Goal: Transaction & Acquisition: Purchase product/service

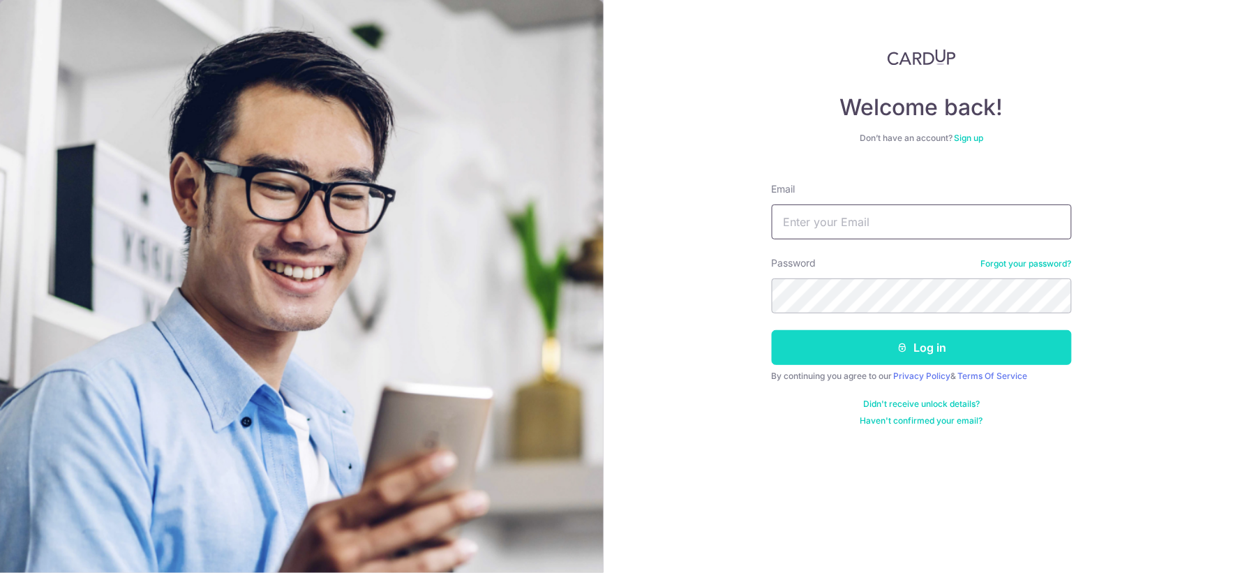
type input "[EMAIL_ADDRESS][DOMAIN_NAME]"
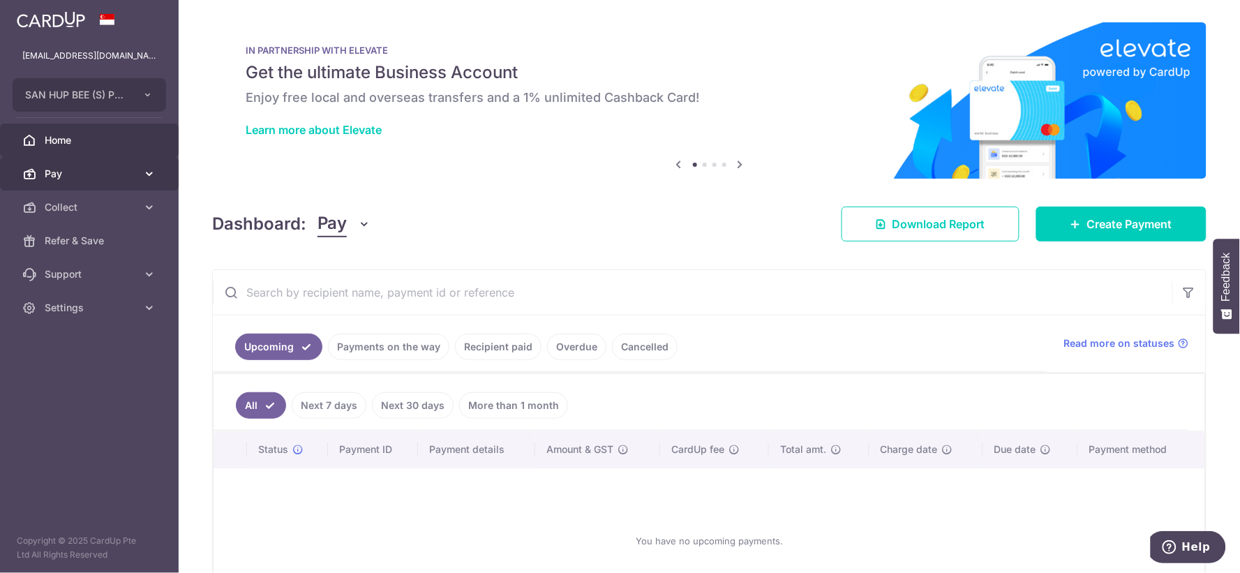
click at [88, 175] on span "Pay" at bounding box center [91, 174] width 92 height 14
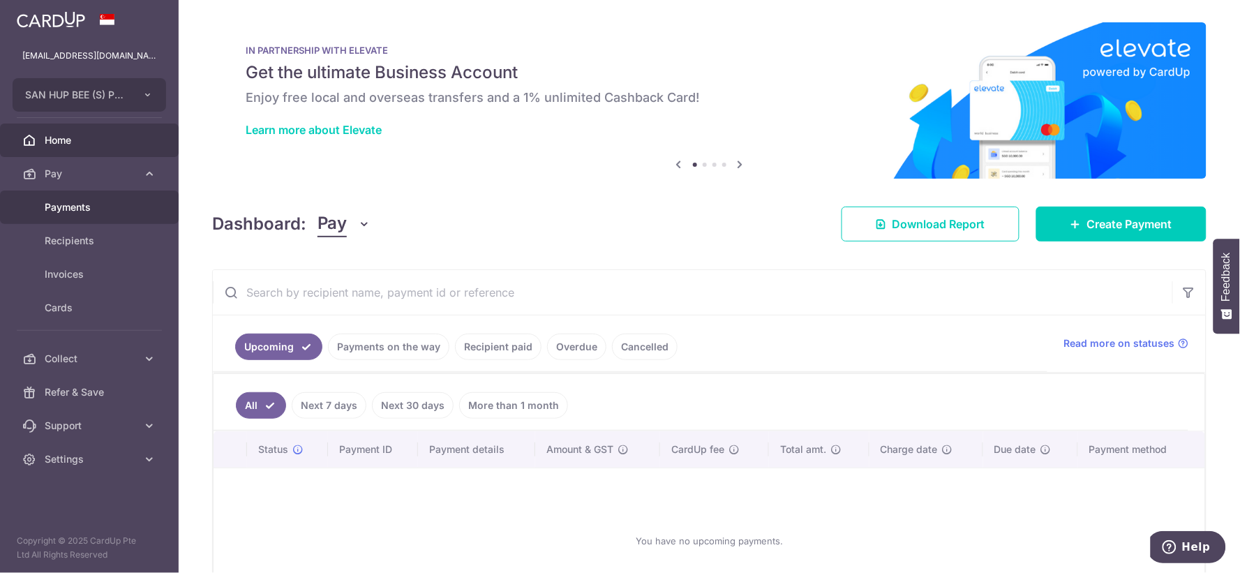
click at [93, 211] on span "Payments" at bounding box center [91, 207] width 92 height 14
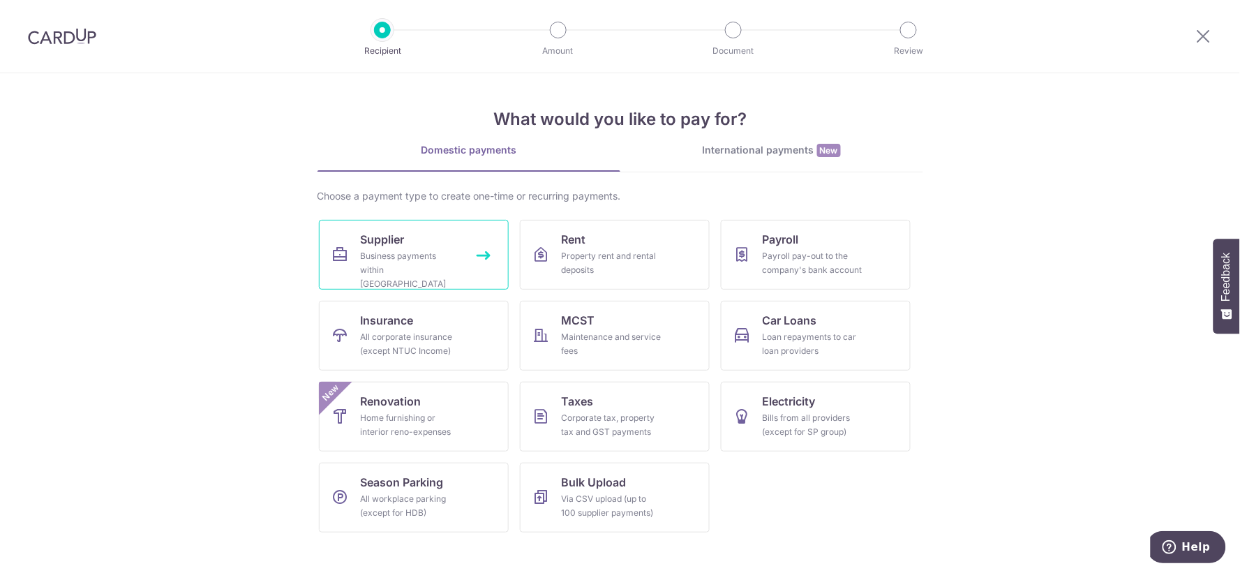
click at [429, 239] on link "Supplier Business payments within Singapore" at bounding box center [414, 255] width 190 height 70
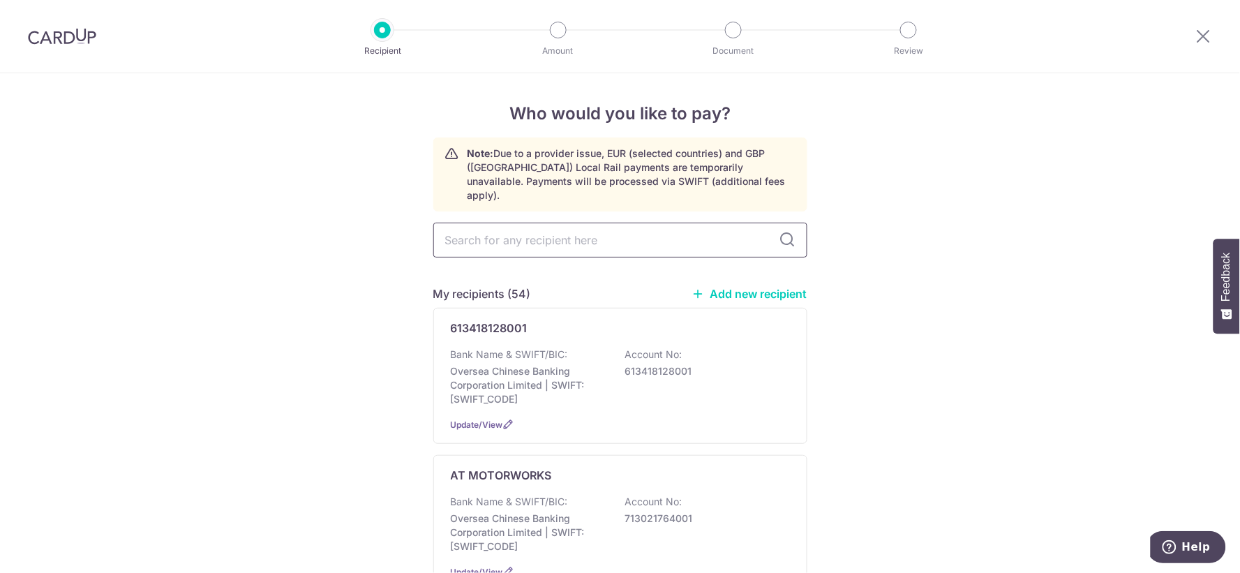
click at [659, 224] on input "text" at bounding box center [620, 240] width 374 height 35
click at [672, 230] on input "text" at bounding box center [620, 240] width 374 height 35
type input "chen"
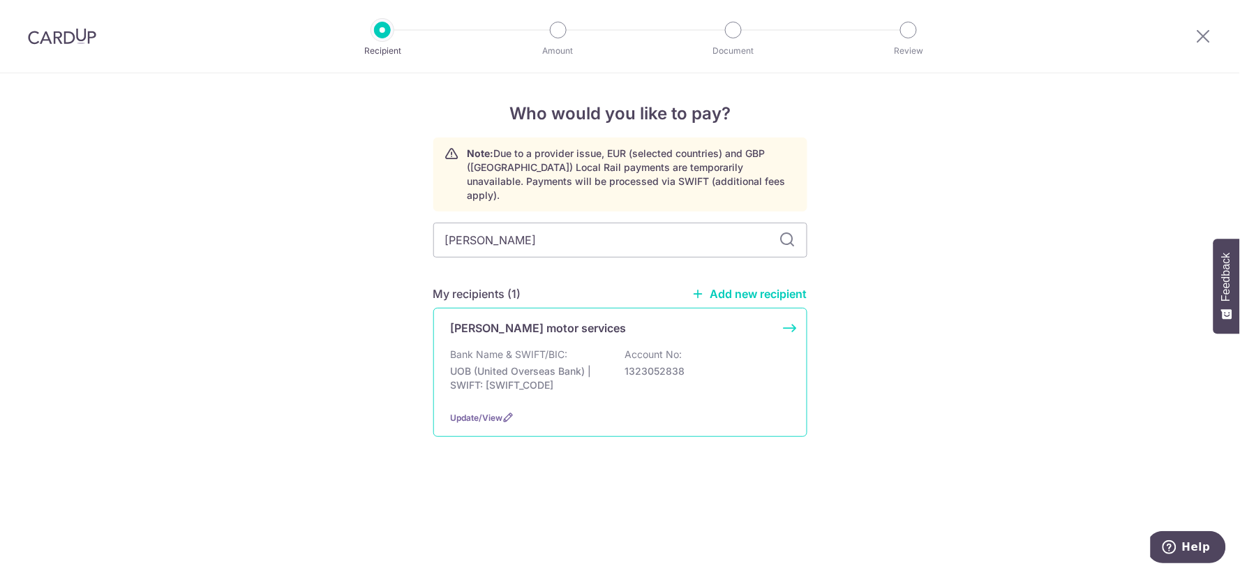
type input "cheng"
click at [628, 320] on div "cheng chuan motor services" at bounding box center [612, 328] width 322 height 17
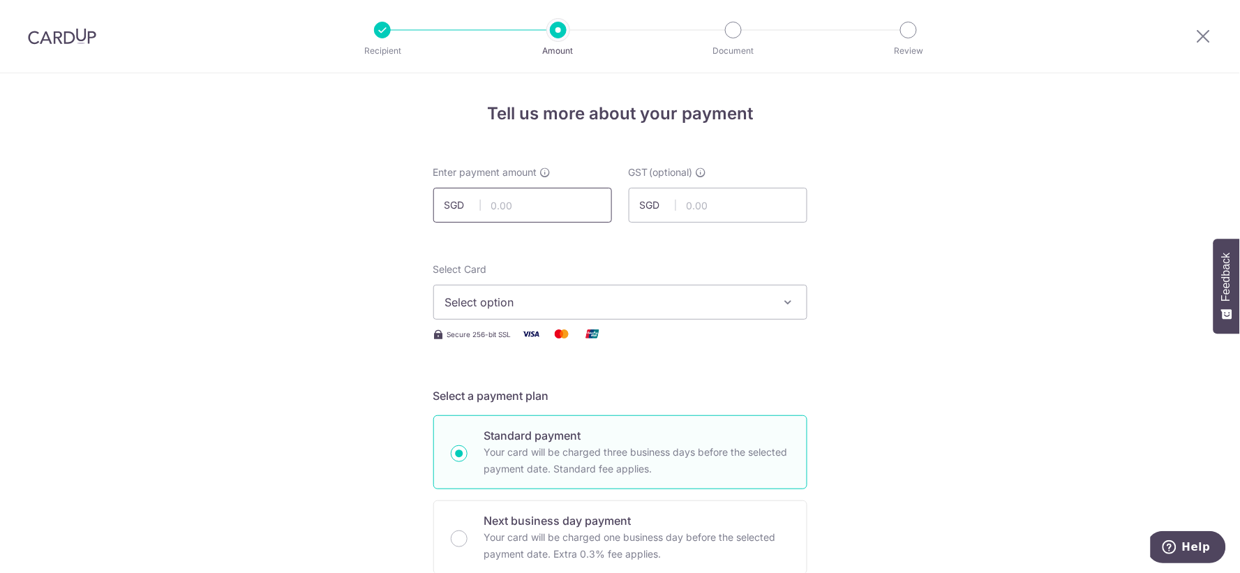
drag, startPoint x: 0, startPoint y: 0, endPoint x: 577, endPoint y: 198, distance: 610.1
click at [577, 198] on input "text" at bounding box center [522, 205] width 179 height 35
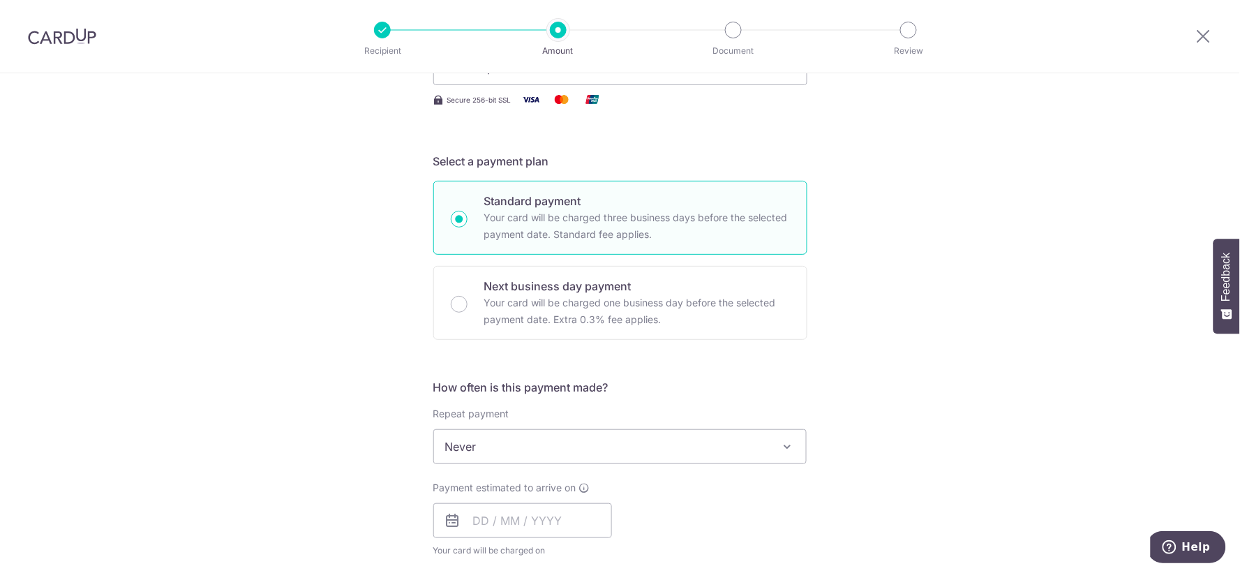
scroll to position [310, 0]
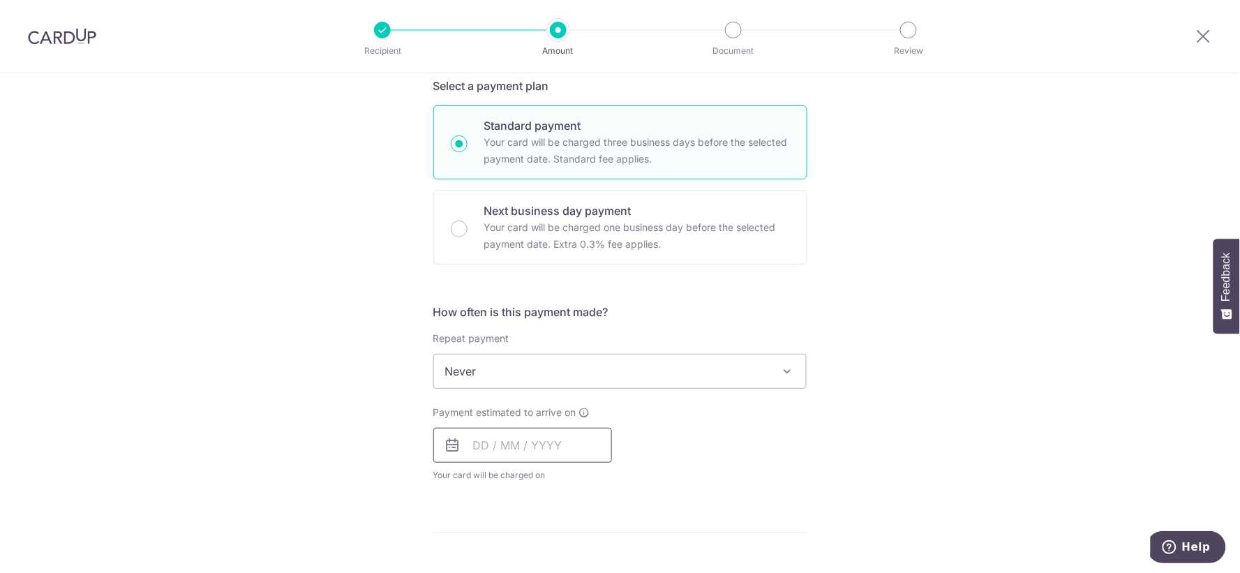
type input "9,611.98"
click at [505, 436] on input "text" at bounding box center [522, 445] width 179 height 35
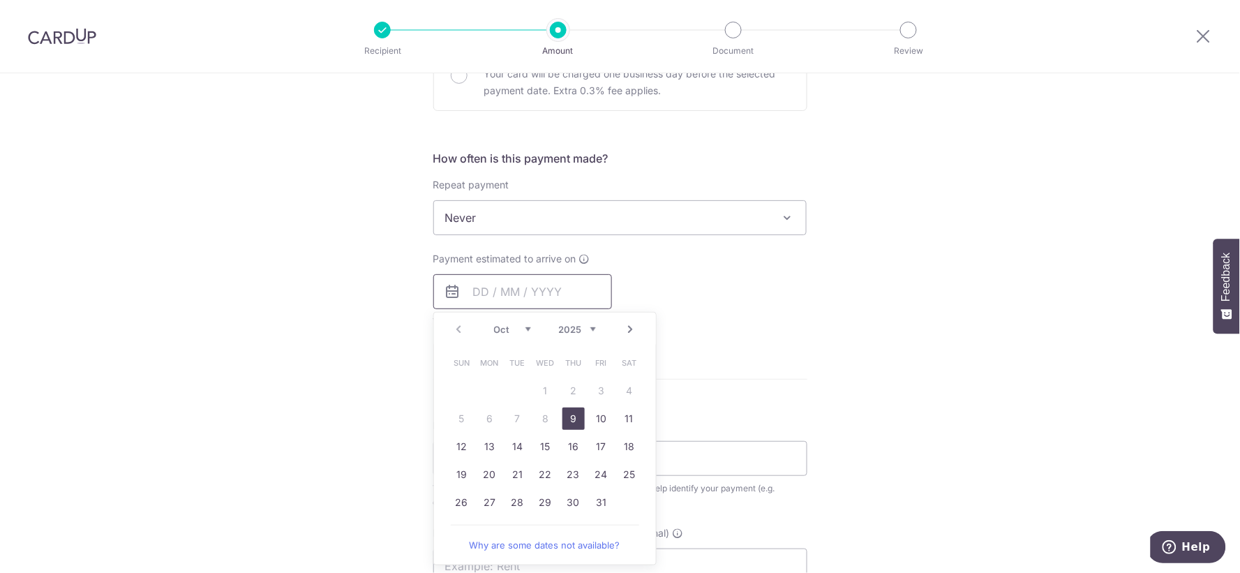
scroll to position [465, 0]
click at [567, 412] on link "9" at bounding box center [573, 417] width 22 height 22
type input "09/10/2025"
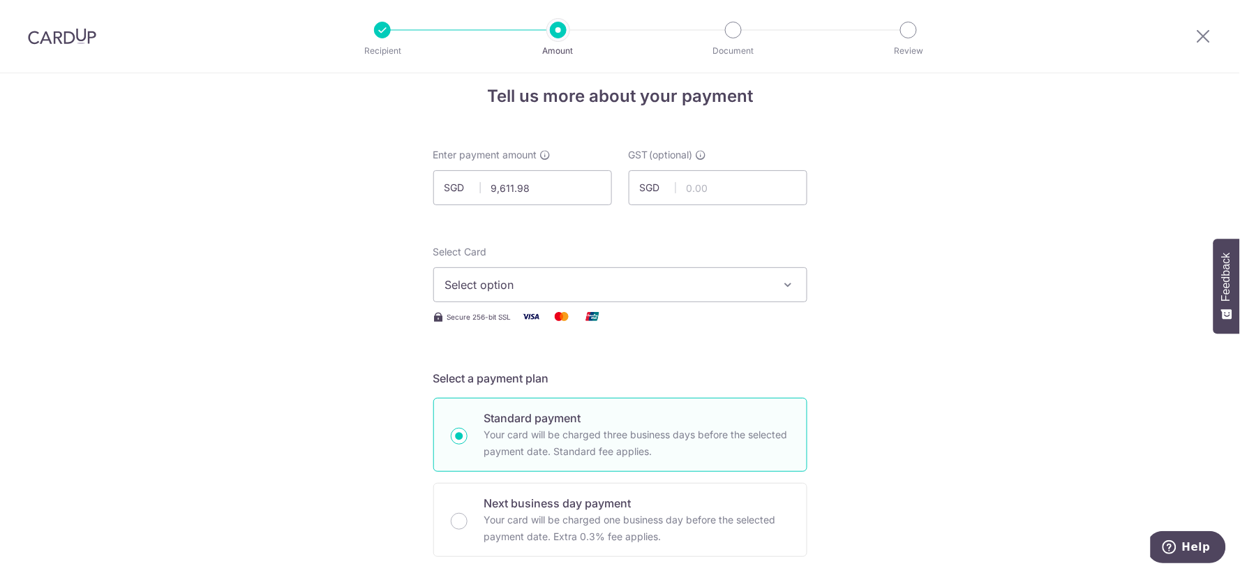
scroll to position [0, 0]
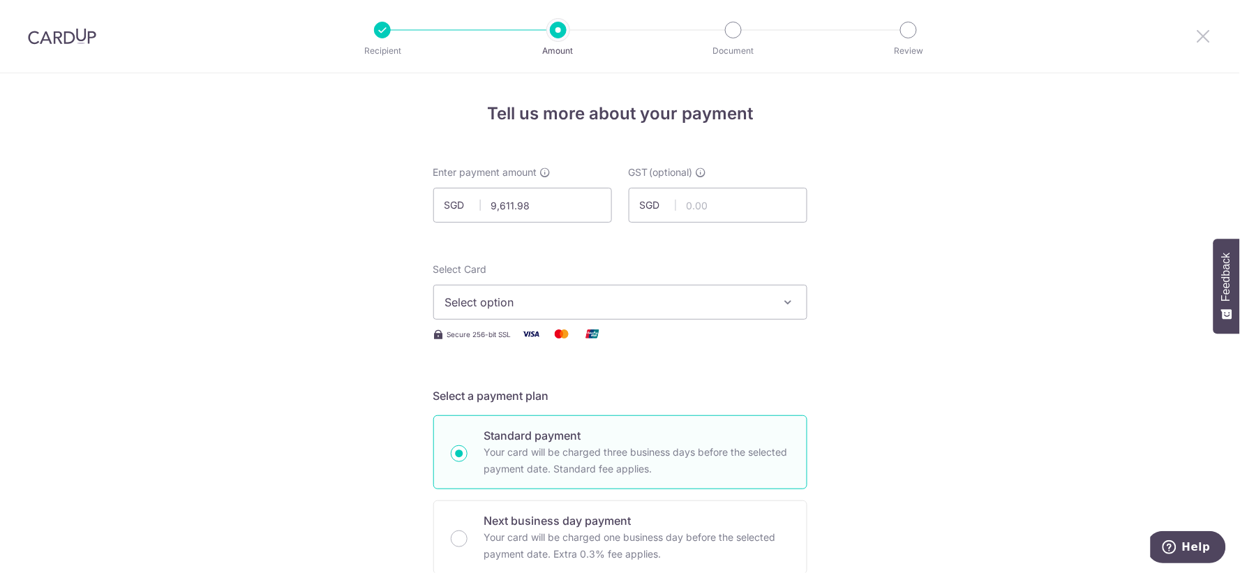
click at [1201, 36] on icon at bounding box center [1203, 35] width 17 height 17
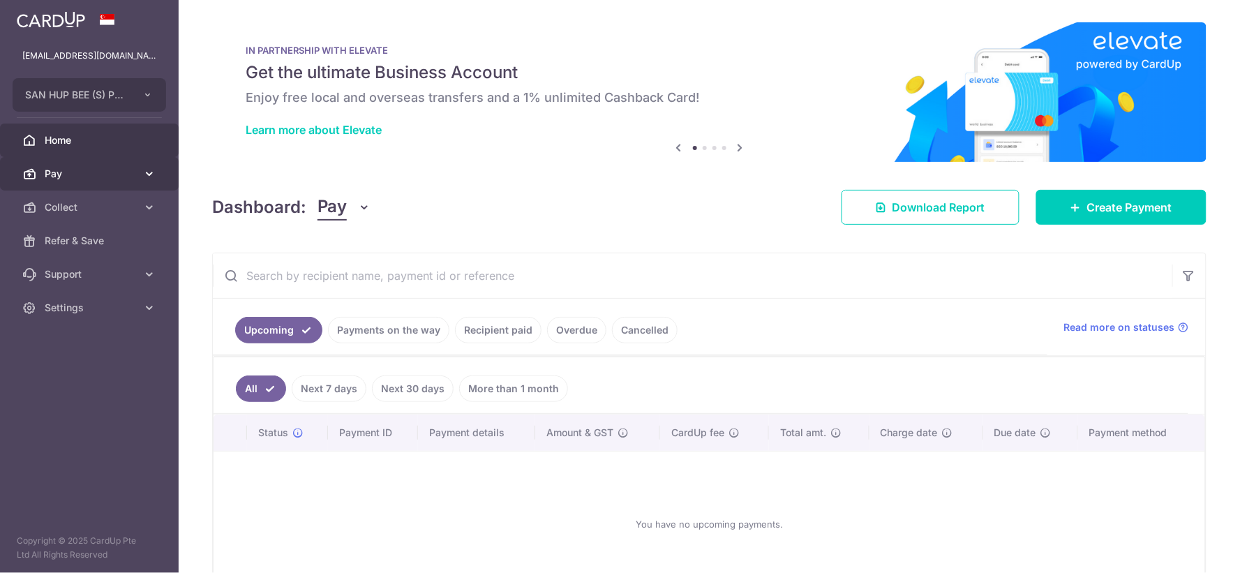
click at [105, 179] on span "Pay" at bounding box center [91, 174] width 92 height 14
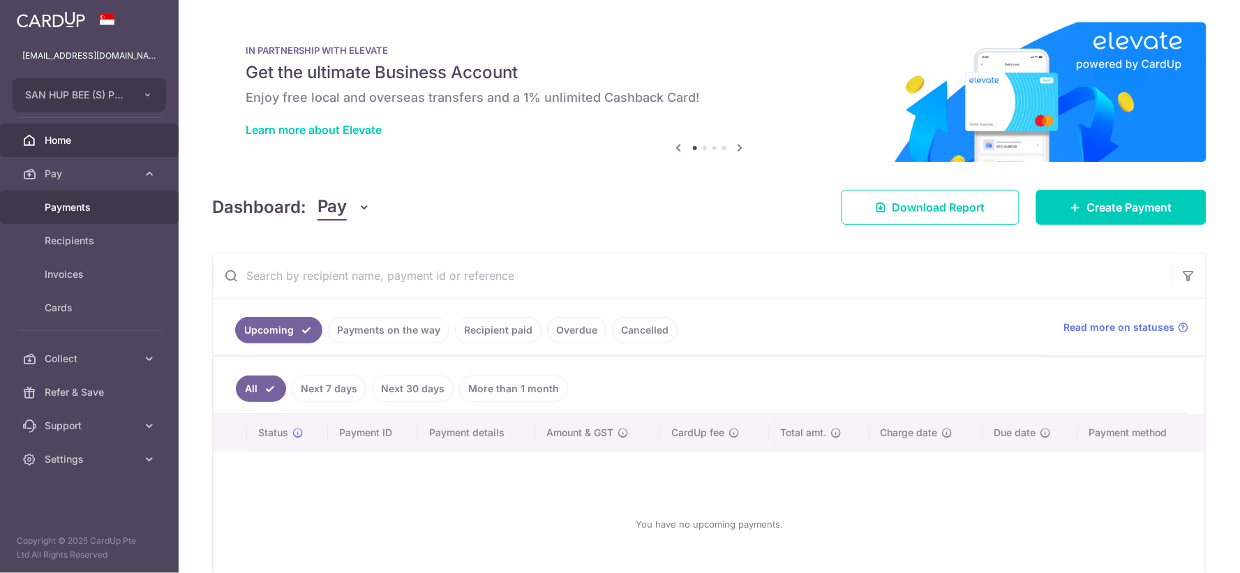
click at [107, 200] on span "Payments" at bounding box center [91, 207] width 92 height 14
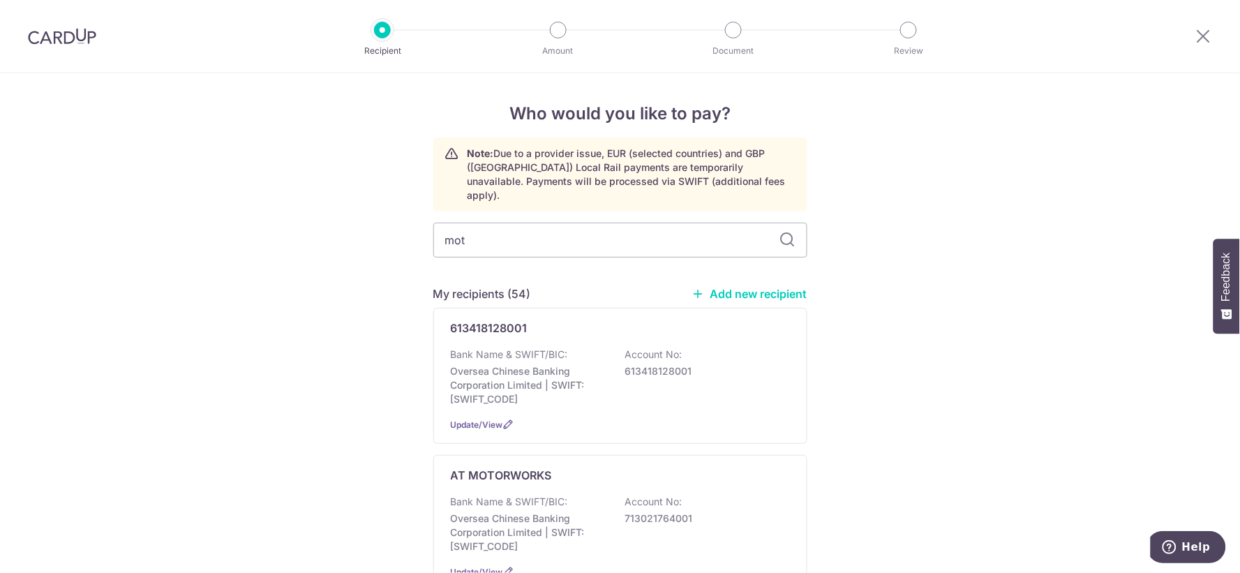
type input "moto"
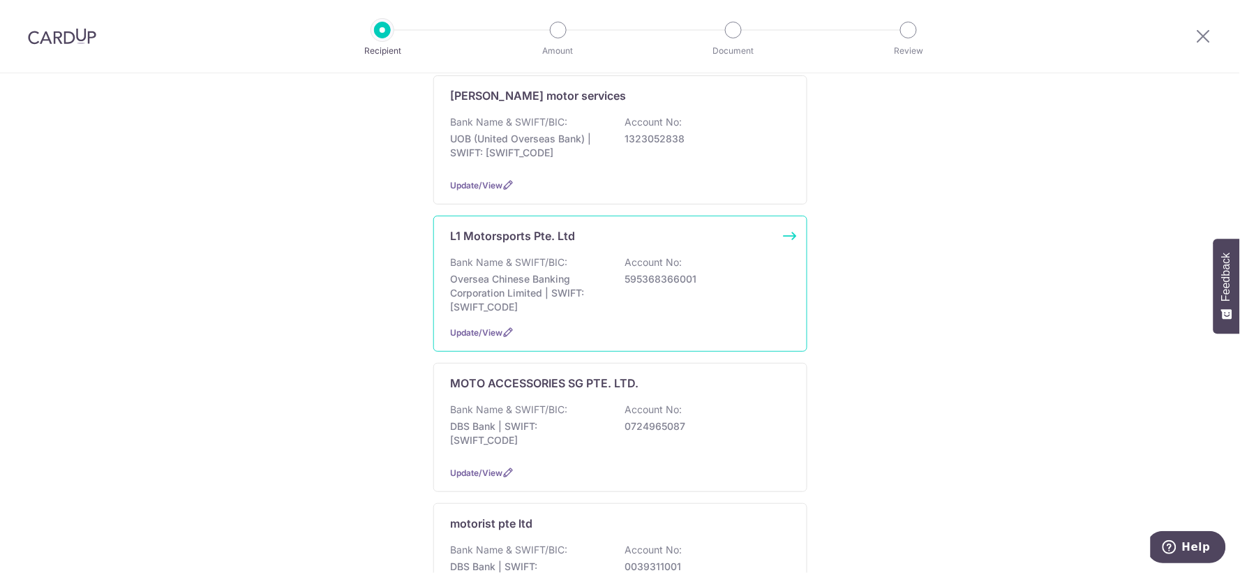
scroll to position [465, 0]
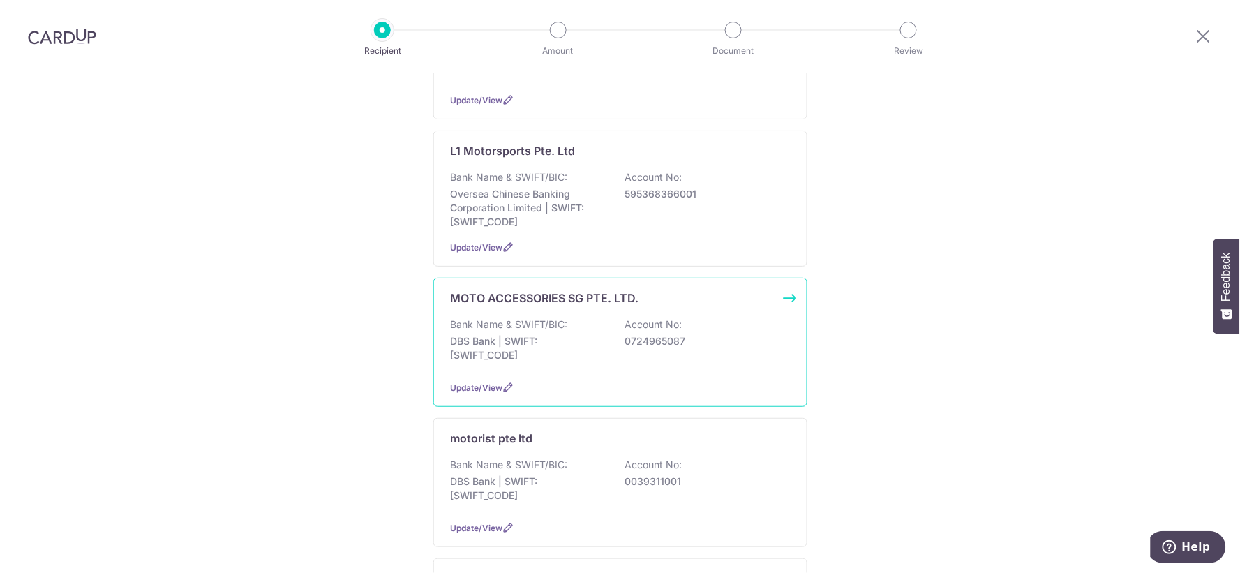
click at [652, 353] on div "Bank Name & SWIFT/BIC: DBS Bank | SWIFT: [SWIFT_CODE] Account No: 0724965087" at bounding box center [620, 343] width 339 height 52
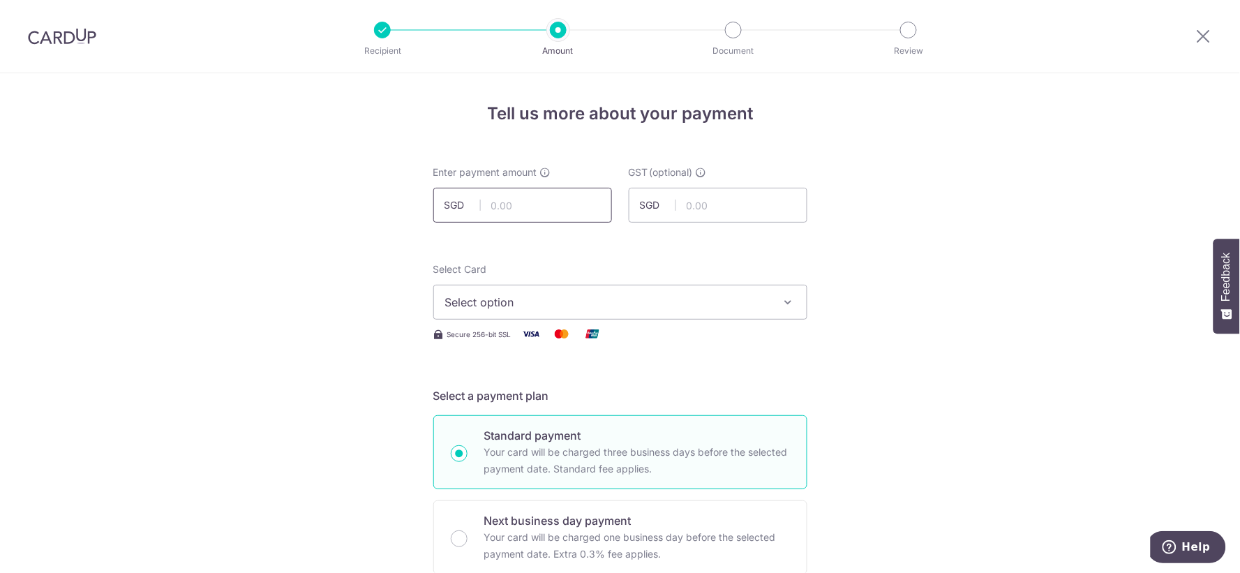
click at [549, 205] on input "text" at bounding box center [522, 205] width 179 height 35
type input "4,655.70"
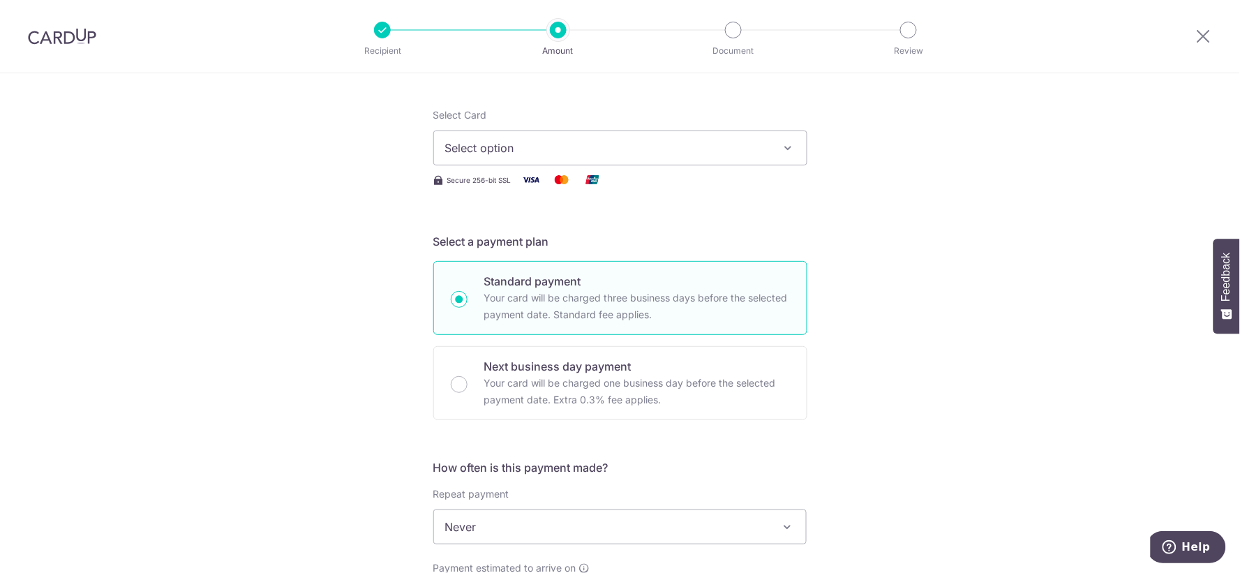
scroll to position [155, 0]
click at [730, 142] on span "Select option" at bounding box center [607, 147] width 325 height 17
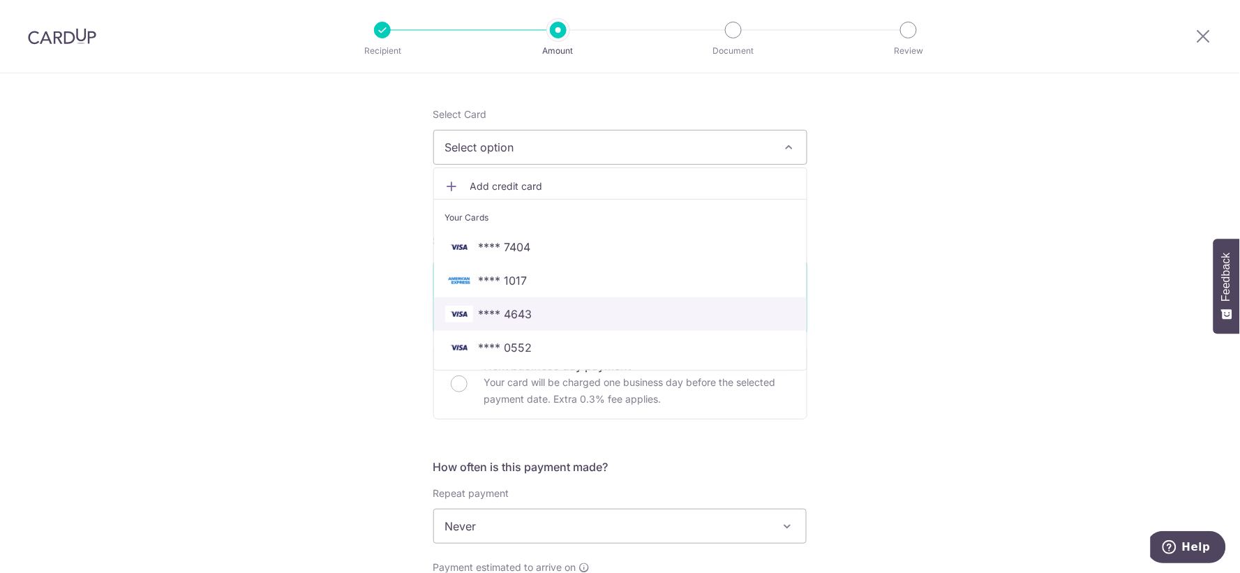
click at [601, 308] on span "**** 4643" at bounding box center [620, 314] width 350 height 17
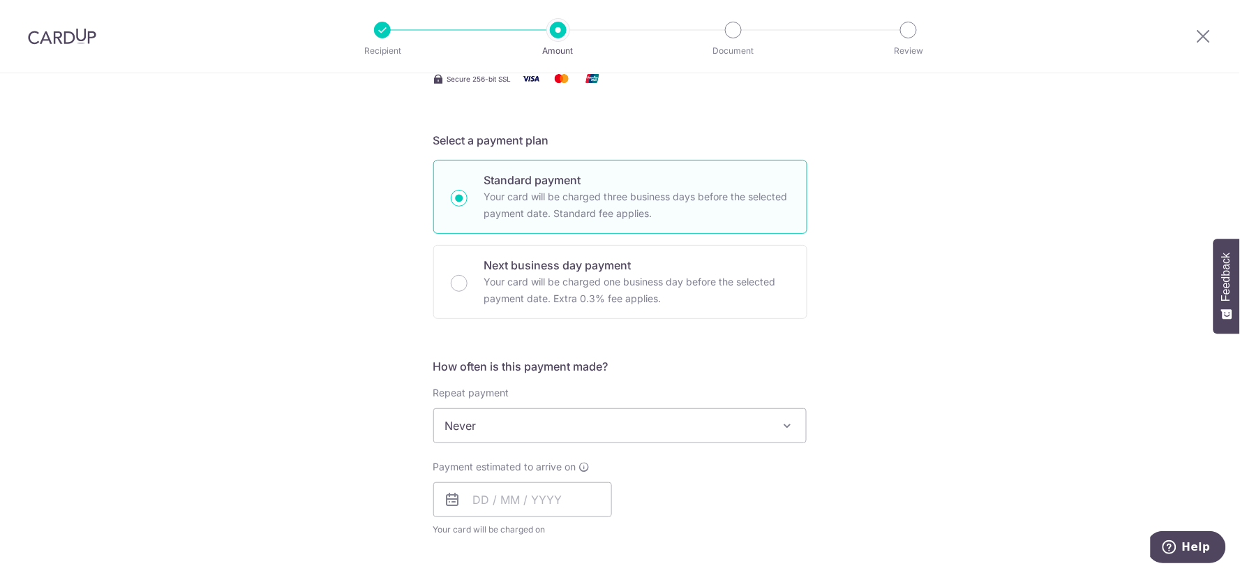
scroll to position [465, 0]
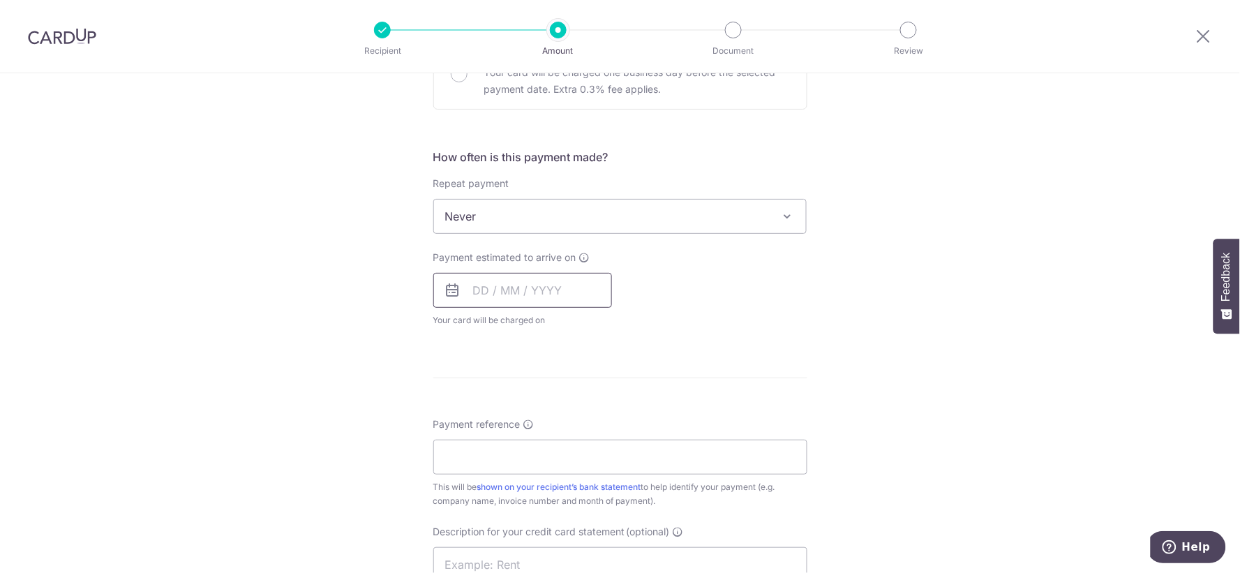
click at [553, 300] on input "text" at bounding box center [522, 290] width 179 height 35
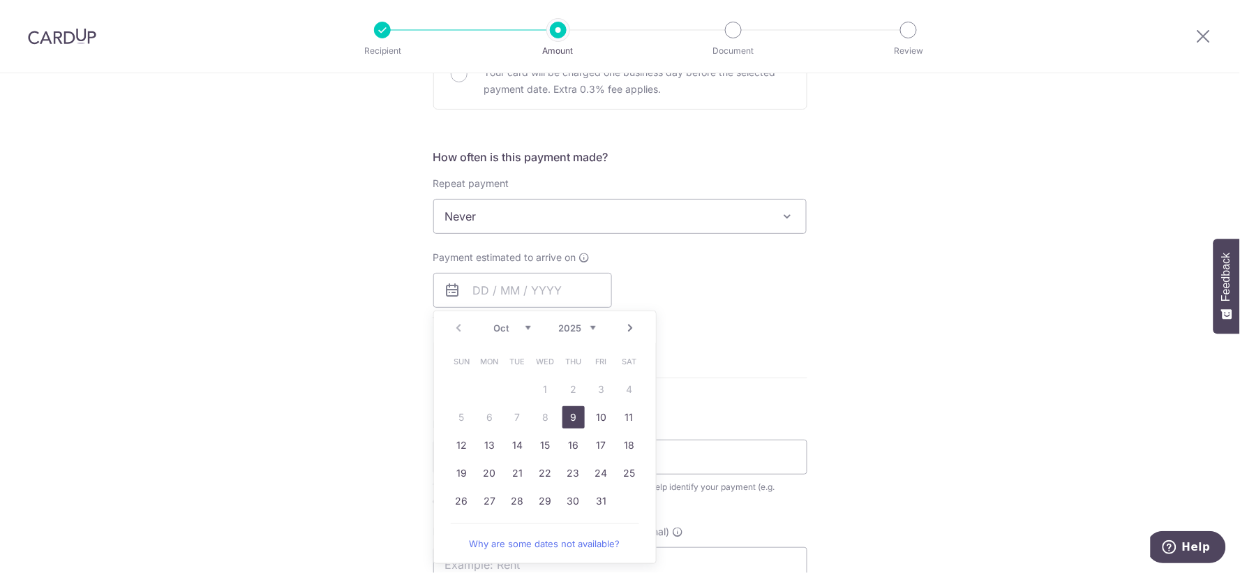
click at [569, 417] on link "9" at bounding box center [573, 417] width 22 height 22
type input "09/10/2025"
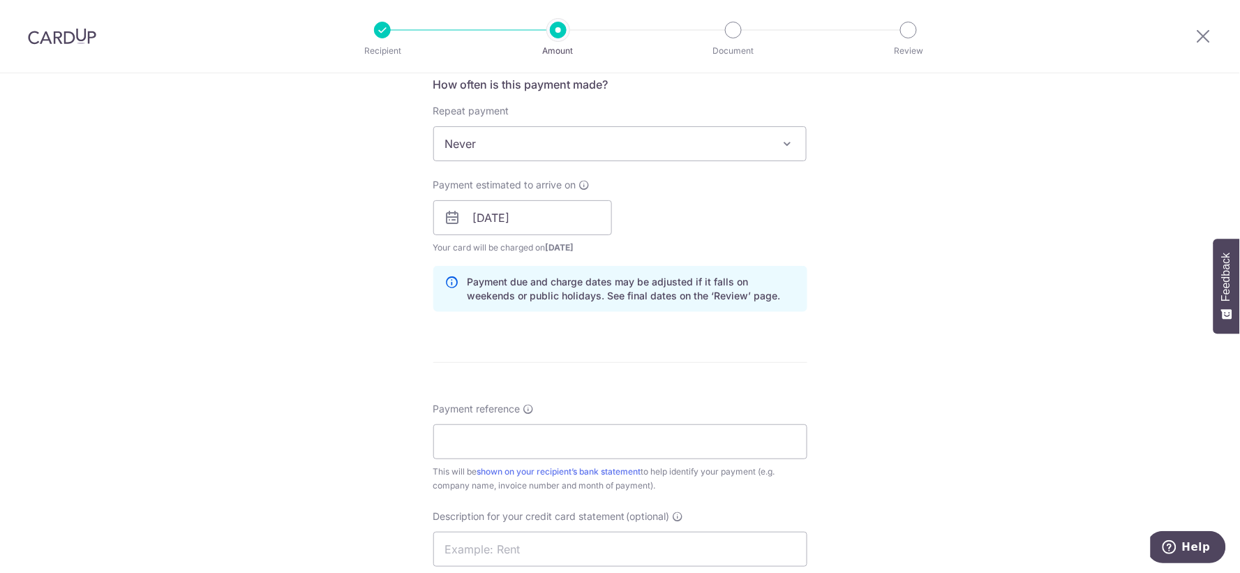
scroll to position [542, 0]
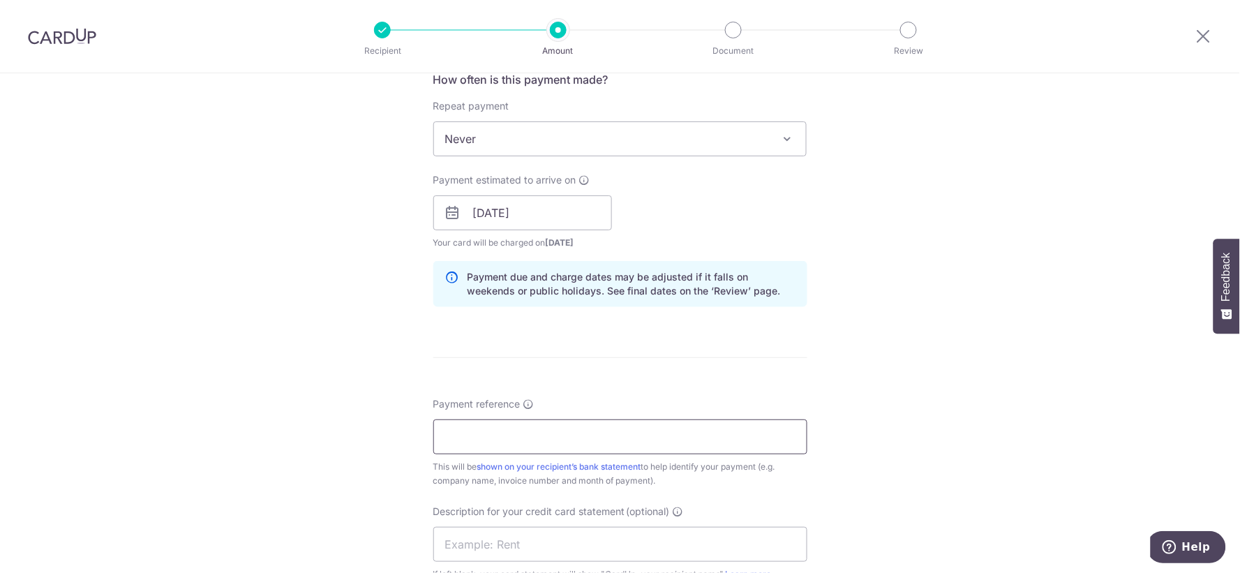
click at [588, 428] on input "Payment reference" at bounding box center [620, 436] width 374 height 35
drag, startPoint x: 520, startPoint y: 441, endPoint x: 712, endPoint y: 452, distance: 192.9
click at [712, 452] on input "SAN HUP BEE AUG24 BILLING" at bounding box center [620, 436] width 374 height 35
click at [549, 433] on input "SAN HUP BEE AUG24 BILLING" at bounding box center [620, 436] width 374 height 35
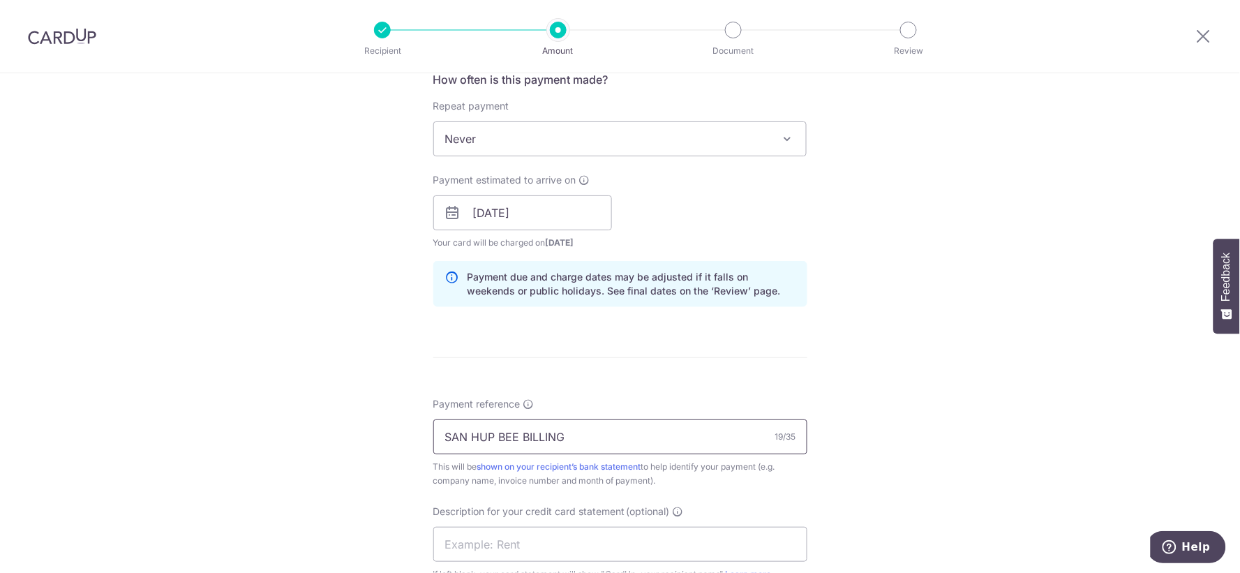
type input "SAN HUP BEE BILLING"
click at [779, 359] on form "Enter payment amount SGD 4,655.70 4655.70 GST (optional) SGD Select Card **** 4…" at bounding box center [620, 250] width 374 height 1255
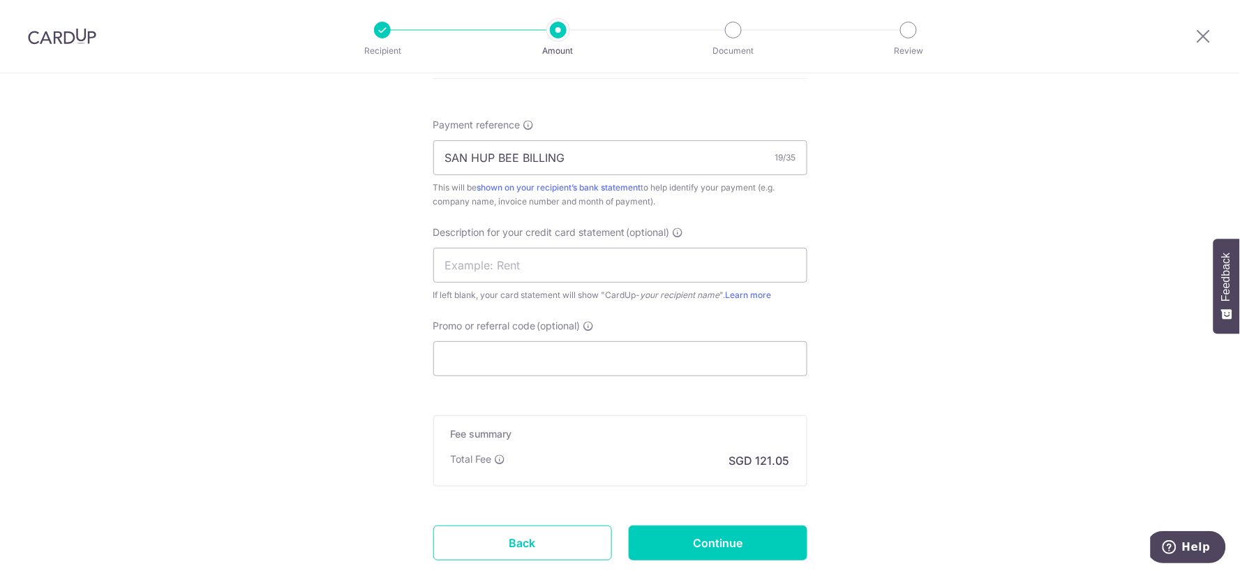
scroll to position [853, 0]
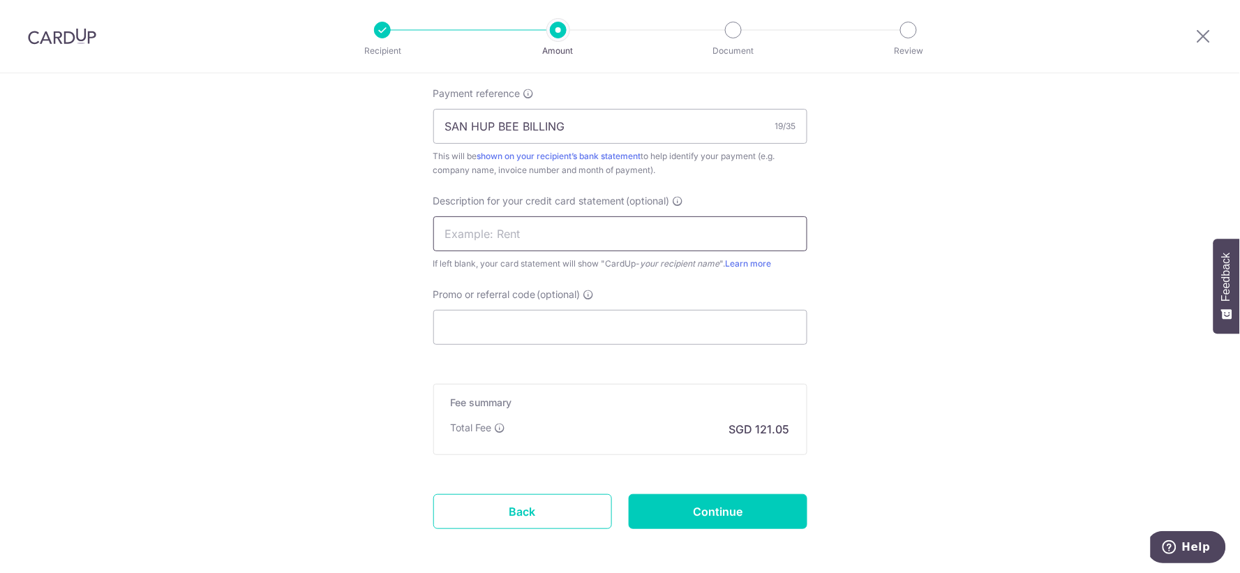
click at [590, 248] on input "text" at bounding box center [620, 233] width 374 height 35
type input "MOTO ACCESSORIE"
click at [585, 323] on input "Promo or referral code (optional)" at bounding box center [620, 327] width 374 height 35
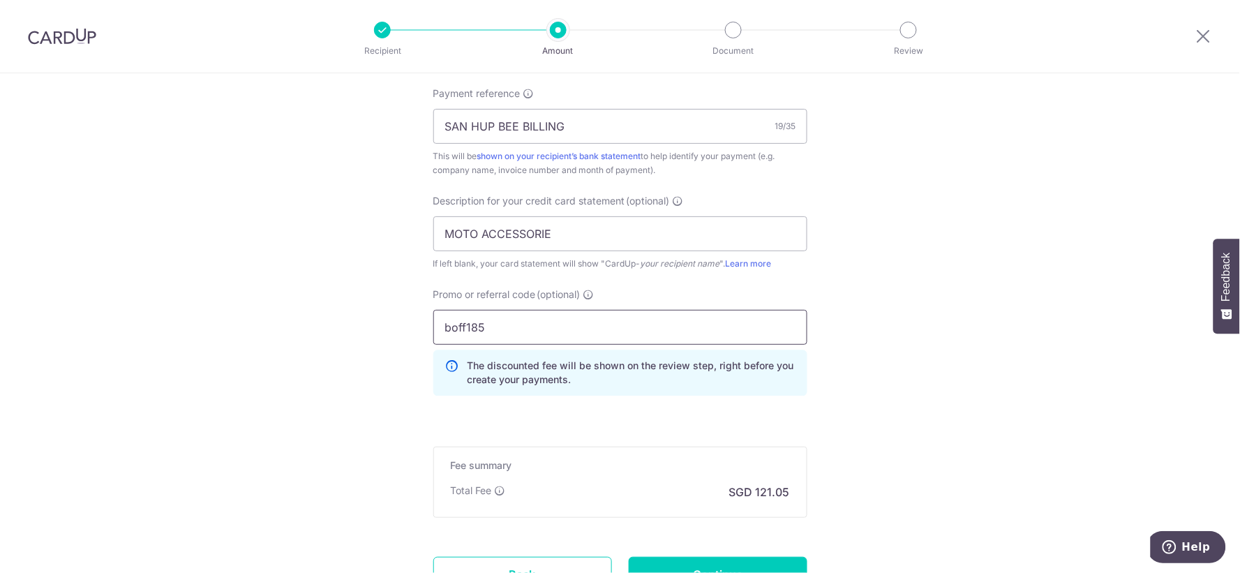
scroll to position [930, 0]
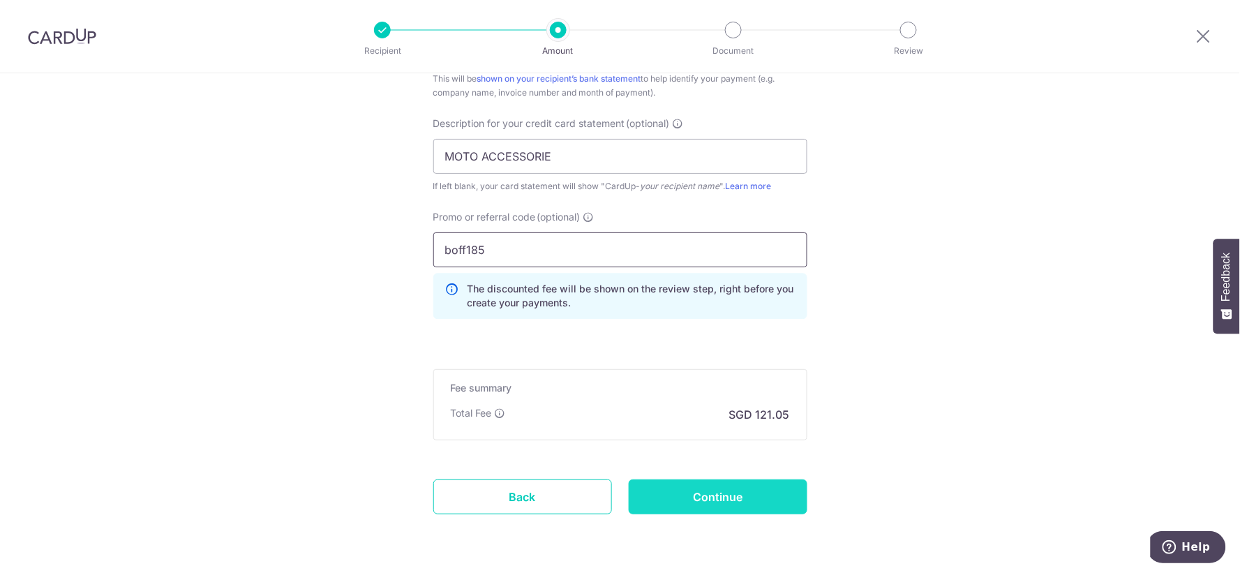
type input "boff185"
click at [742, 497] on input "Continue" at bounding box center [718, 496] width 179 height 35
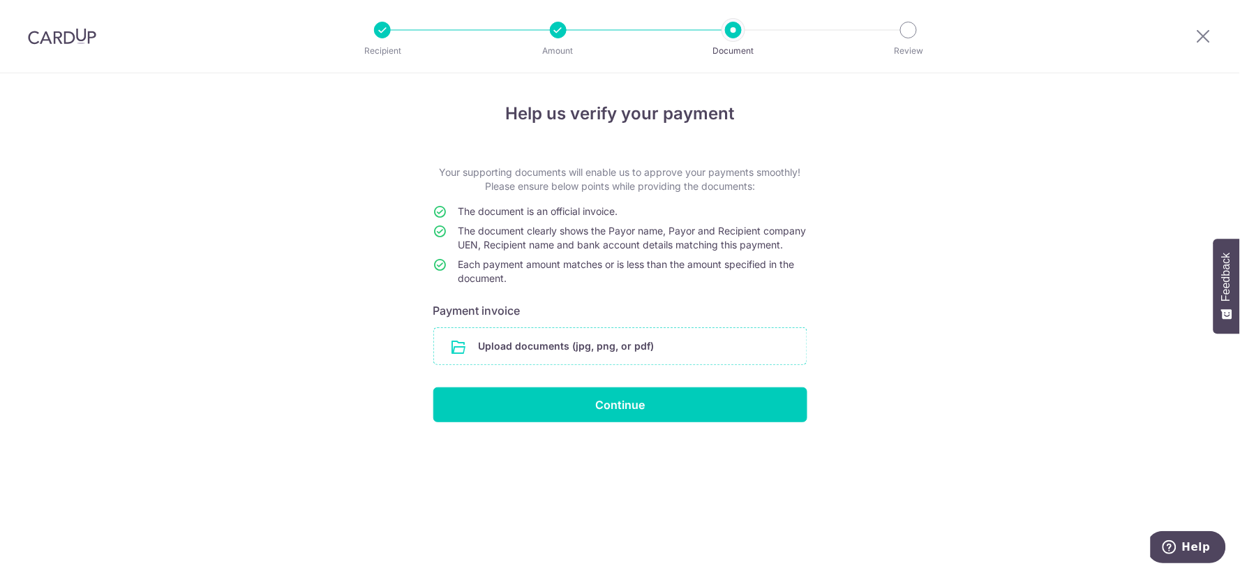
click at [700, 360] on input "file" at bounding box center [620, 346] width 373 height 36
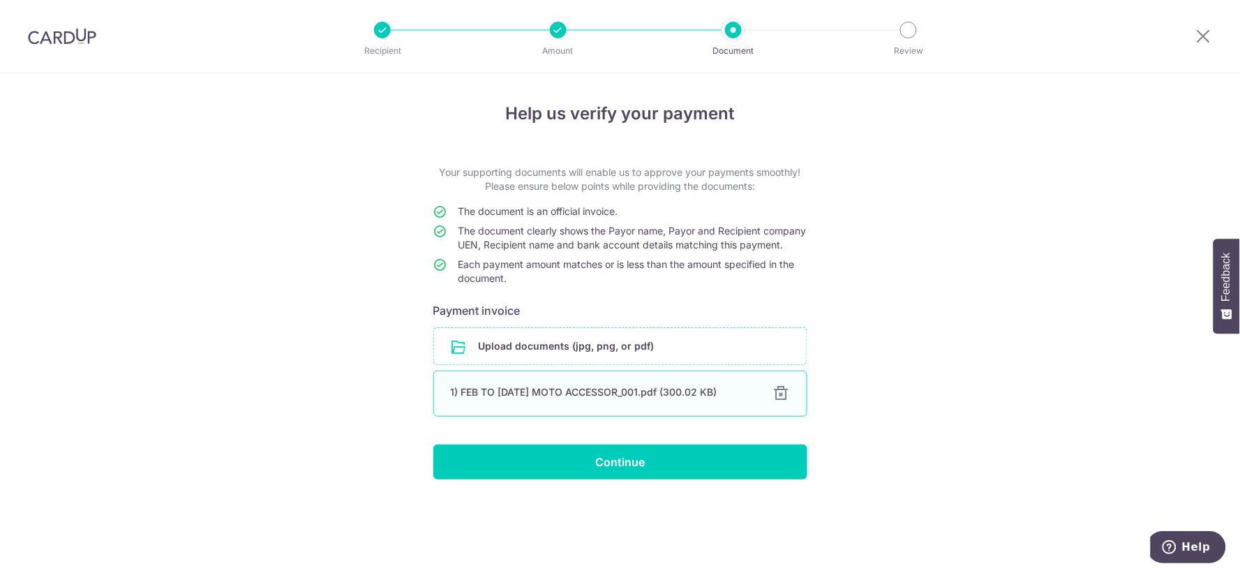
click at [782, 402] on div at bounding box center [781, 393] width 17 height 17
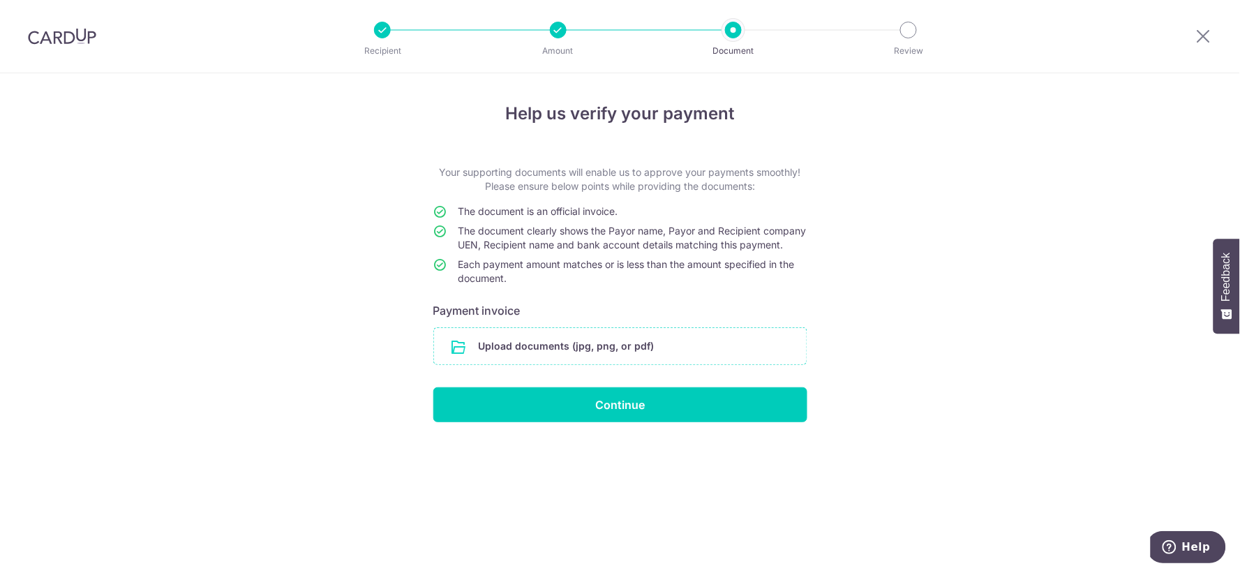
click at [521, 358] on input "file" at bounding box center [620, 346] width 373 height 36
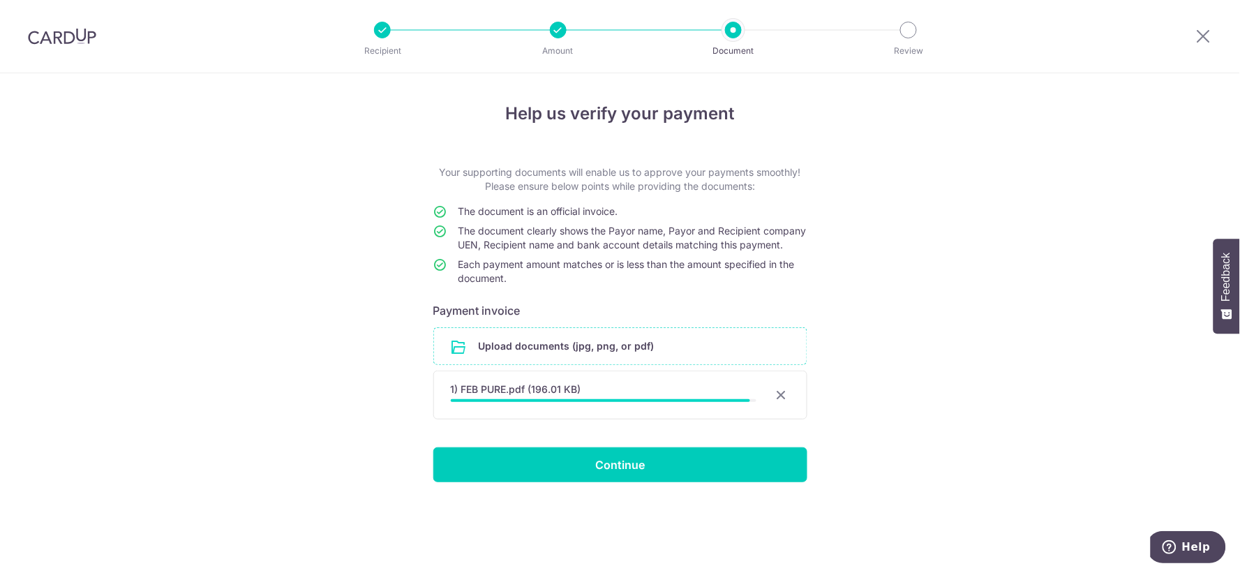
click at [560, 396] on div "1) FEB PURE.pdf (196.01 KB)" at bounding box center [604, 389] width 306 height 14
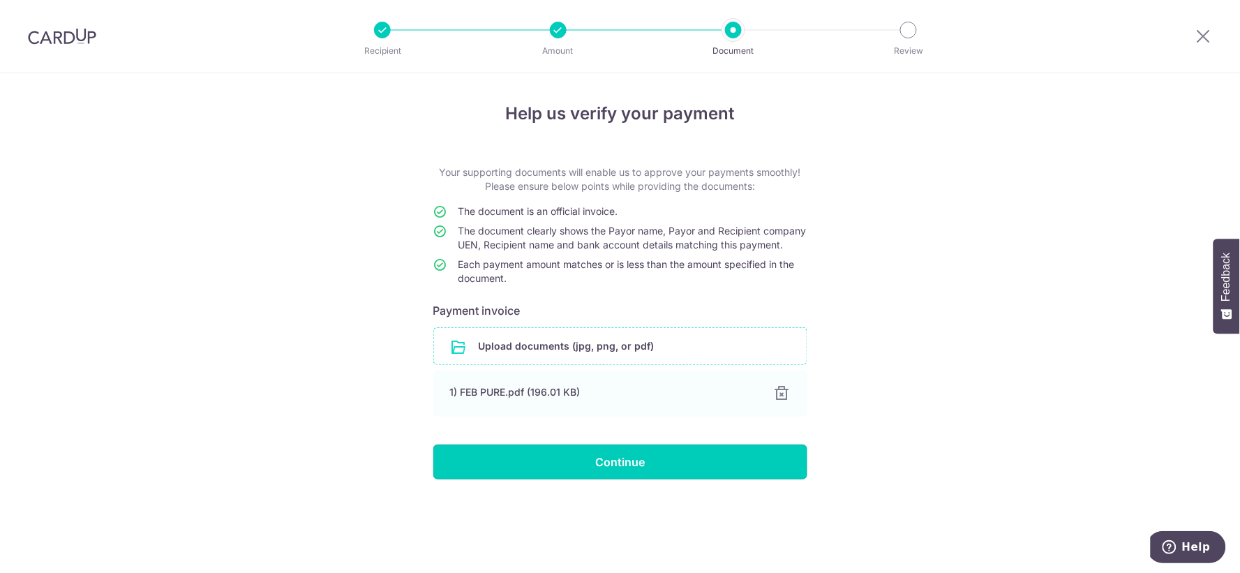
click at [550, 459] on input "Continue" at bounding box center [620, 461] width 374 height 35
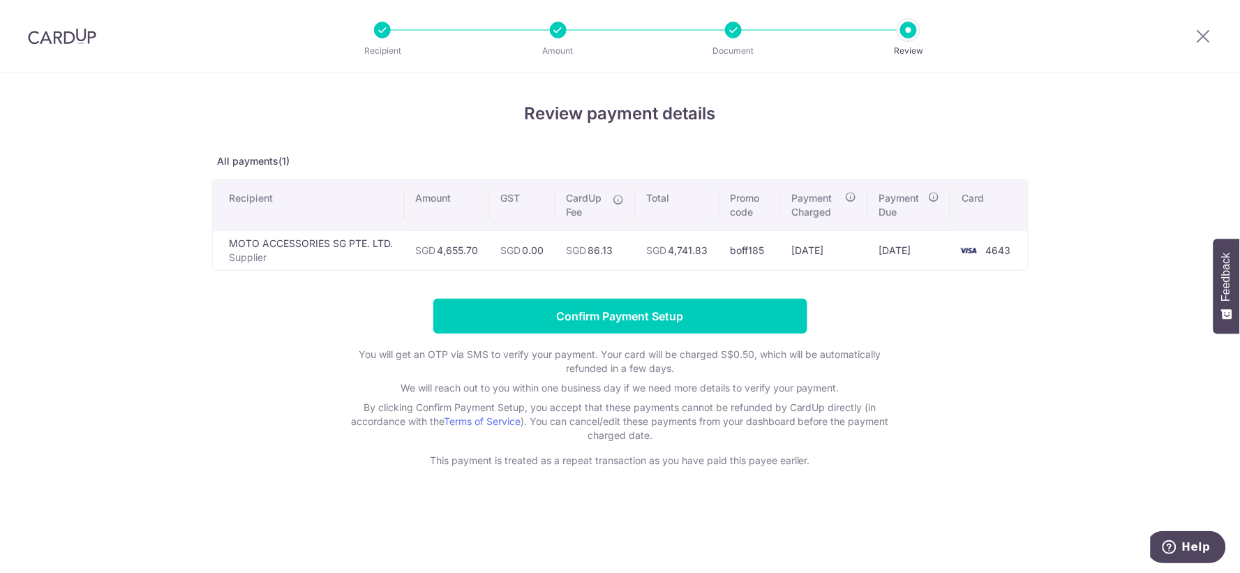
click at [1212, 29] on div at bounding box center [1203, 36] width 73 height 73
click at [1209, 35] on icon at bounding box center [1203, 35] width 17 height 17
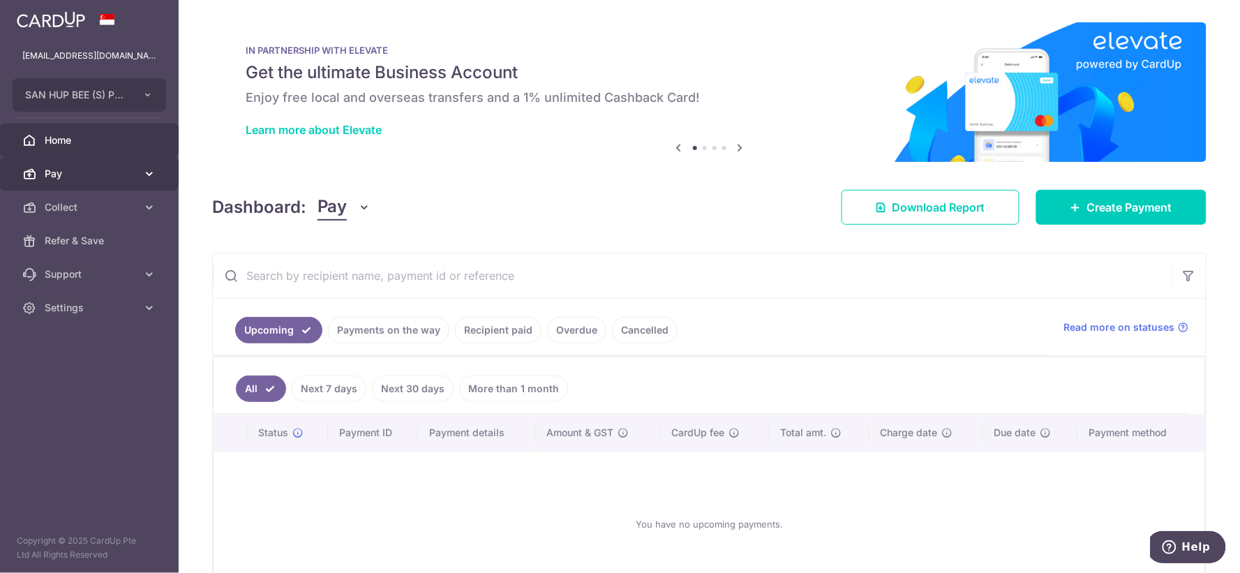
drag, startPoint x: 40, startPoint y: 172, endPoint x: 51, endPoint y: 177, distance: 11.5
click at [40, 172] on link "Pay" at bounding box center [89, 173] width 179 height 33
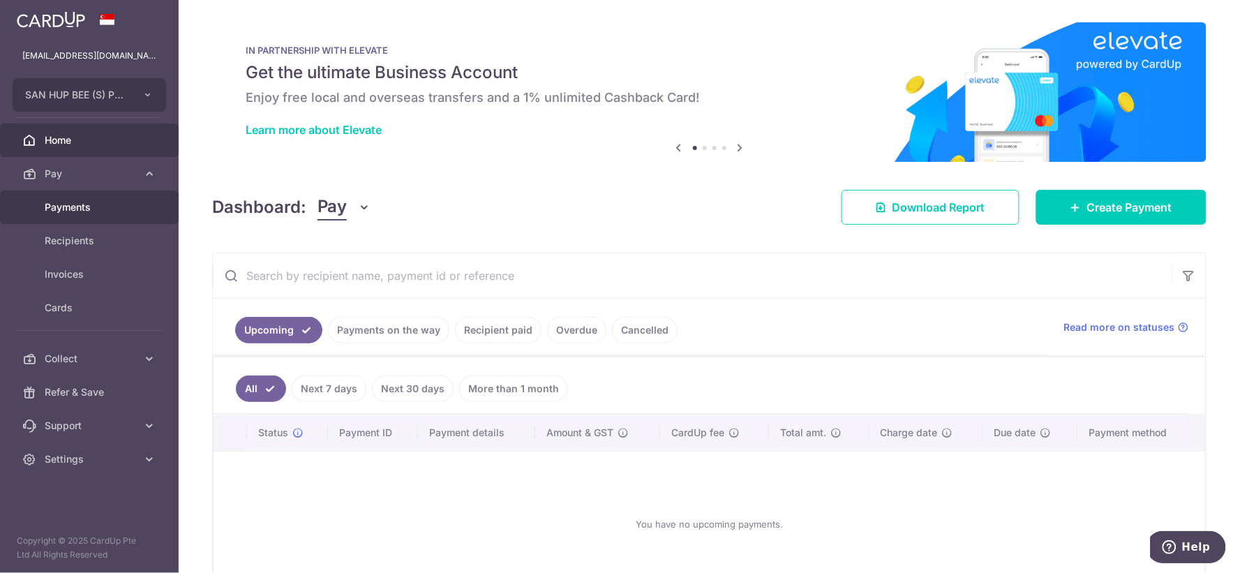
click at [107, 211] on span "Payments" at bounding box center [91, 207] width 92 height 14
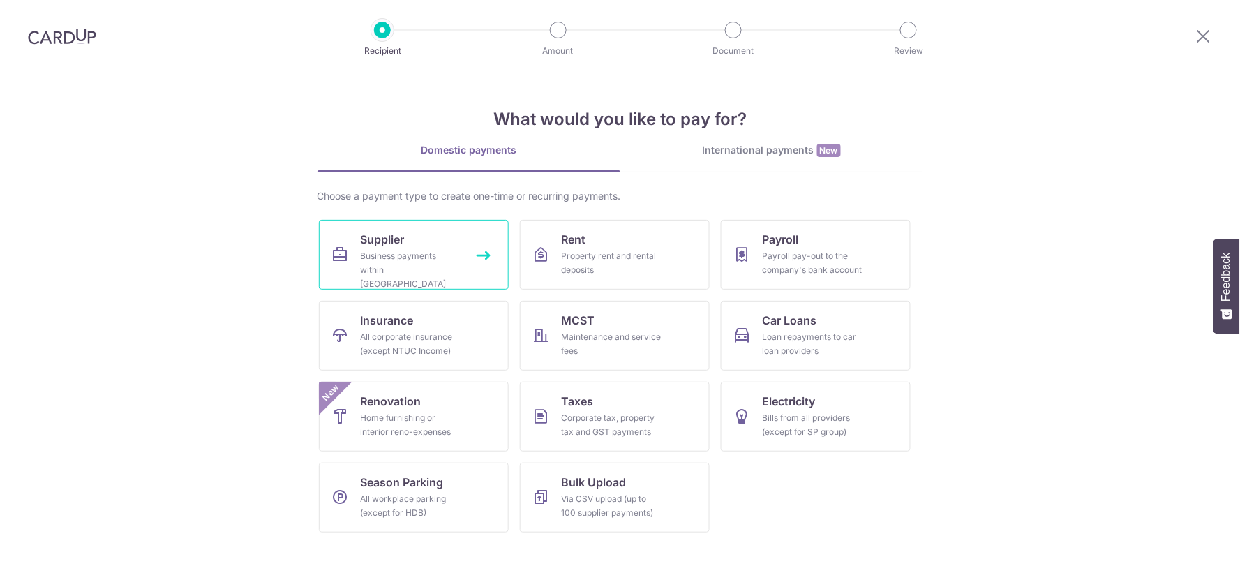
click at [391, 258] on div "Business payments within [GEOGRAPHIC_DATA]" at bounding box center [411, 270] width 100 height 42
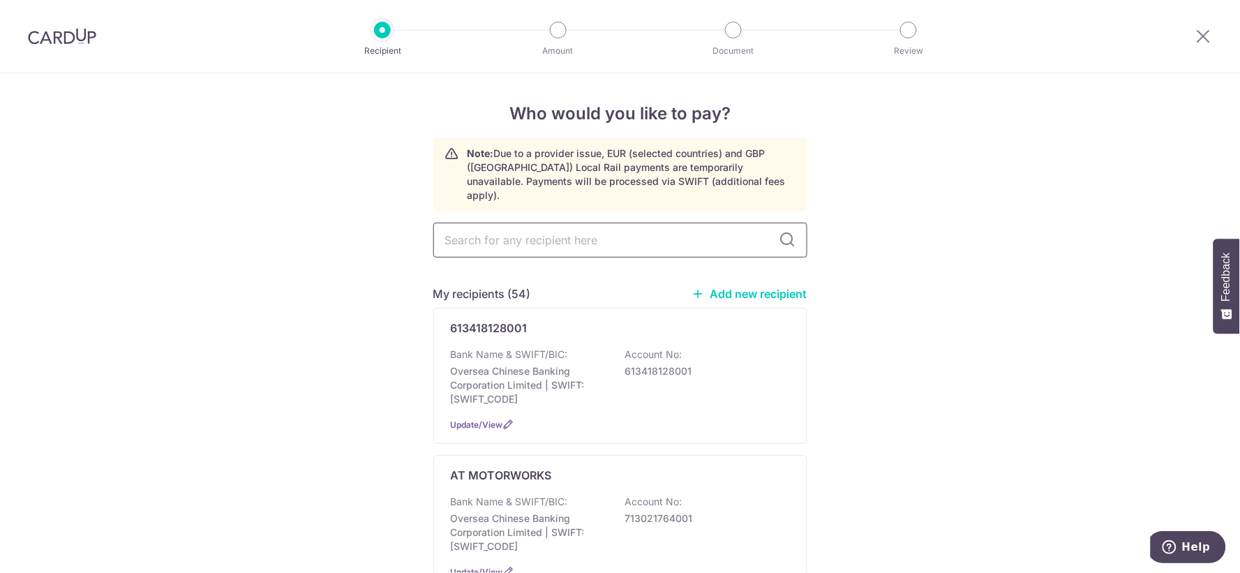
click at [598, 230] on input "text" at bounding box center [620, 240] width 374 height 35
type input "team"
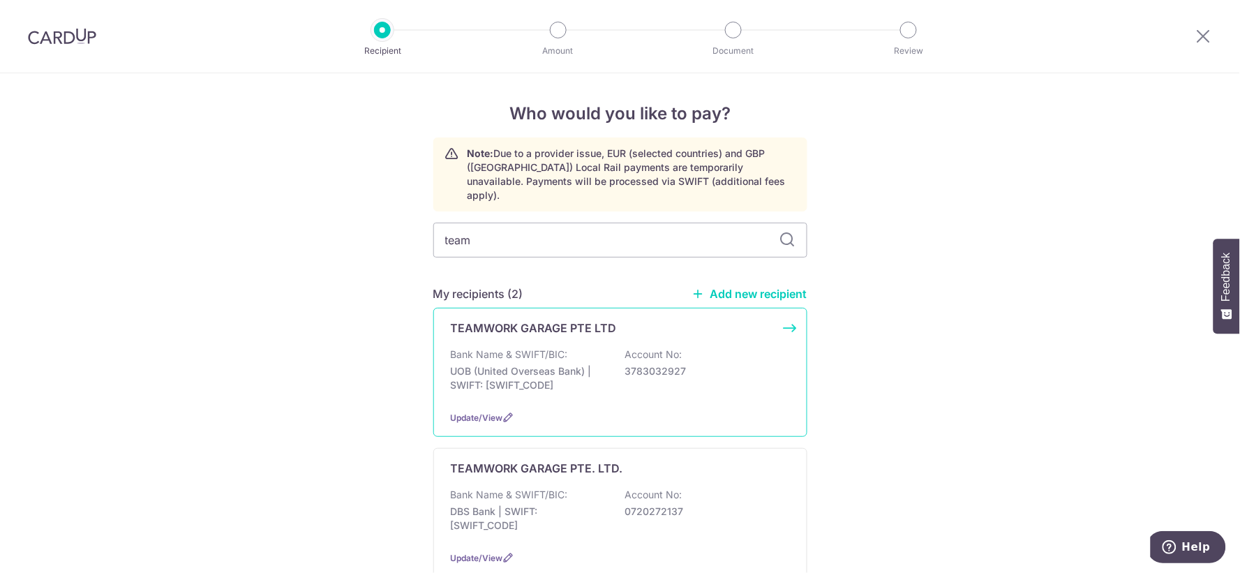
click at [658, 377] on div "Bank Name & SWIFT/BIC: UOB (United Overseas Bank) | SWIFT: UOVBSGSGXXX Account …" at bounding box center [620, 373] width 339 height 52
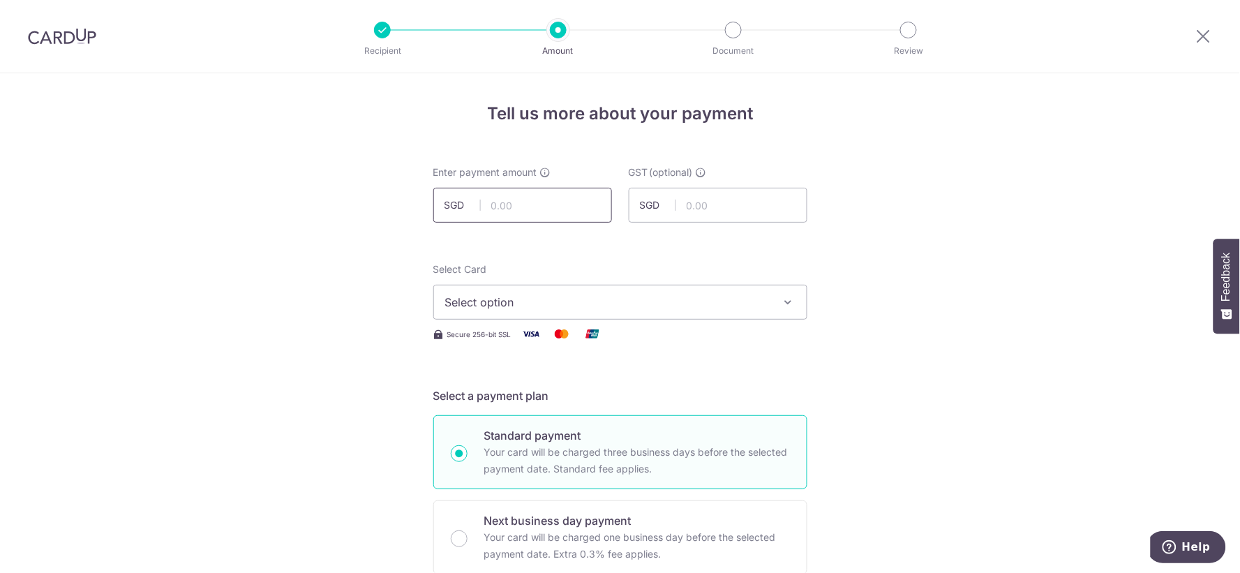
click at [546, 197] on input "text" at bounding box center [522, 205] width 179 height 35
type input "7,588.58"
click at [525, 314] on button "Select option" at bounding box center [620, 302] width 374 height 35
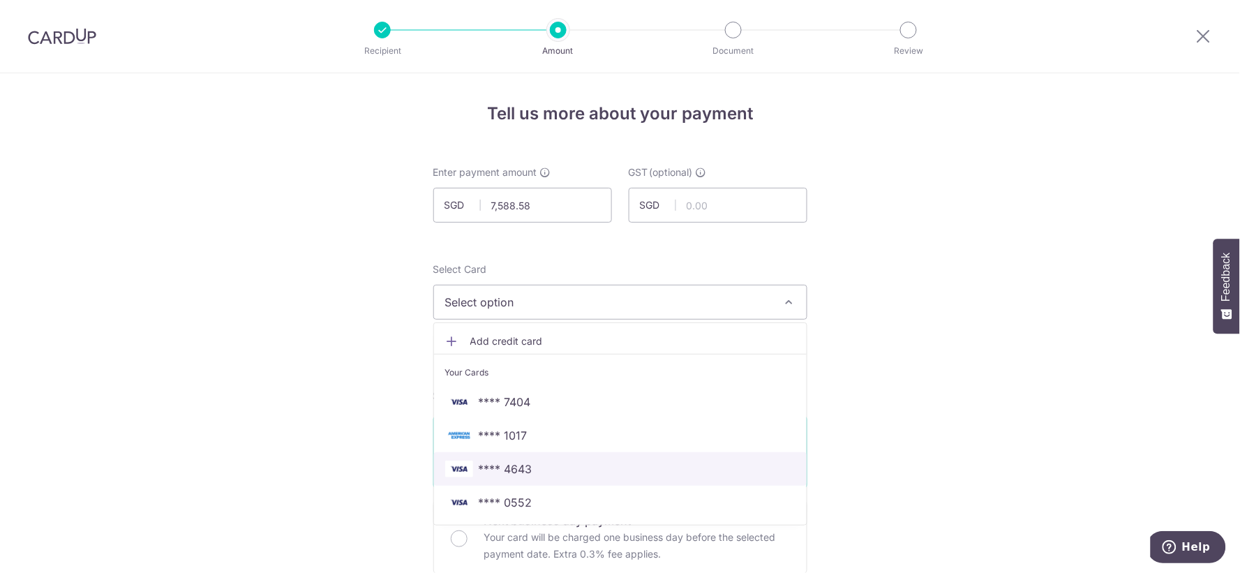
click at [532, 467] on span "**** 4643" at bounding box center [620, 468] width 350 height 17
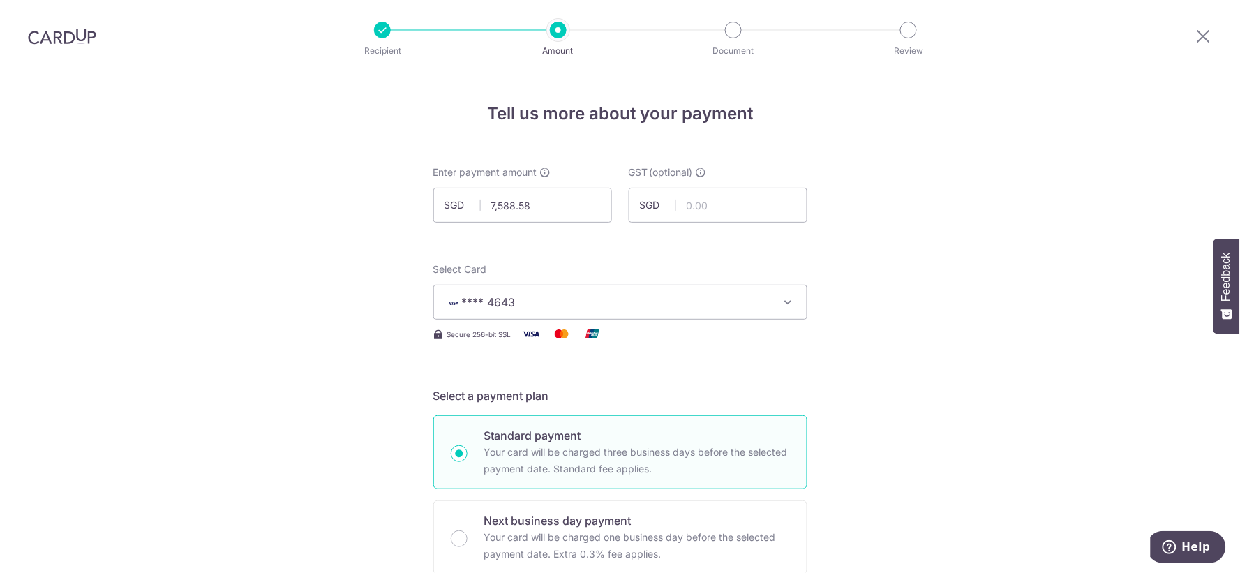
drag, startPoint x: 769, startPoint y: 380, endPoint x: 777, endPoint y: 375, distance: 9.1
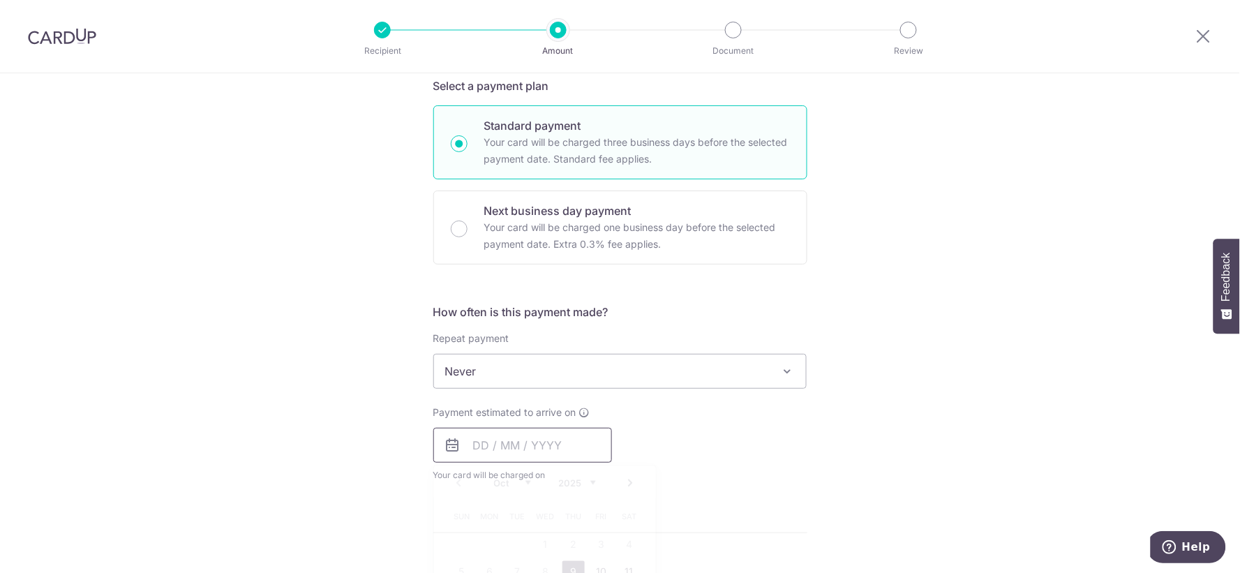
click at [560, 431] on input "text" at bounding box center [522, 445] width 179 height 35
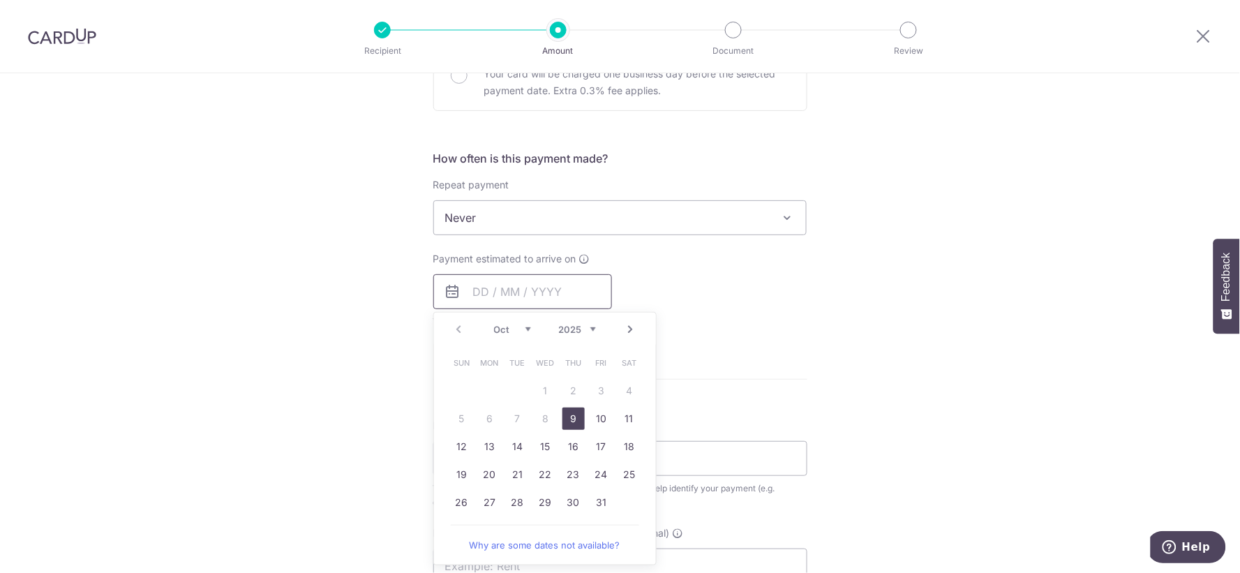
scroll to position [465, 0]
click at [580, 416] on link "9" at bounding box center [573, 417] width 22 height 22
type input "[DATE]"
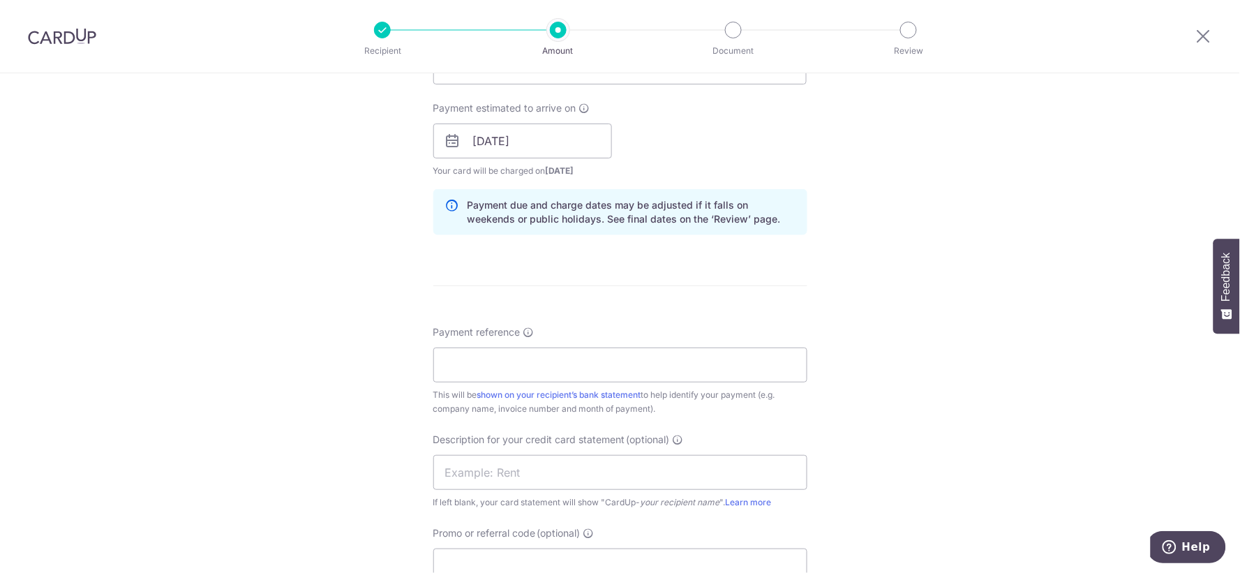
scroll to position [620, 0]
click at [698, 374] on input "Payment reference" at bounding box center [620, 359] width 374 height 35
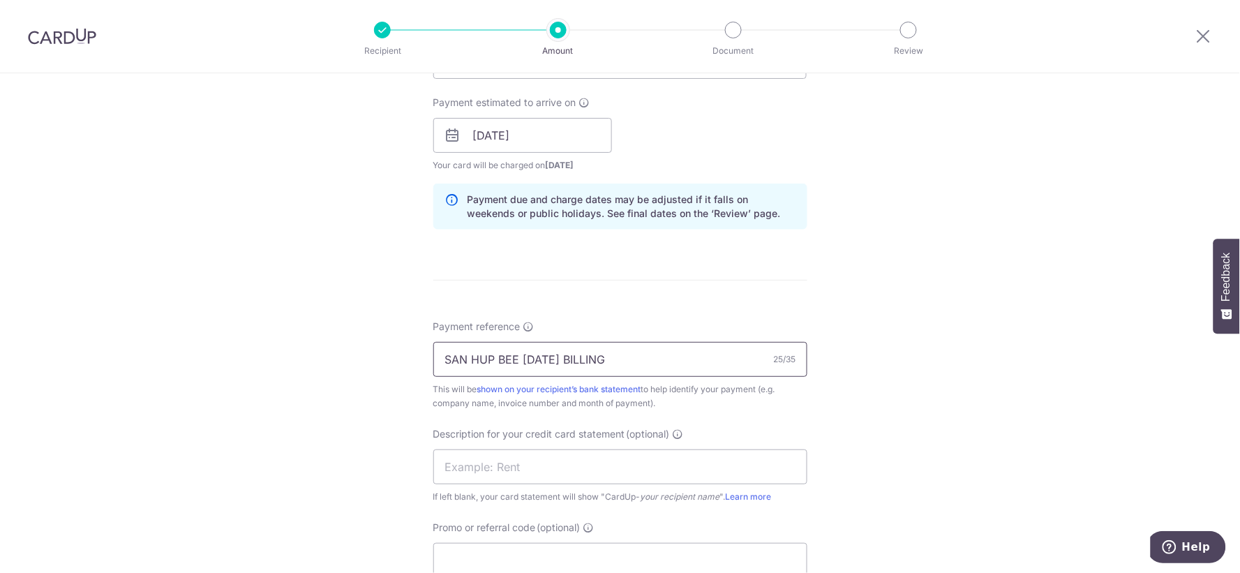
drag, startPoint x: 556, startPoint y: 364, endPoint x: 518, endPoint y: 367, distance: 37.8
click at [518, 367] on input "SAN HUP BEE MAY24 BILLING" at bounding box center [620, 359] width 374 height 35
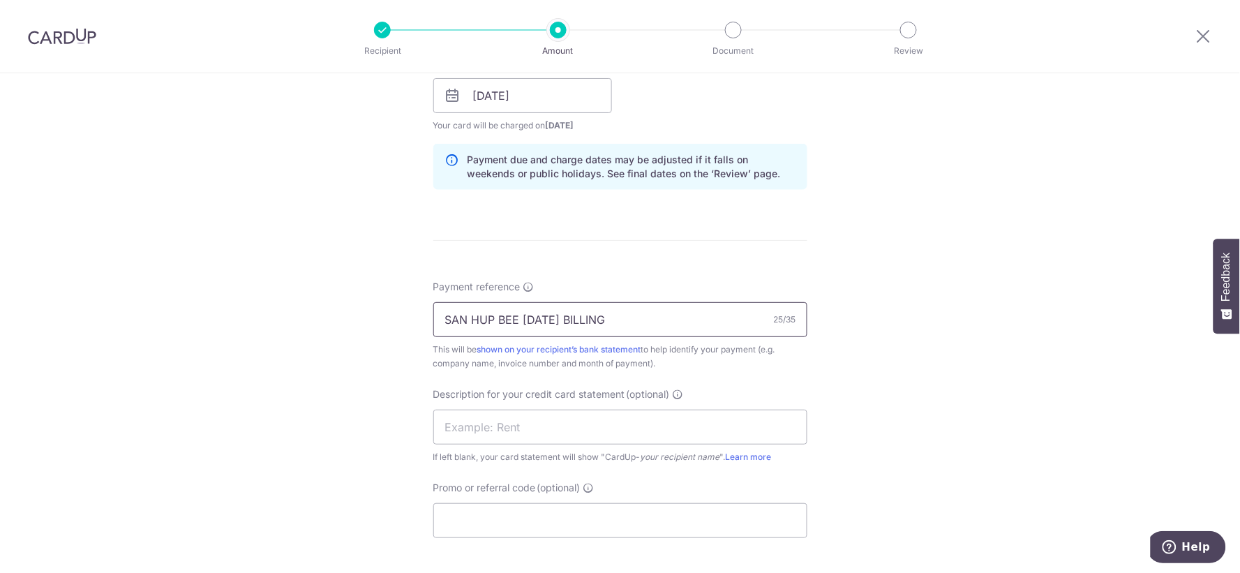
scroll to position [698, 0]
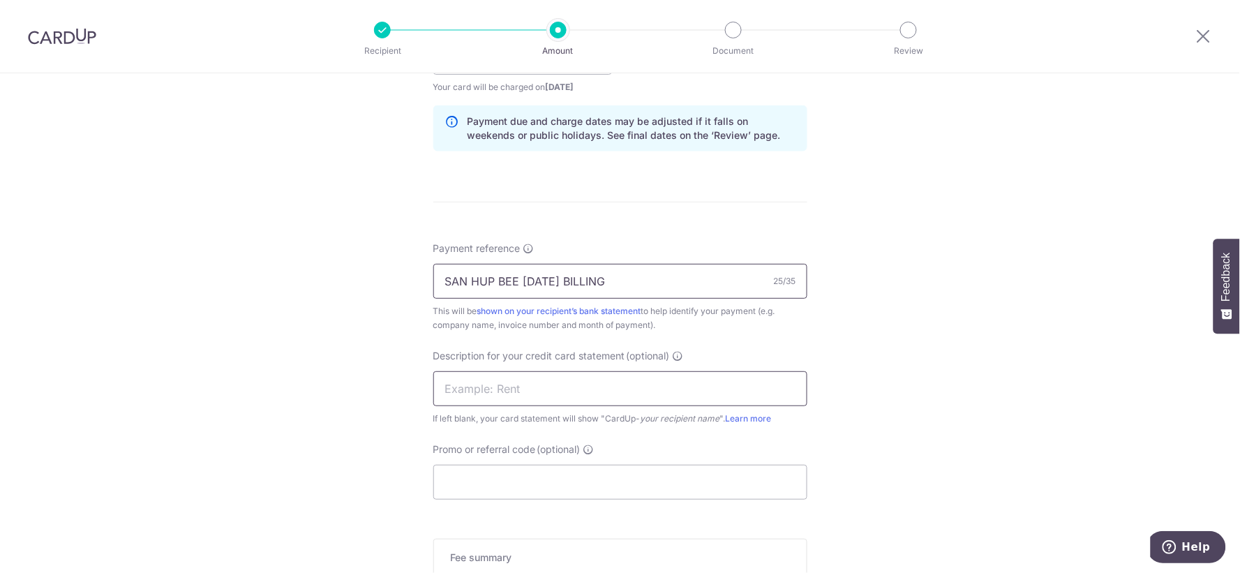
type input "SAN HUP BEE jun25 BILLING"
click at [644, 396] on input "text" at bounding box center [620, 388] width 374 height 35
click at [568, 395] on input "text" at bounding box center [620, 388] width 374 height 35
drag, startPoint x: 553, startPoint y: 382, endPoint x: 424, endPoint y: 395, distance: 129.0
click at [424, 395] on div "Tell us more about your payment Enter payment amount SGD 7,588.58 7588.58 GST (…" at bounding box center [620, 82] width 1240 height 1413
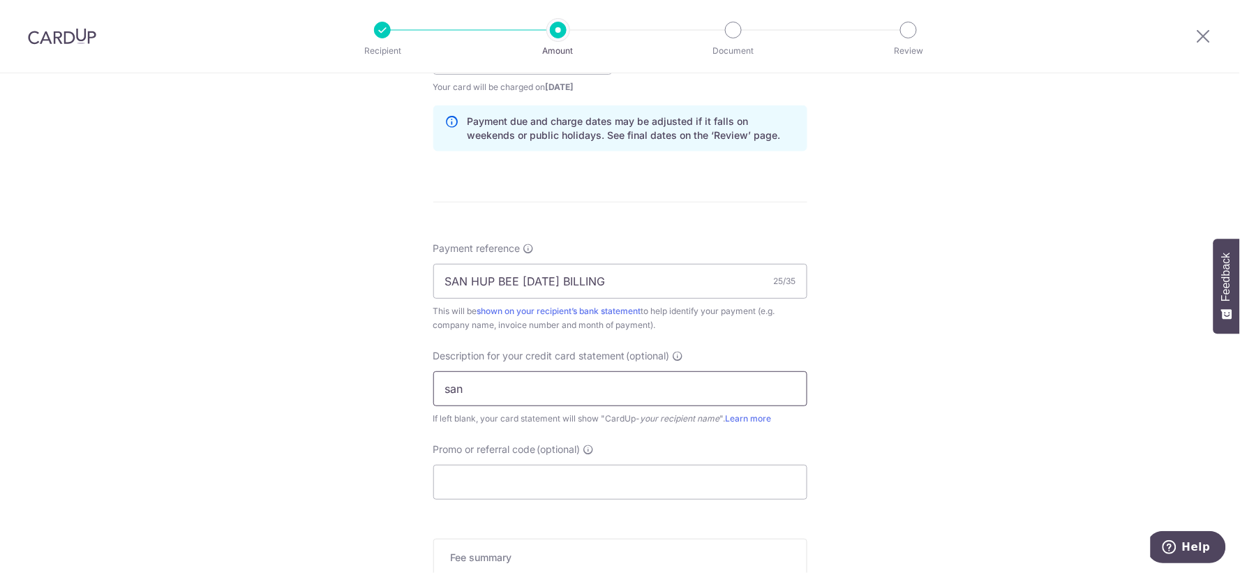
click at [712, 379] on input "san" at bounding box center [620, 388] width 374 height 35
drag, startPoint x: 712, startPoint y: 379, endPoint x: 399, endPoint y: 393, distance: 312.9
click at [399, 393] on div "Tell us more about your payment Enter payment amount SGD 7,588.58 7588.58 GST (…" at bounding box center [620, 82] width 1240 height 1413
type input "san"
click at [703, 477] on input "Promo or referral code (optional)" at bounding box center [620, 482] width 374 height 35
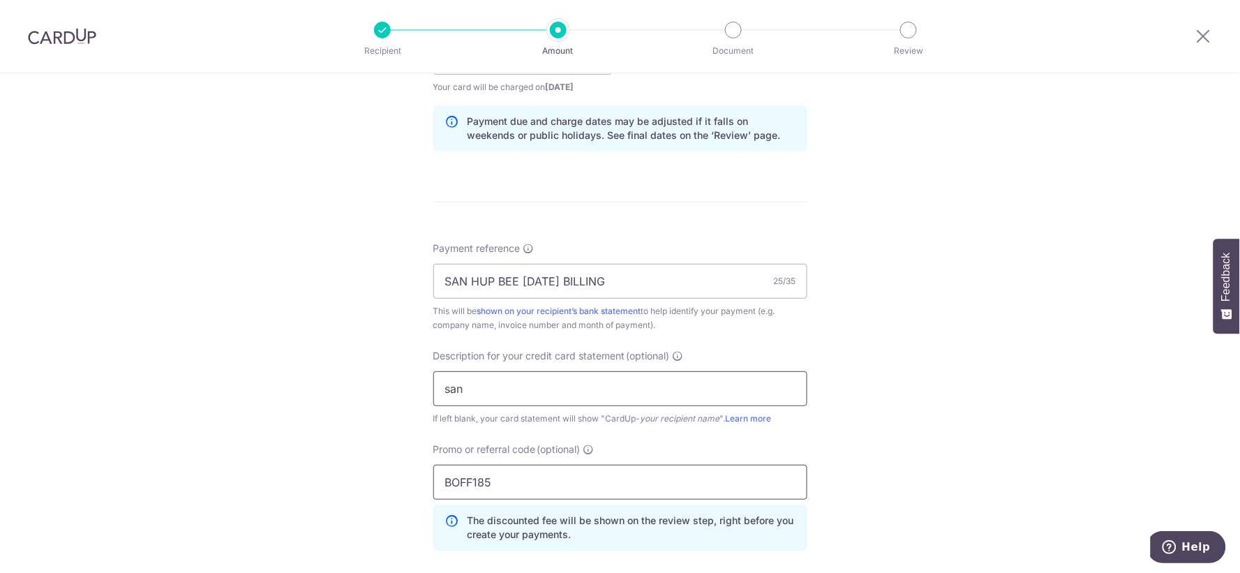
type input "BOFF185"
drag, startPoint x: 660, startPoint y: 396, endPoint x: 382, endPoint y: 399, distance: 278.4
click at [382, 399] on div "Tell us more about your payment Enter payment amount SGD 7,588.58 7588.58 GST (…" at bounding box center [620, 114] width 1240 height 1476
type input "TEAM"
click at [336, 364] on div "Tell us more about your payment Enter payment amount SGD 7,588.58 7588.58 GST (…" at bounding box center [620, 114] width 1240 height 1476
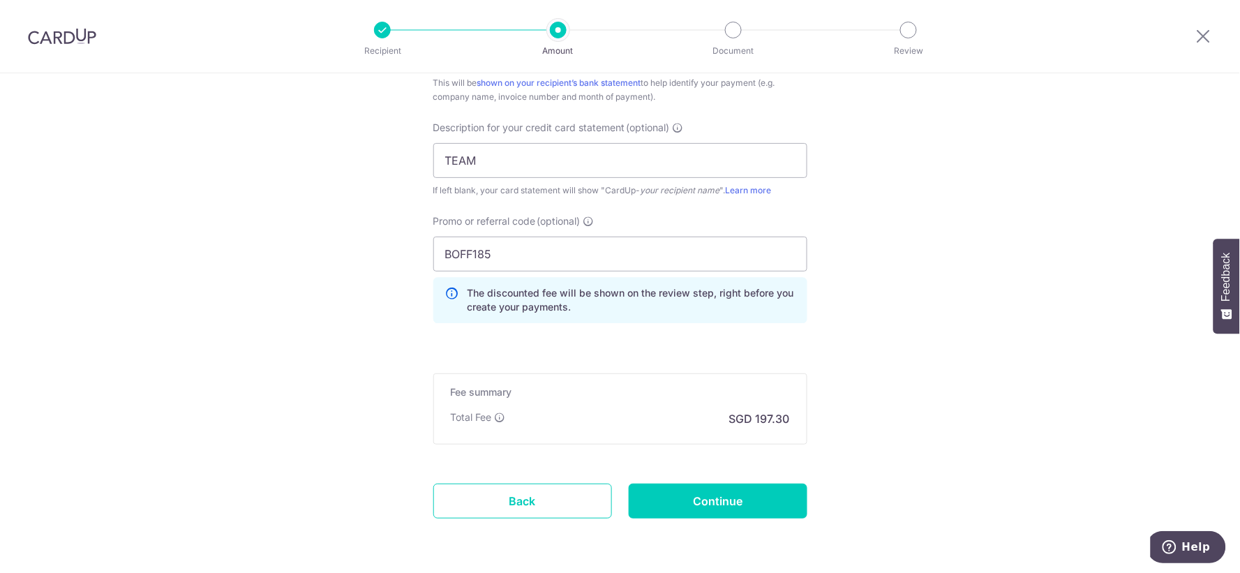
scroll to position [930, 0]
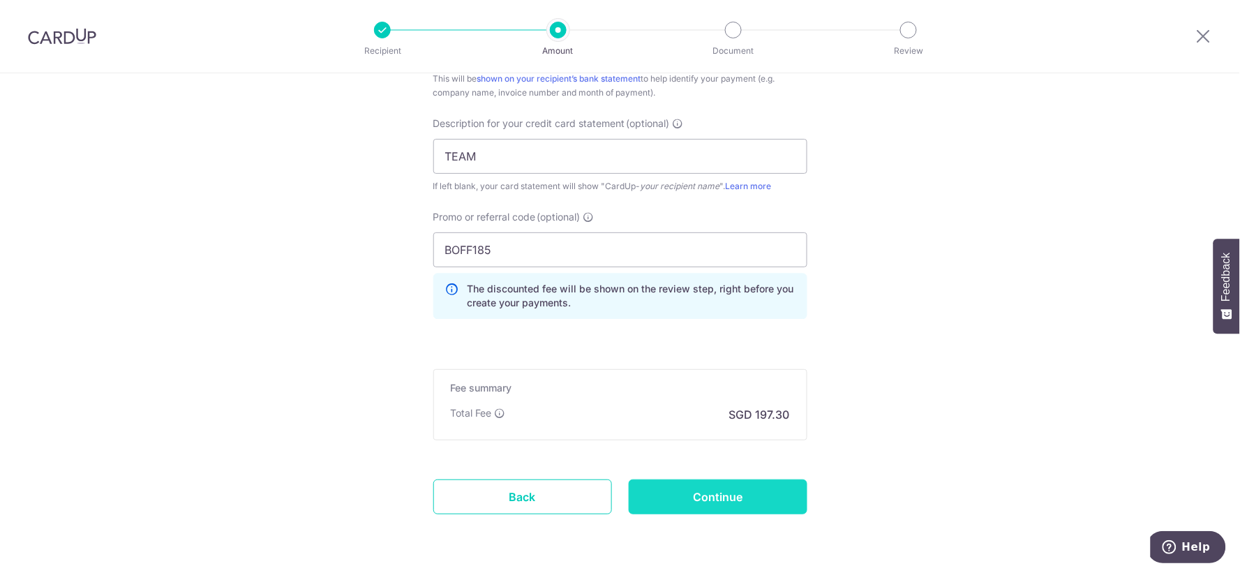
click at [748, 497] on input "Continue" at bounding box center [718, 496] width 179 height 35
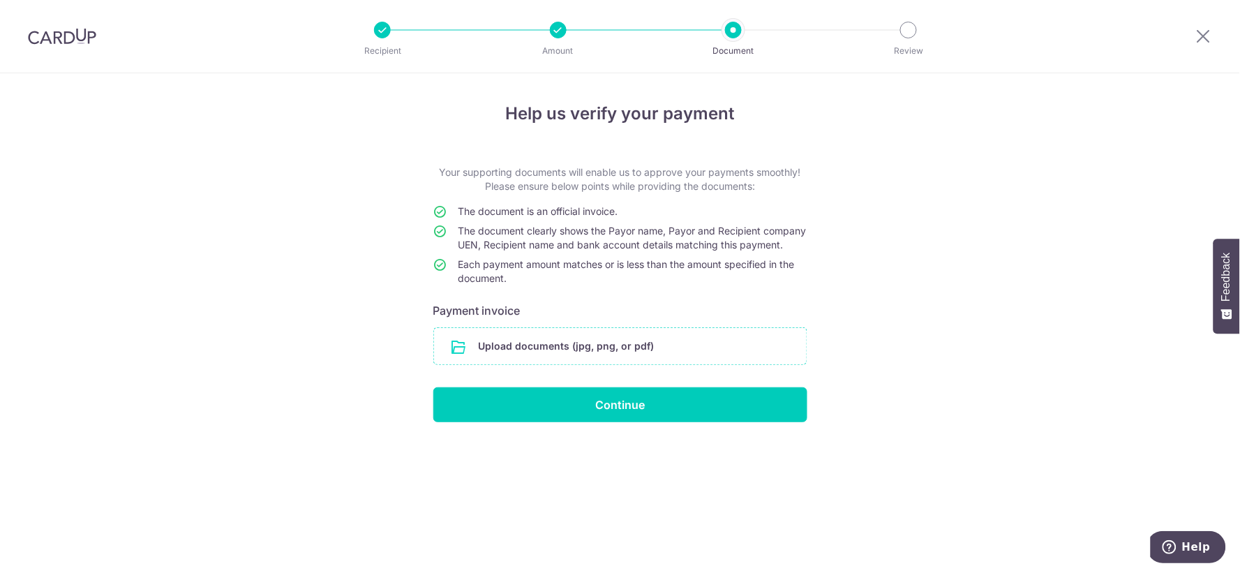
click at [689, 359] on input "file" at bounding box center [620, 346] width 373 height 36
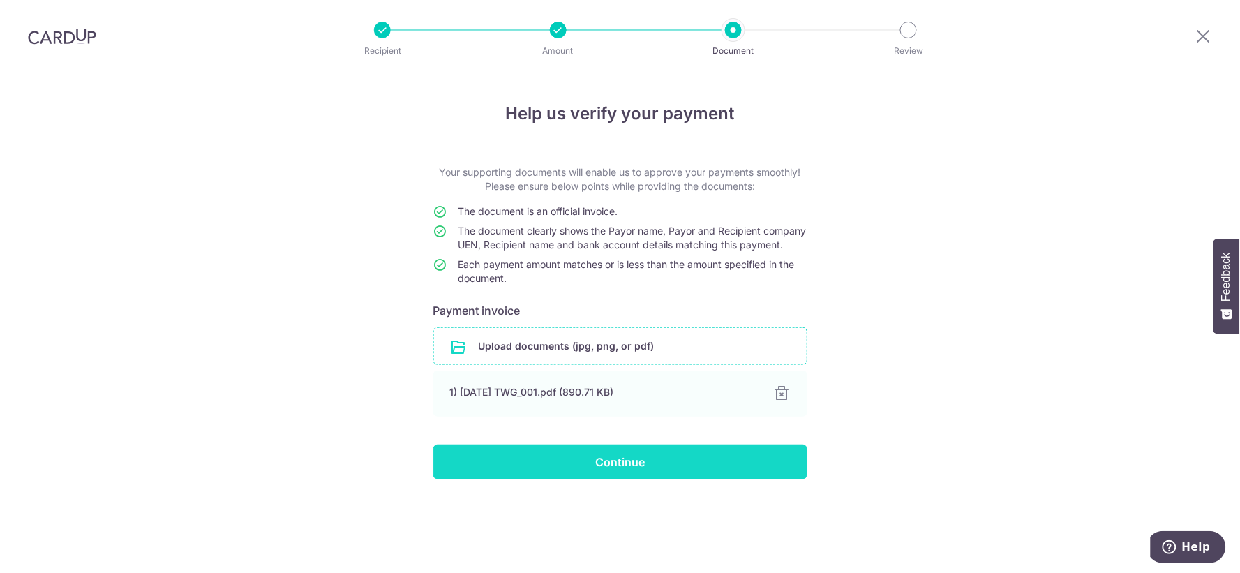
click at [672, 475] on input "Continue" at bounding box center [620, 461] width 374 height 35
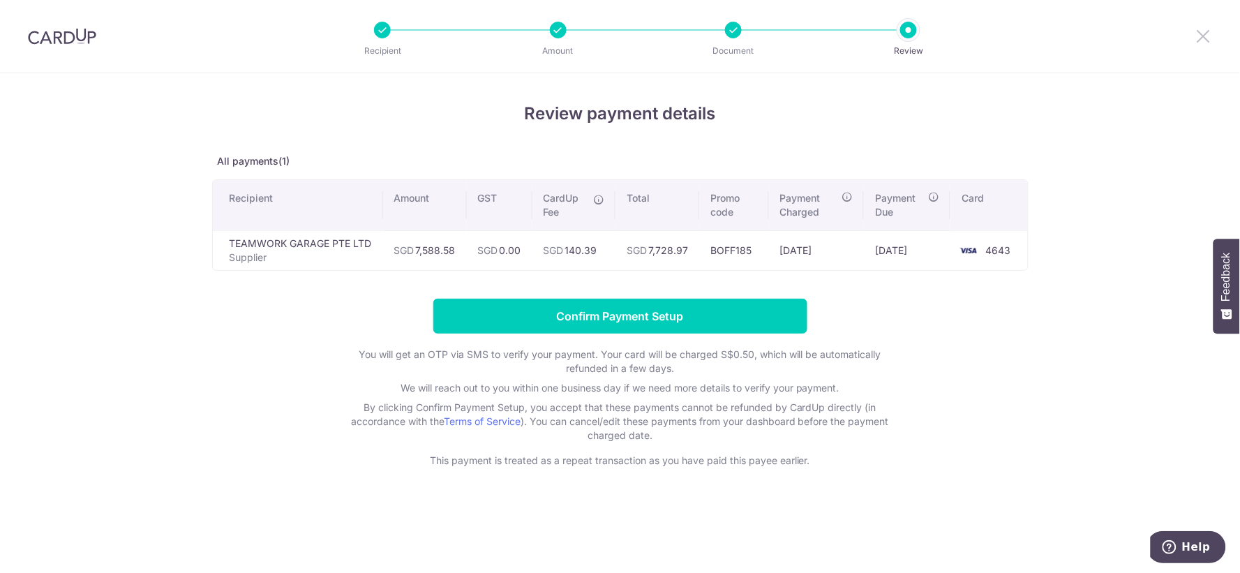
click at [1204, 38] on icon at bounding box center [1203, 35] width 17 height 17
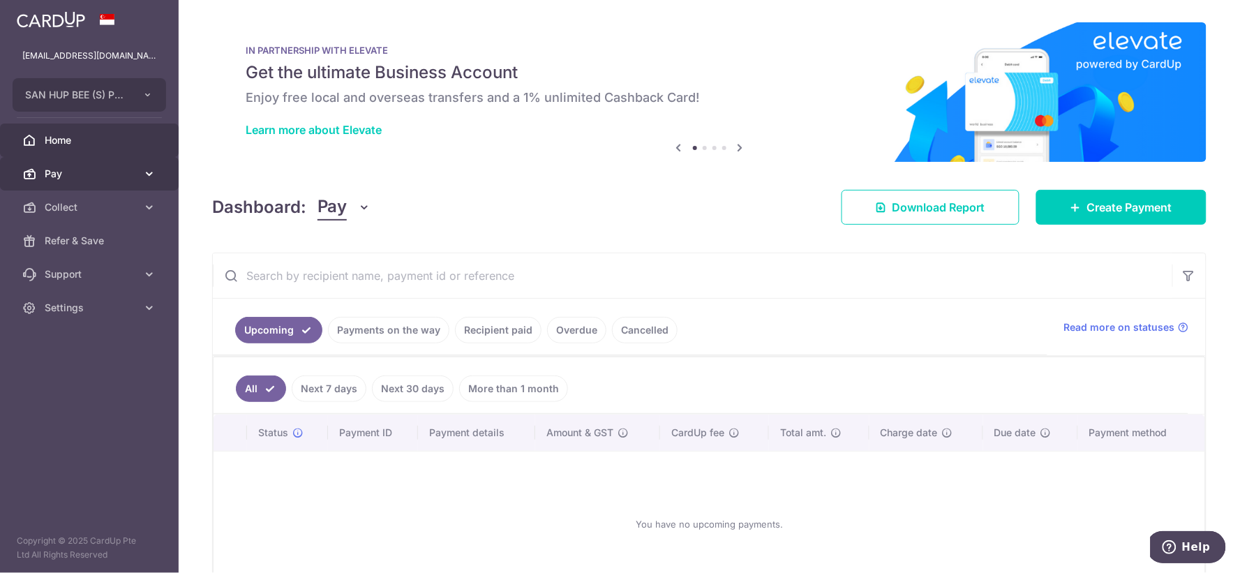
click at [75, 171] on span "Pay" at bounding box center [91, 174] width 92 height 14
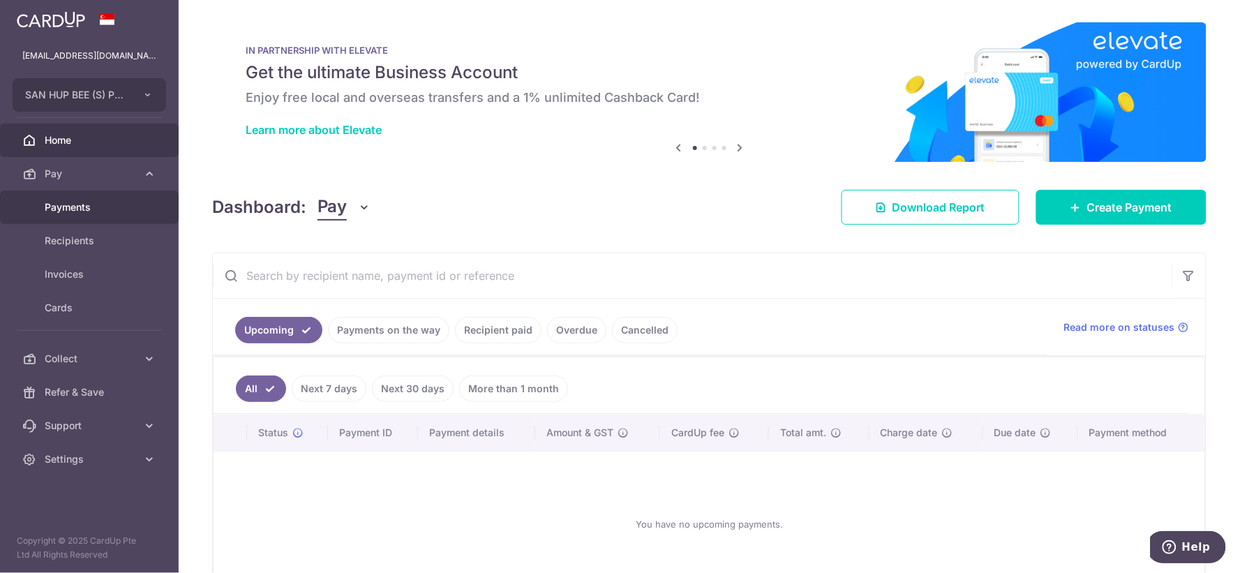
click at [135, 208] on span "Payments" at bounding box center [91, 207] width 92 height 14
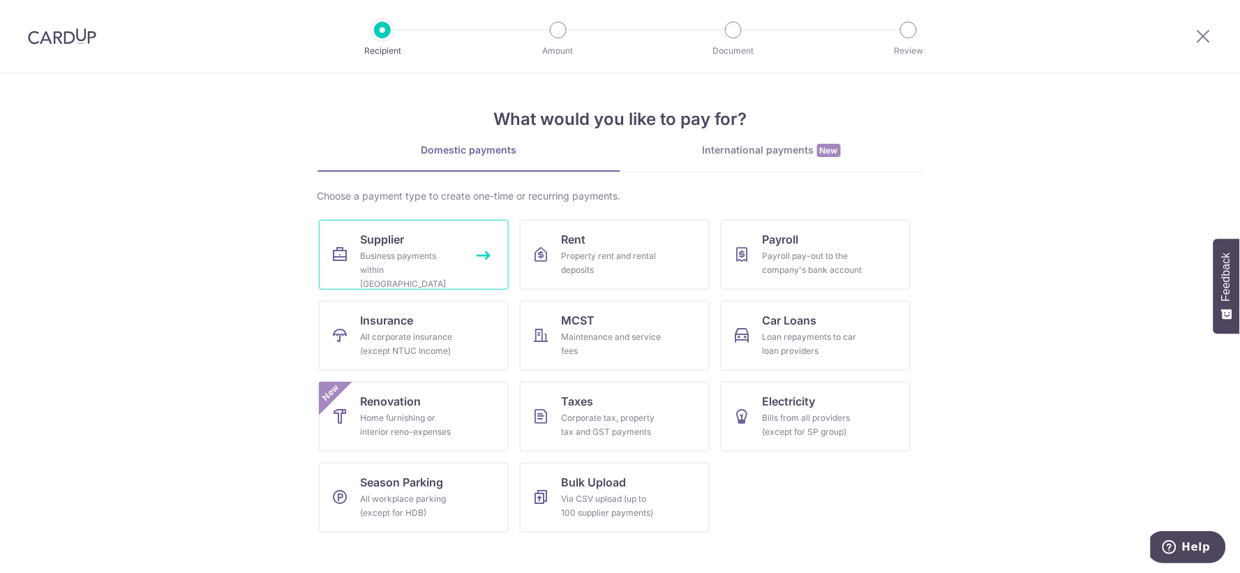
click at [426, 251] on div "Business payments within [GEOGRAPHIC_DATA]" at bounding box center [411, 270] width 100 height 42
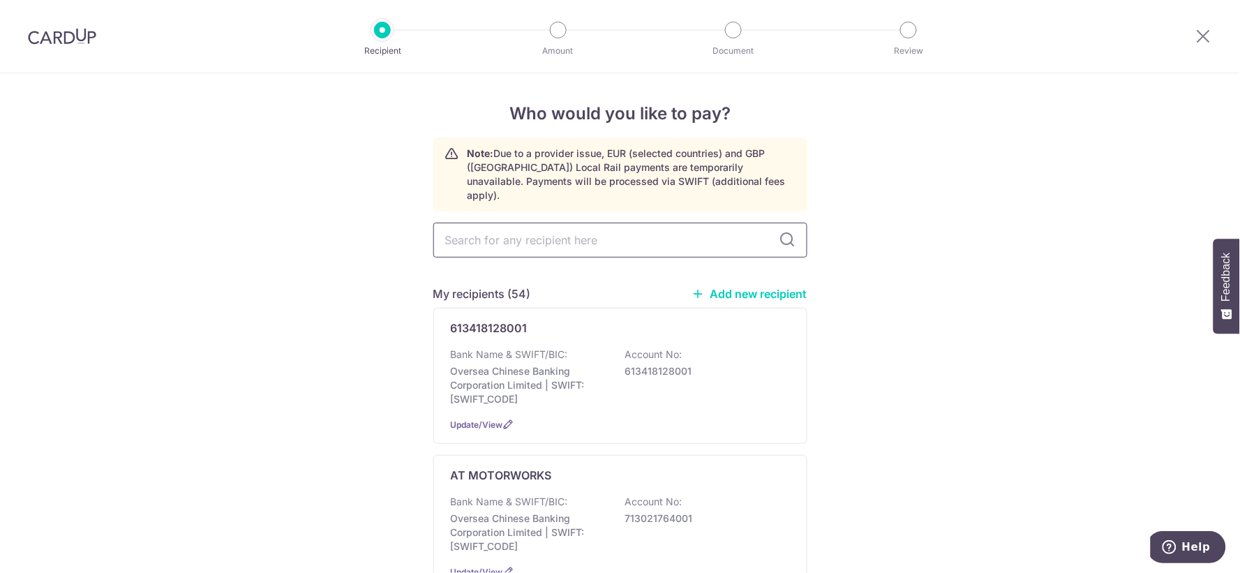
click at [519, 223] on input "text" at bounding box center [620, 240] width 374 height 35
type input "[PERSON_NAME]"
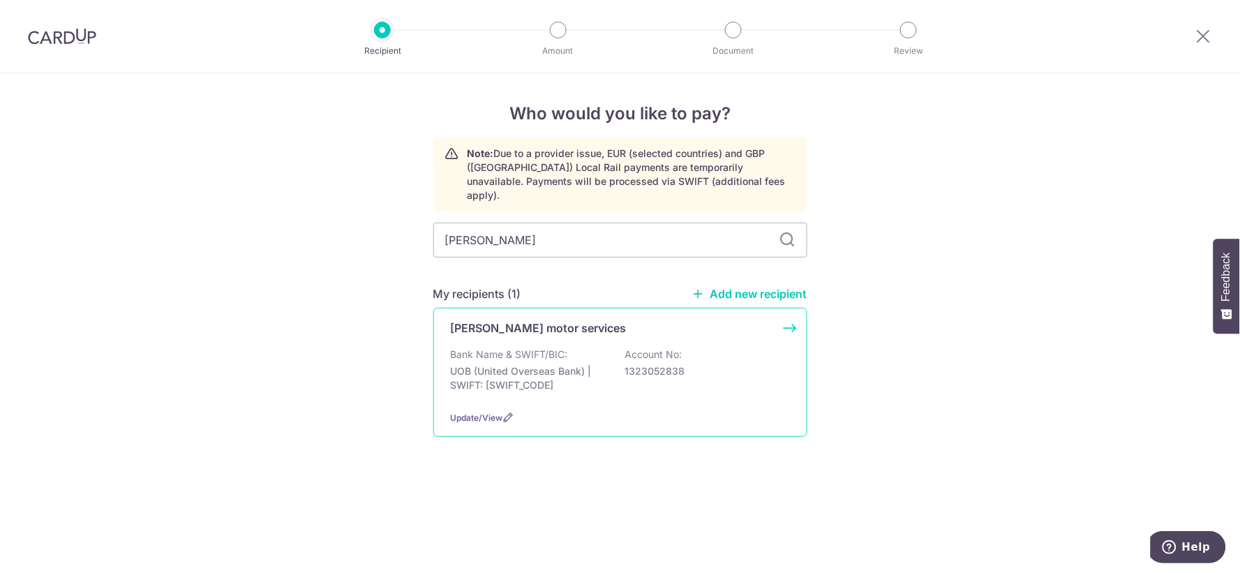
click at [562, 331] on div "[PERSON_NAME] motor services Bank Name & SWIFT/BIC: UOB (United Overseas Bank) …" at bounding box center [620, 372] width 374 height 129
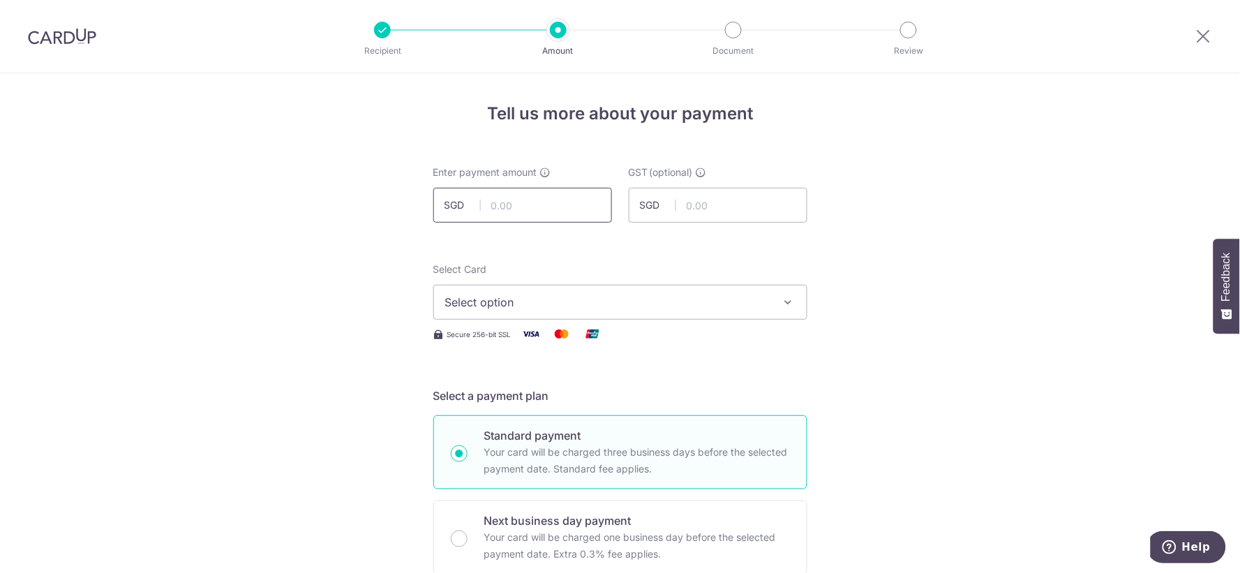
click at [549, 213] on input "text" at bounding box center [522, 205] width 179 height 35
type input "5,531.00"
click at [445, 301] on span "Select option" at bounding box center [607, 302] width 325 height 17
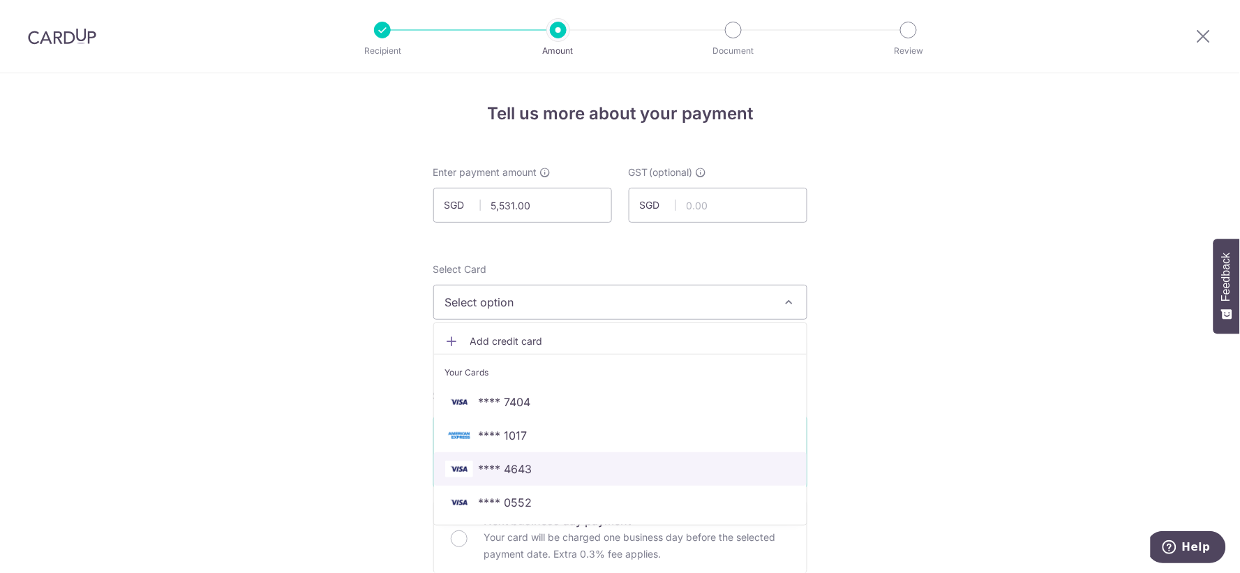
click at [508, 465] on span "**** 4643" at bounding box center [506, 468] width 54 height 17
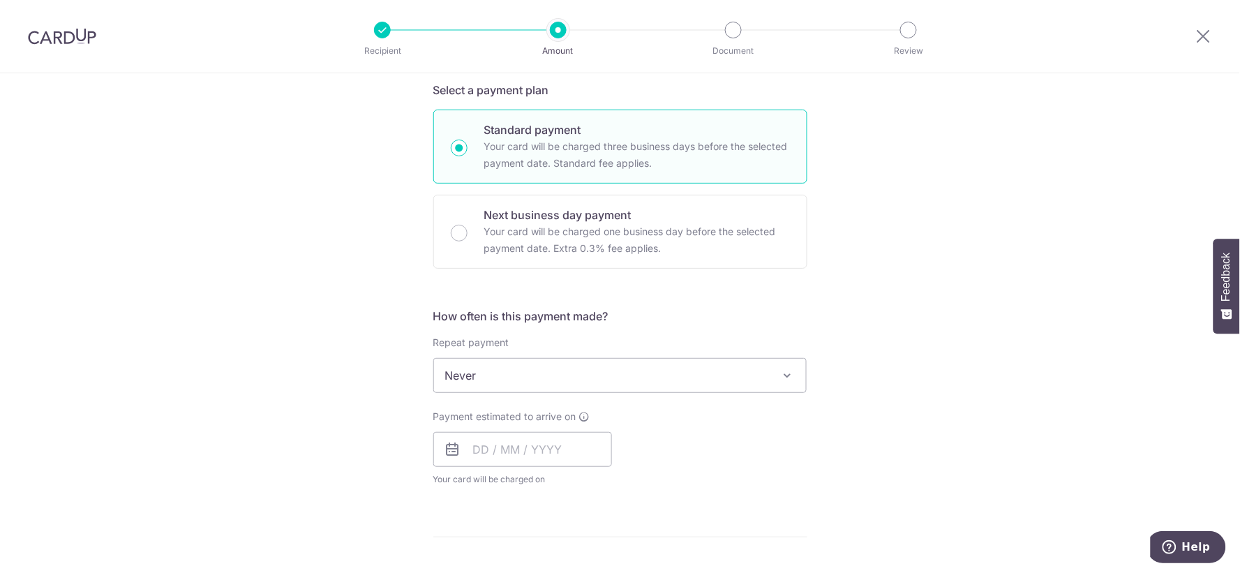
scroll to position [465, 0]
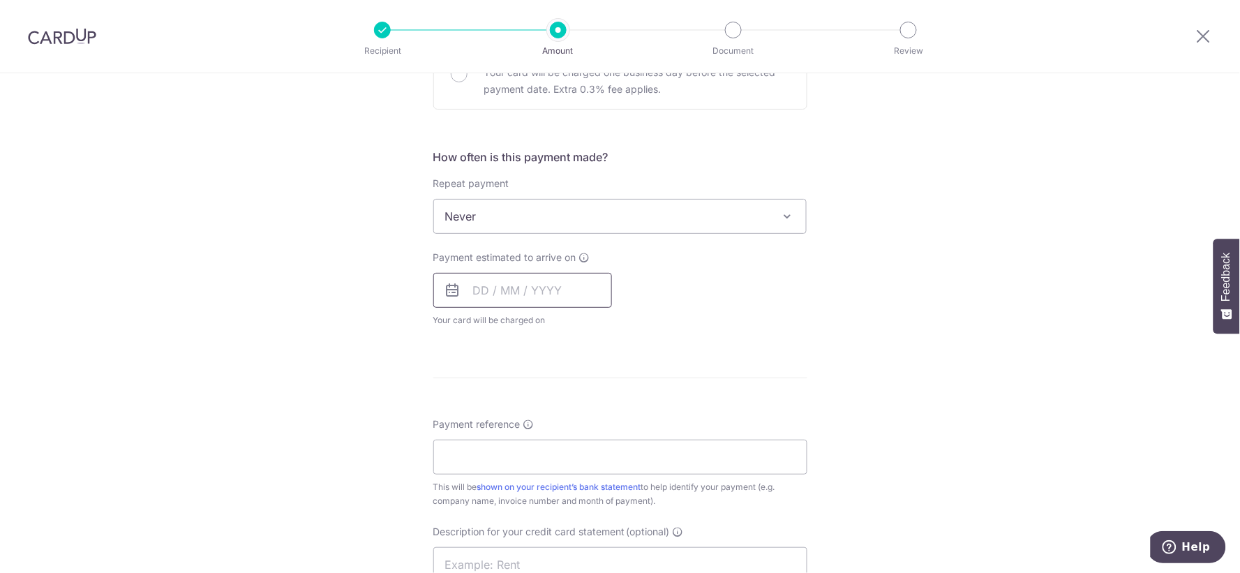
click at [520, 295] on input "text" at bounding box center [522, 290] width 179 height 35
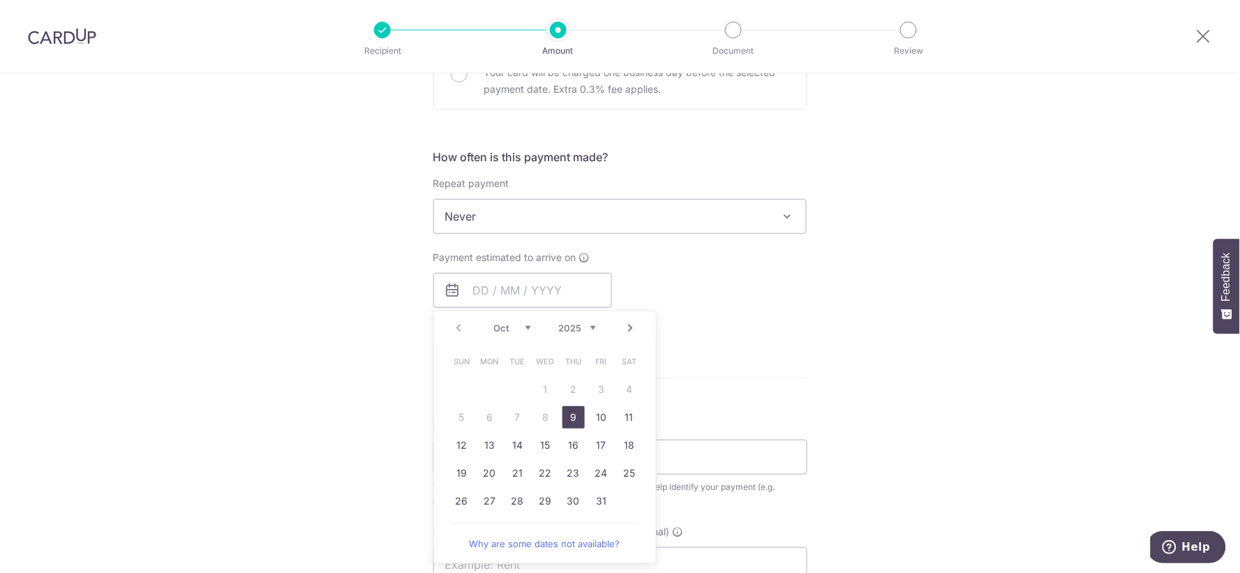
click at [568, 410] on link "9" at bounding box center [573, 417] width 22 height 22
type input "[DATE]"
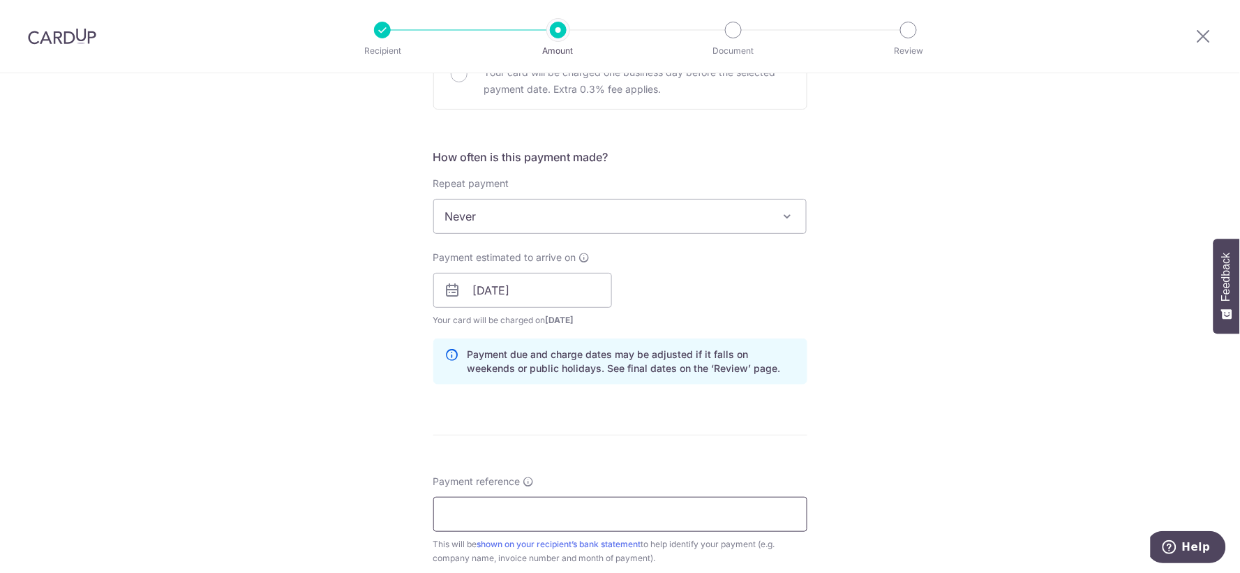
click at [649, 513] on input "Payment reference" at bounding box center [620, 514] width 374 height 35
type input "SAN HUP BEE [DATE] BILLING"
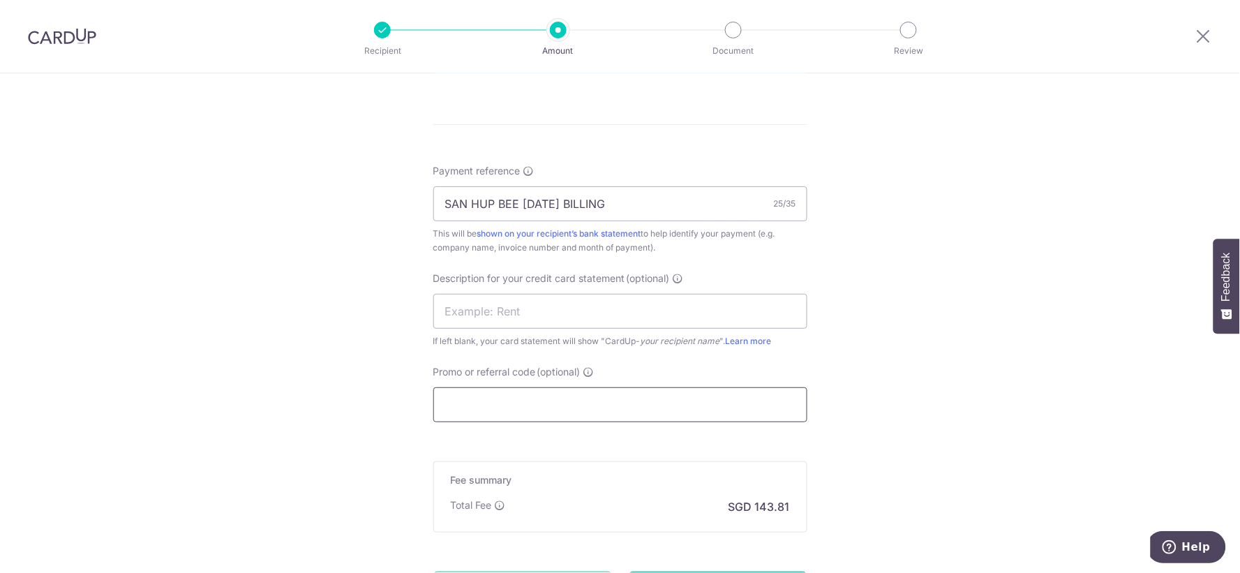
click at [511, 405] on input "Promo or referral code (optional)" at bounding box center [620, 404] width 374 height 35
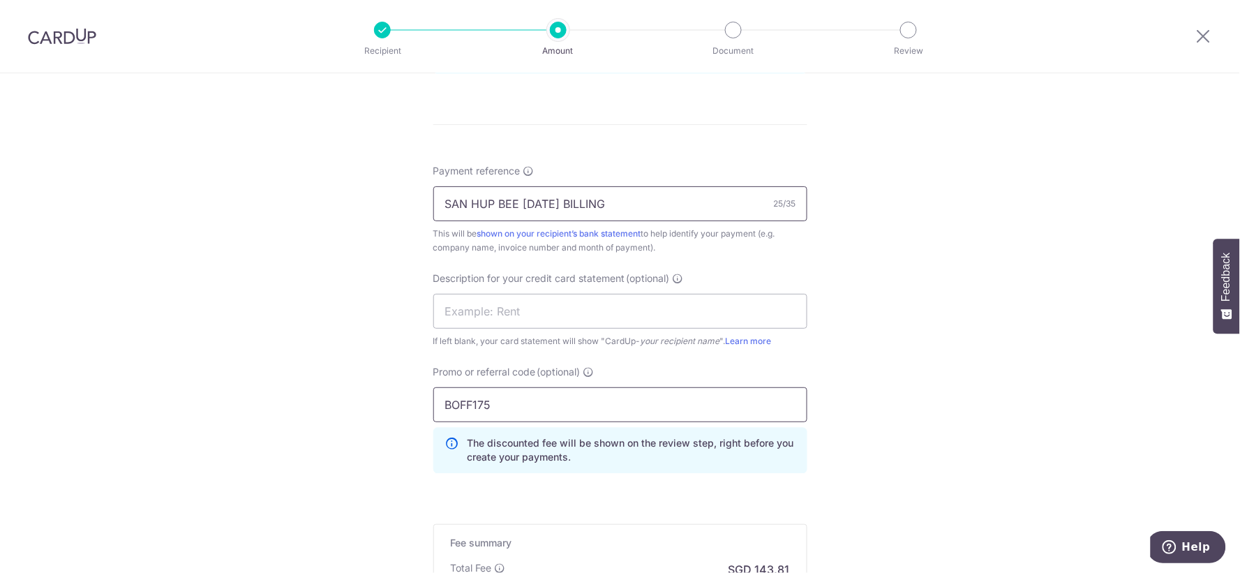
type input "BOFF175"
drag, startPoint x: 556, startPoint y: 207, endPoint x: 522, endPoint y: 218, distance: 36.0
click at [522, 218] on input "SAN HUP BEE [DATE] BILLING" at bounding box center [620, 203] width 374 height 35
click at [510, 313] on input "text" at bounding box center [620, 311] width 374 height 35
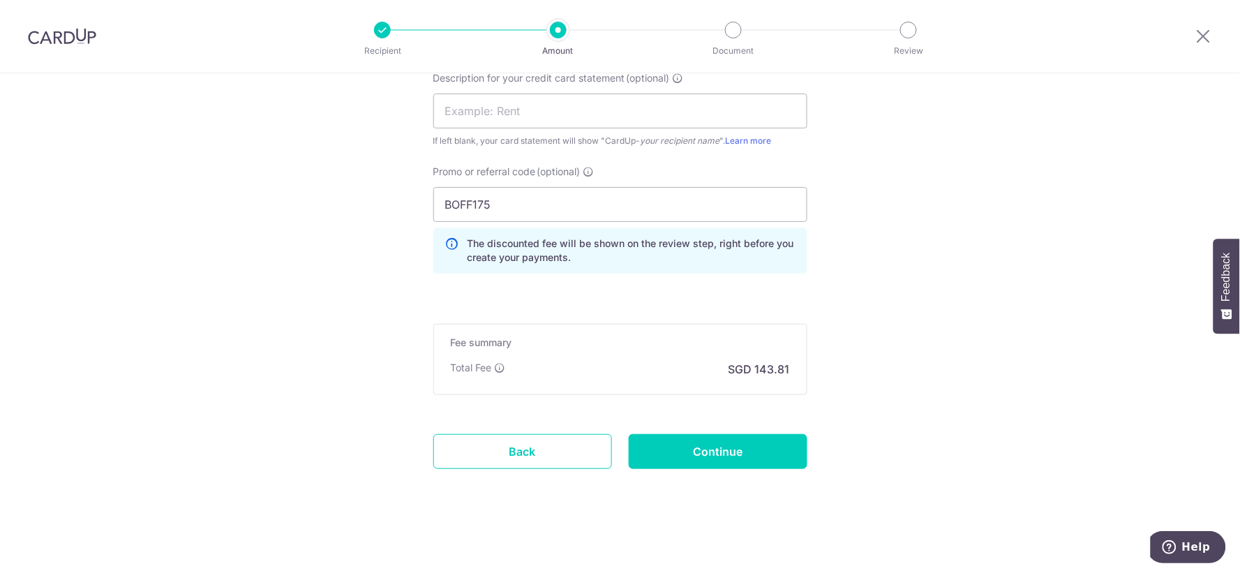
scroll to position [977, 0]
click at [734, 458] on input "Continue" at bounding box center [718, 450] width 179 height 35
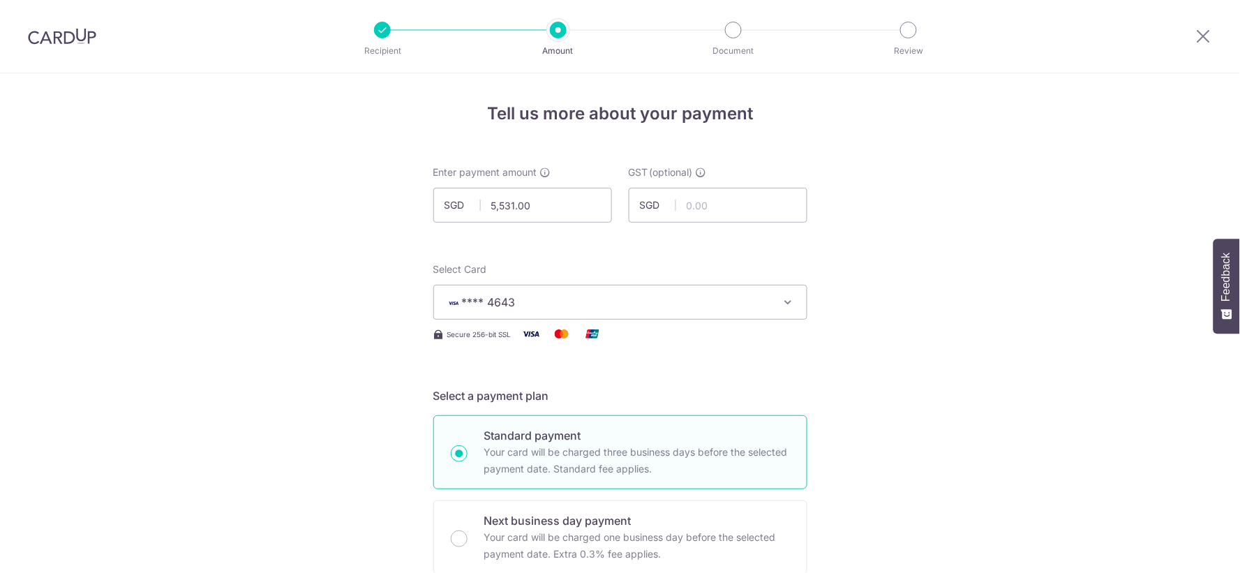
scroll to position [996, 0]
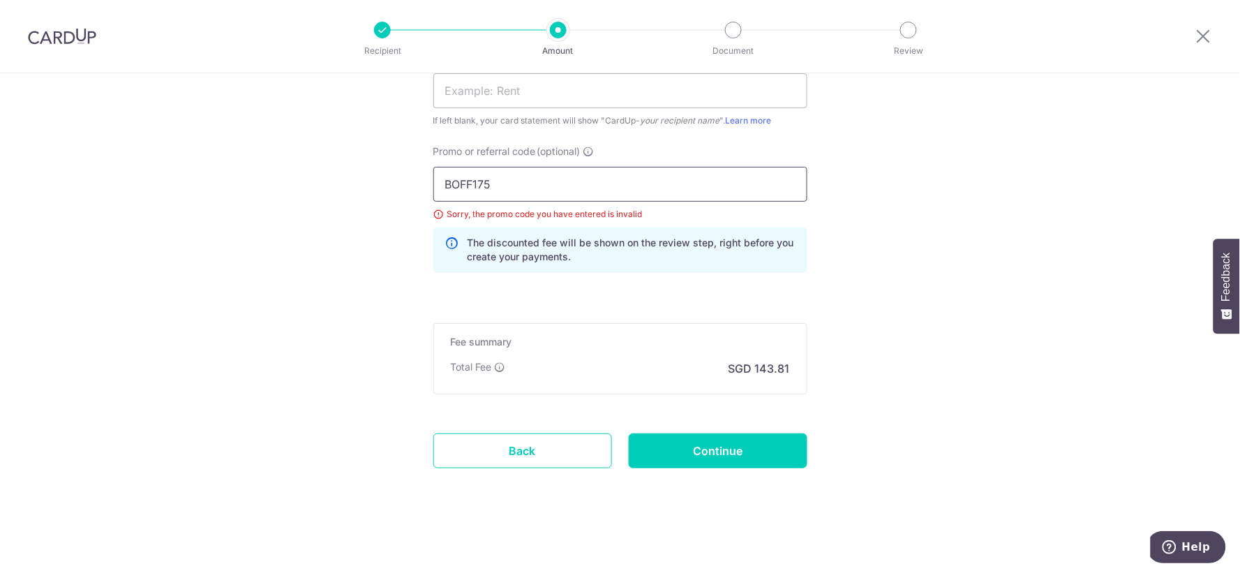
click at [569, 190] on input "BOFF175" at bounding box center [620, 184] width 374 height 35
type input "BOFF185"
click at [772, 452] on input "Continue" at bounding box center [718, 450] width 179 height 35
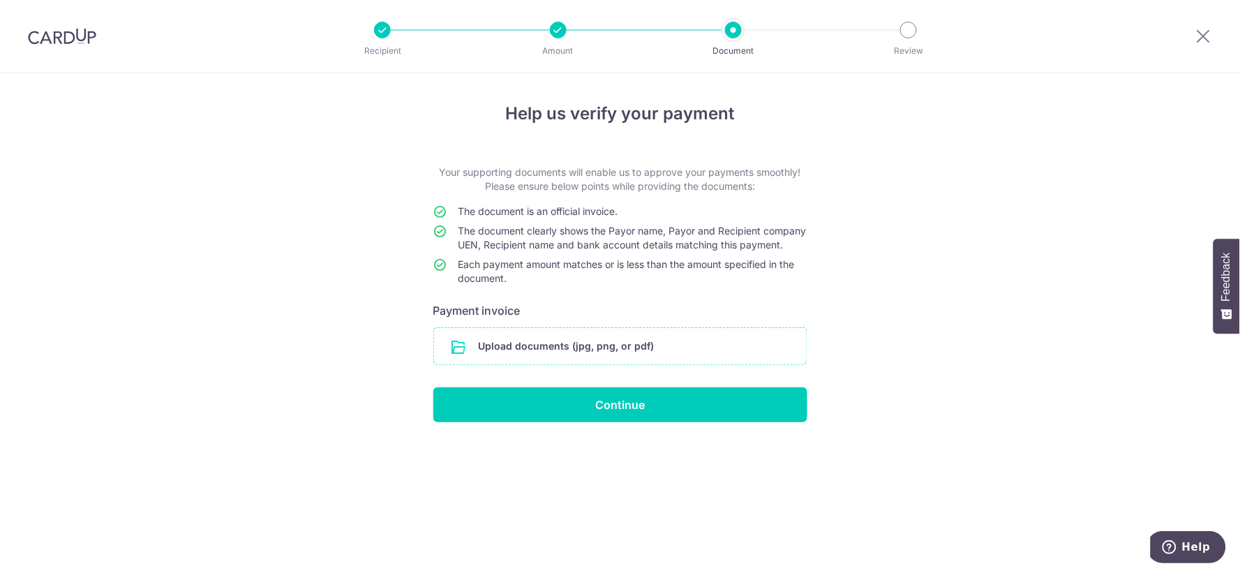
click at [594, 360] on input "file" at bounding box center [620, 346] width 373 height 36
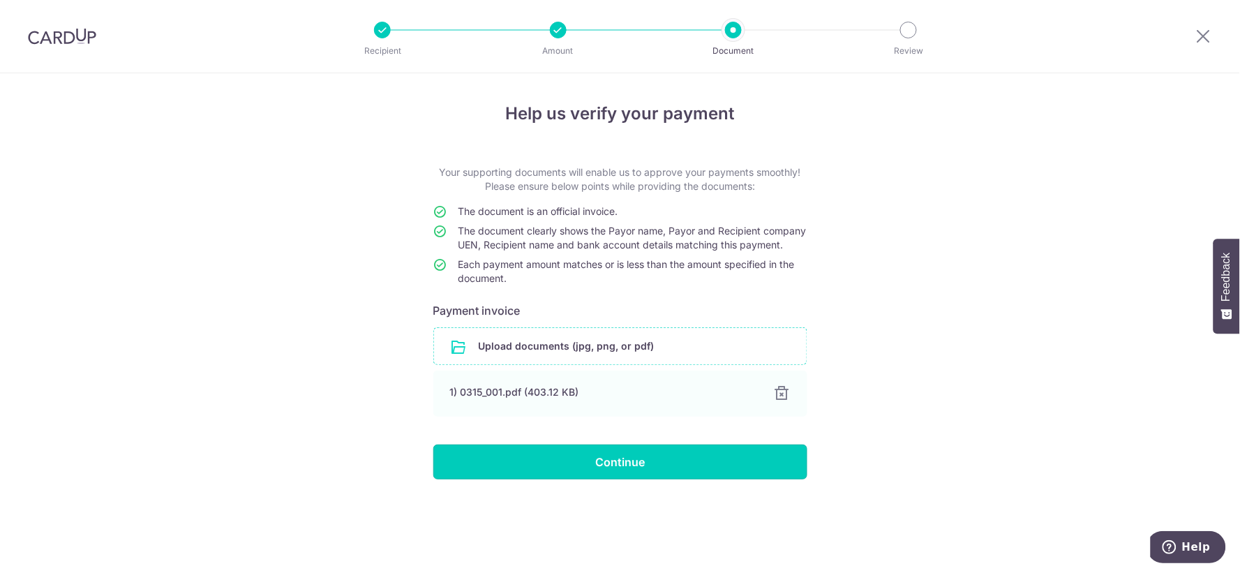
click at [602, 474] on input "Continue" at bounding box center [620, 461] width 374 height 35
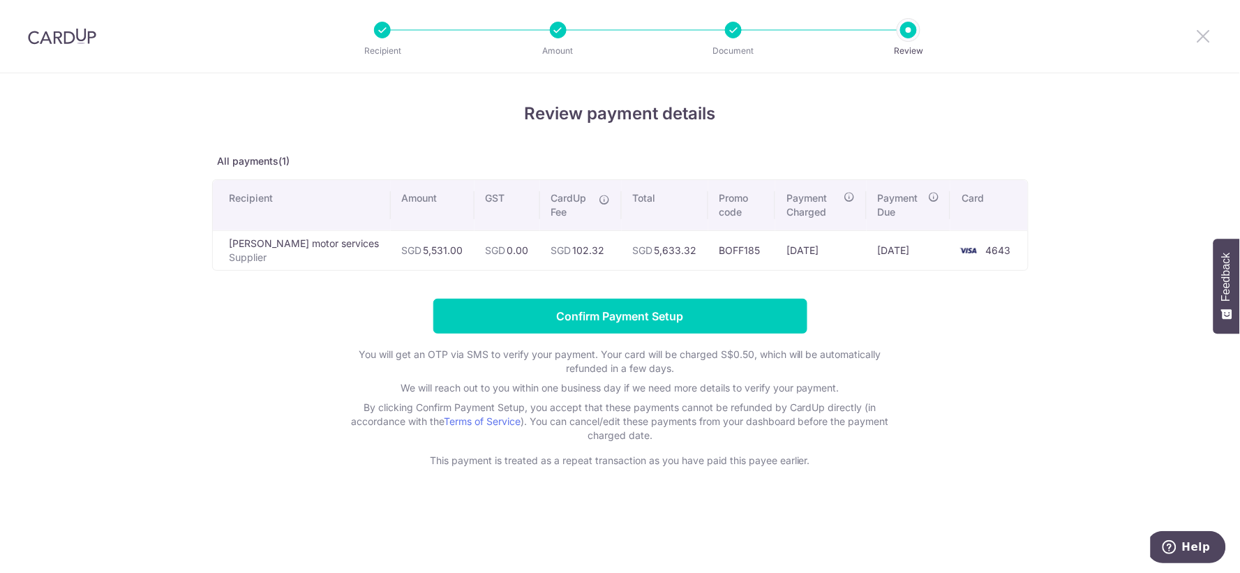
click at [1205, 37] on icon at bounding box center [1203, 35] width 17 height 17
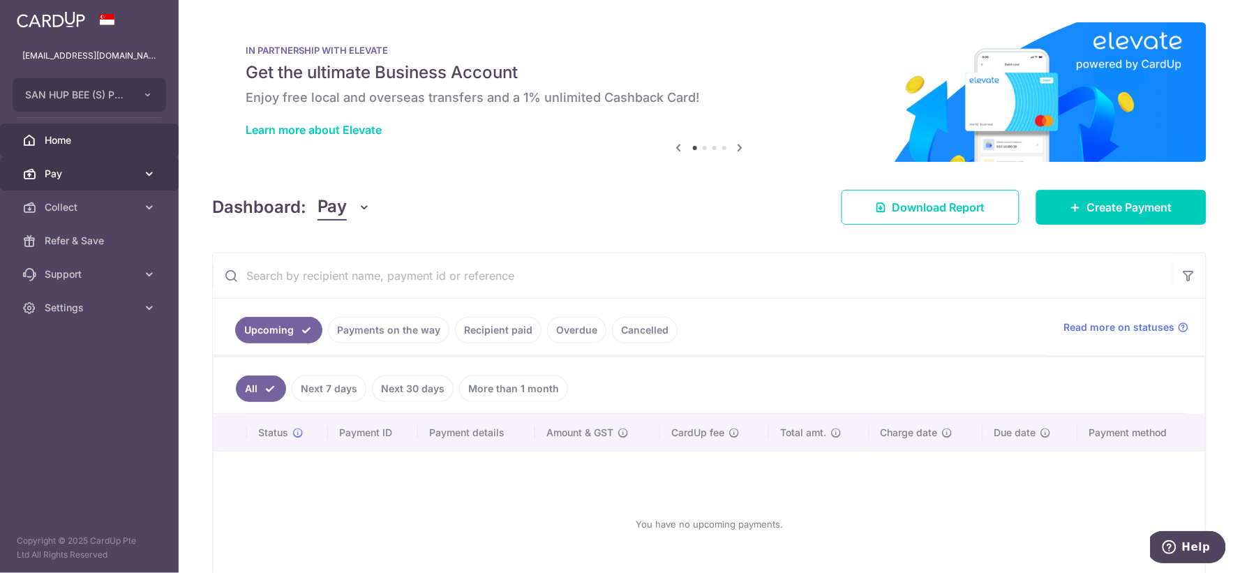
click at [108, 169] on span "Pay" at bounding box center [91, 174] width 92 height 14
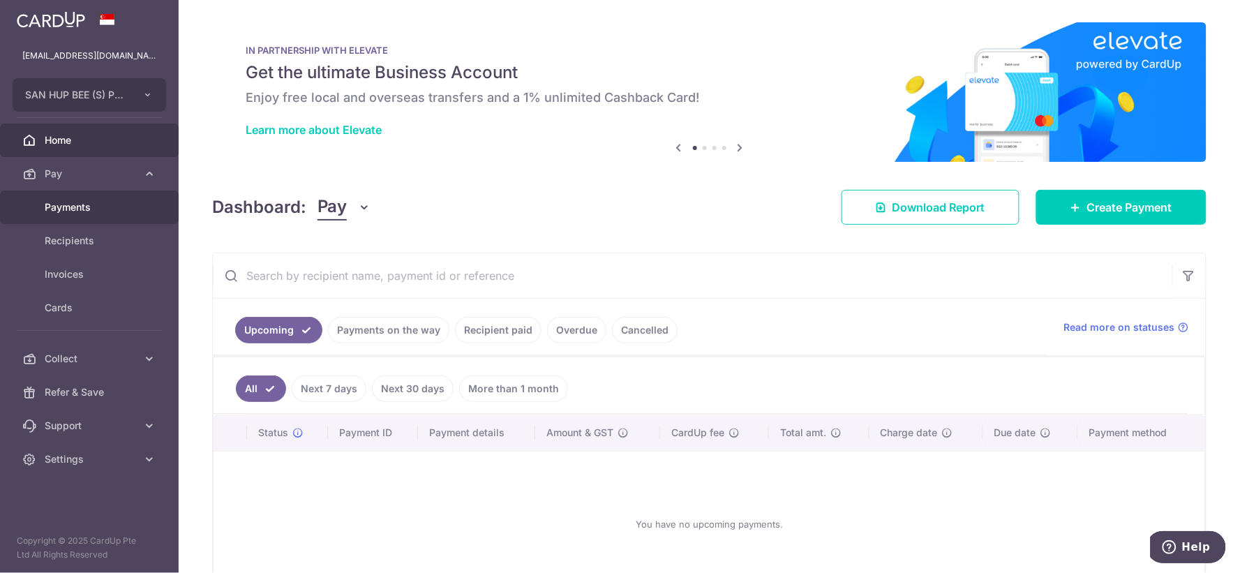
click at [100, 211] on span "Payments" at bounding box center [91, 207] width 92 height 14
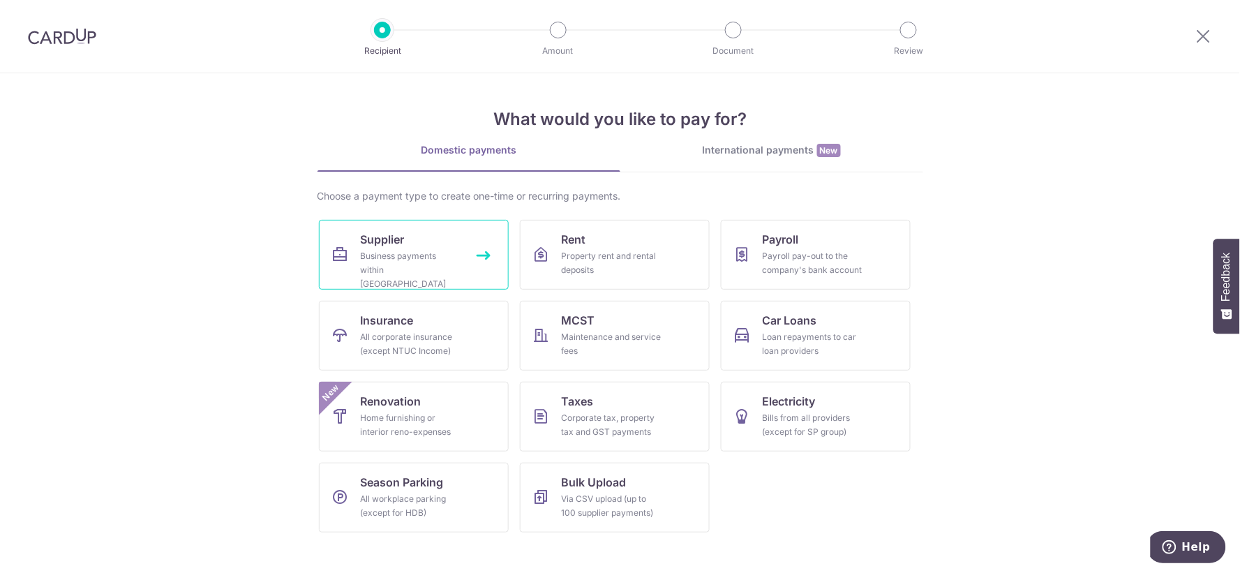
click at [377, 249] on div "Business payments within [GEOGRAPHIC_DATA]" at bounding box center [411, 270] width 100 height 42
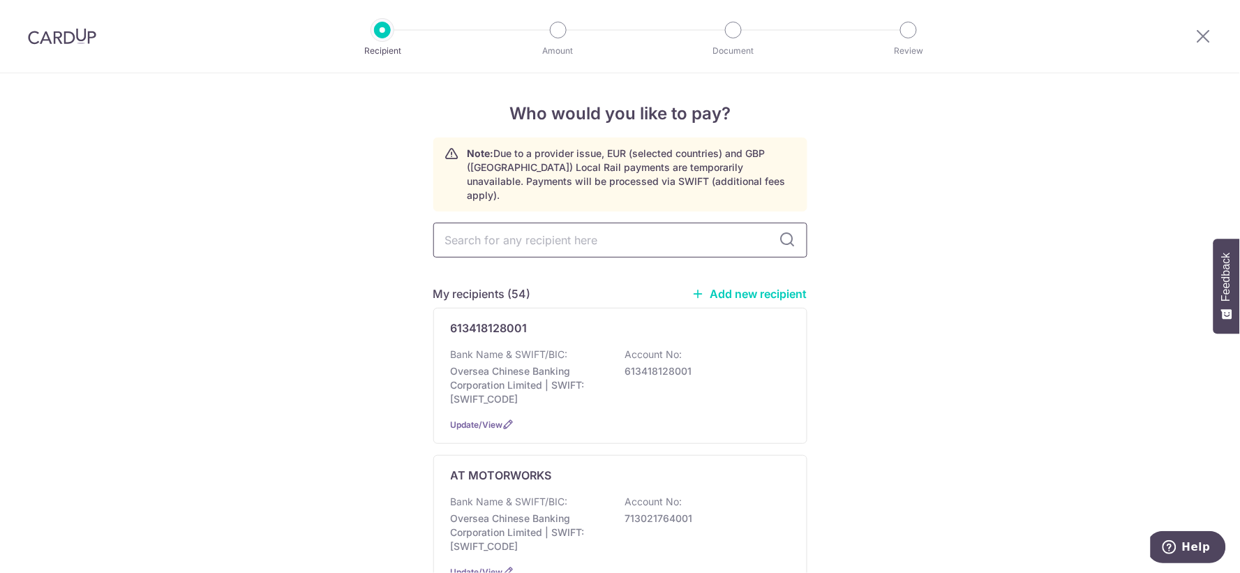
click at [528, 227] on input "text" at bounding box center [620, 240] width 374 height 35
type input "team"
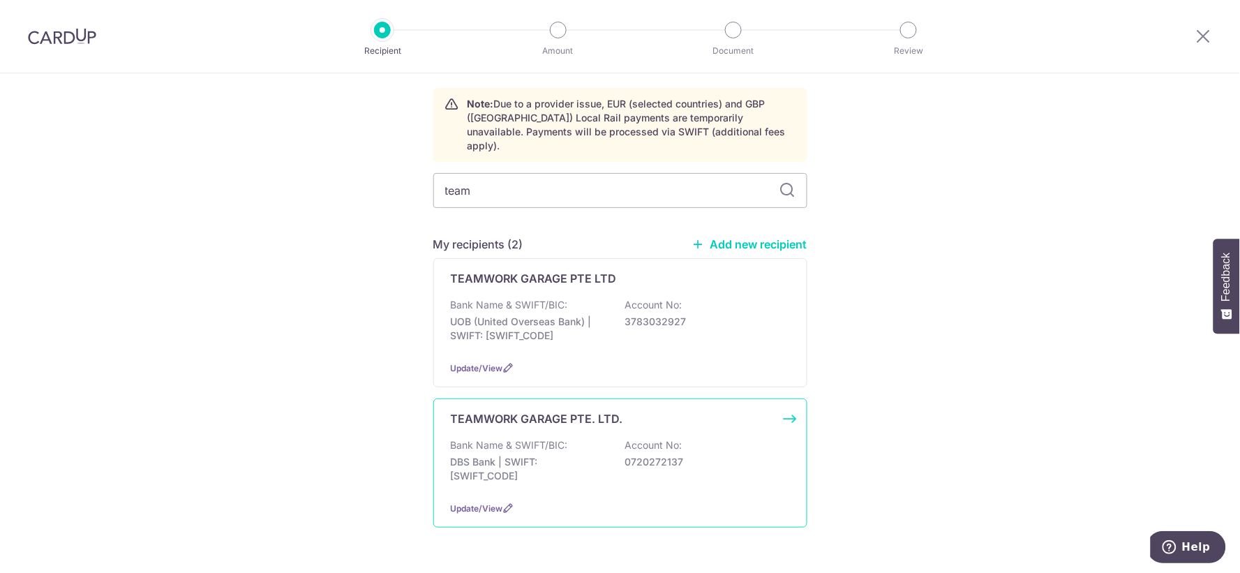
scroll to position [78, 0]
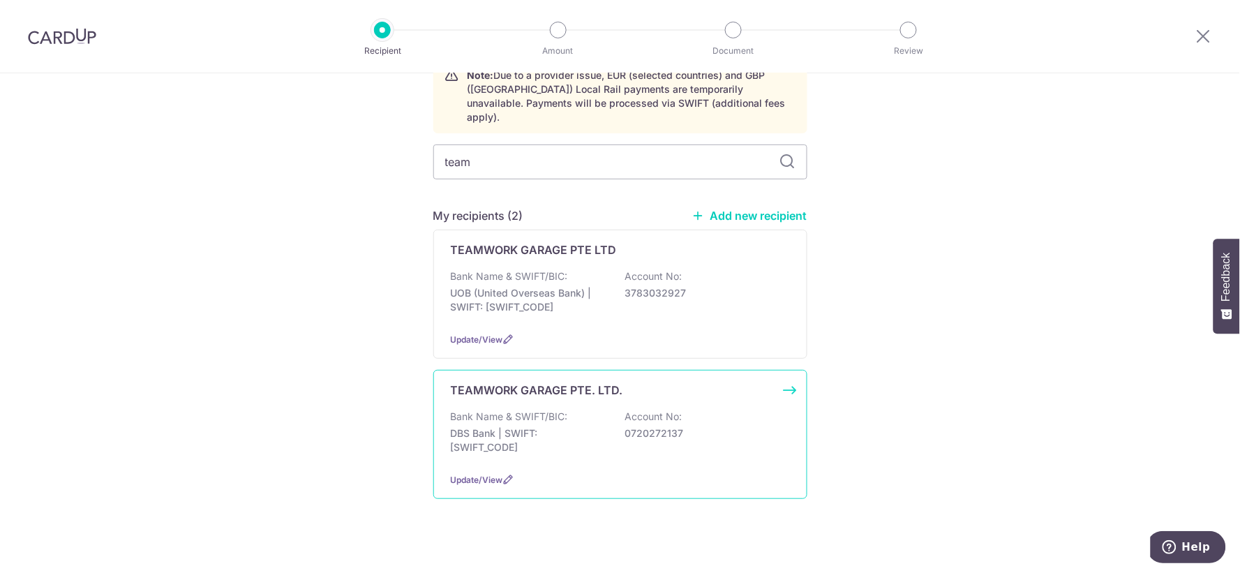
click at [678, 437] on div "Bank Name & SWIFT/BIC: DBS Bank | SWIFT: DBSSSGSGXXX Account No: 0720272137" at bounding box center [620, 436] width 339 height 52
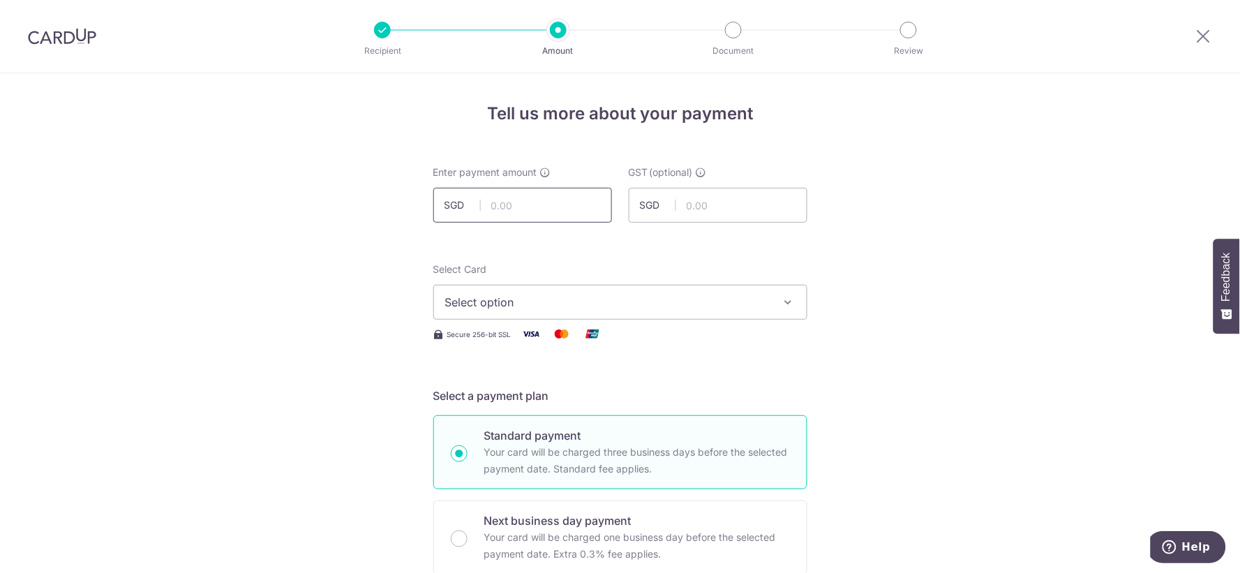
click at [556, 206] on input "text" at bounding box center [522, 205] width 179 height 35
type input "7,588.58"
click at [539, 294] on span "Select option" at bounding box center [607, 302] width 325 height 17
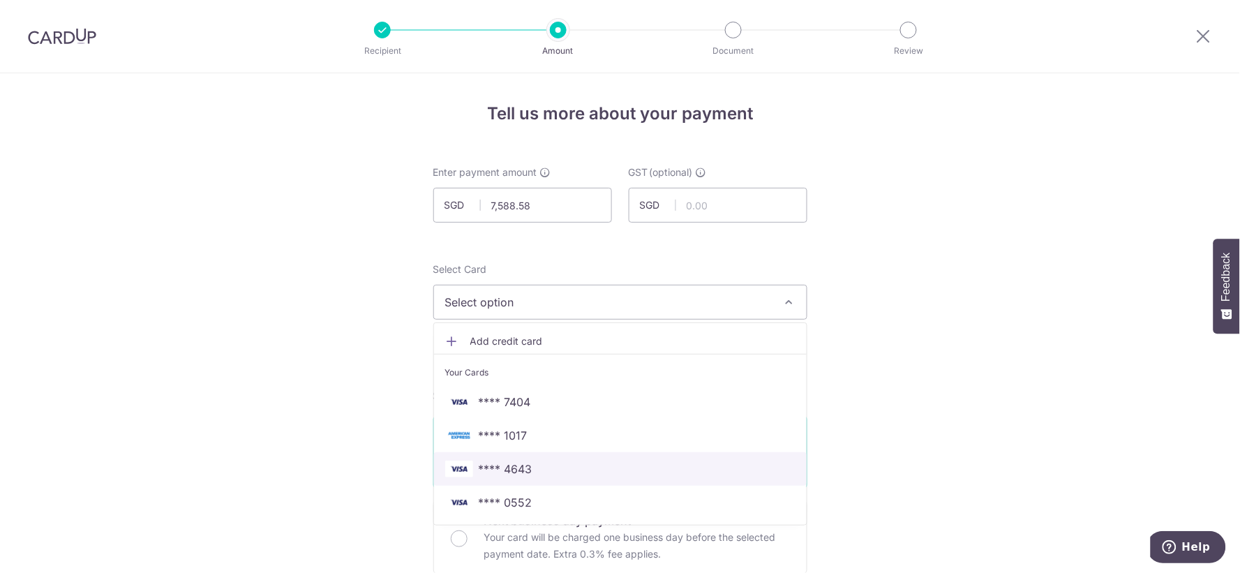
click at [514, 467] on span "**** 4643" at bounding box center [506, 468] width 54 height 17
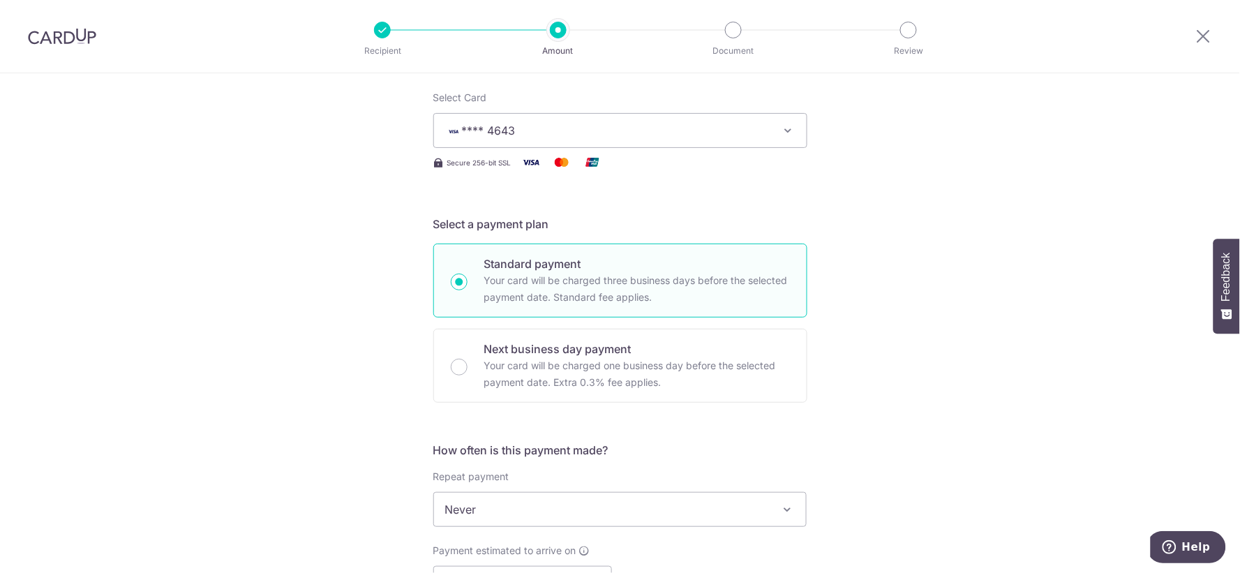
scroll to position [310, 0]
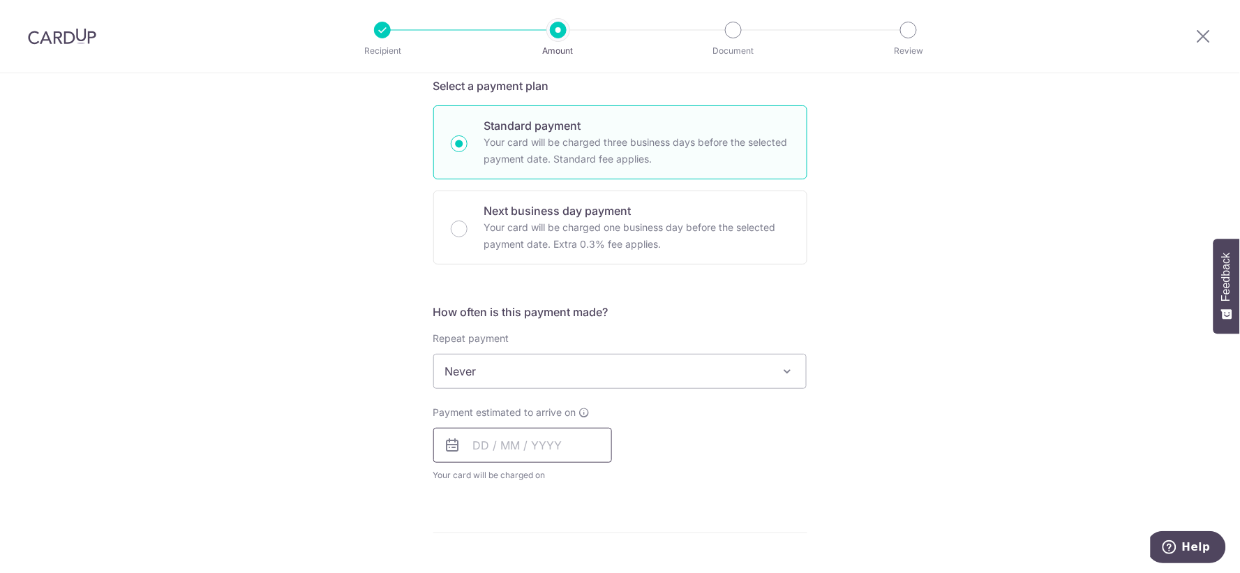
click at [465, 433] on input "text" at bounding box center [522, 445] width 179 height 35
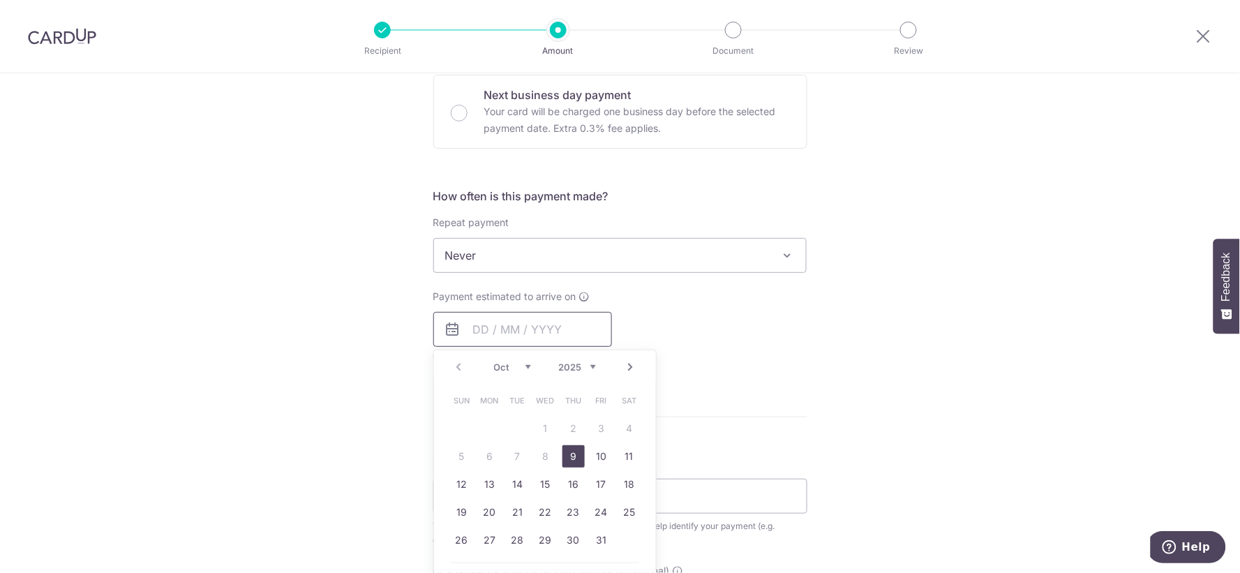
scroll to position [542, 0]
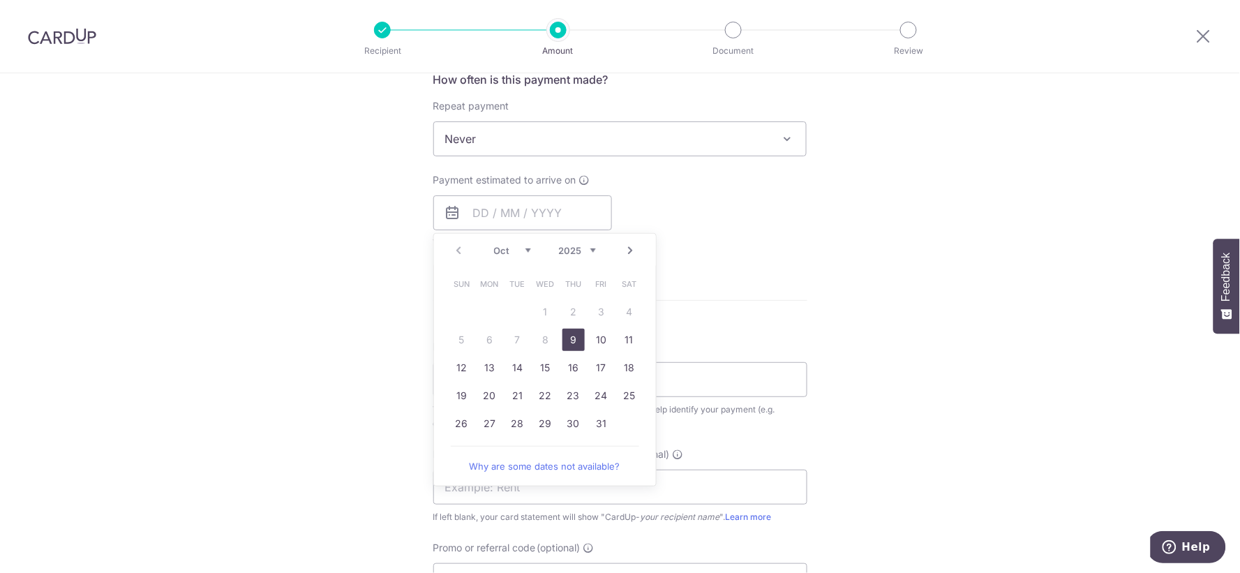
click at [573, 340] on link "9" at bounding box center [573, 340] width 22 height 22
type input "09/10/2025"
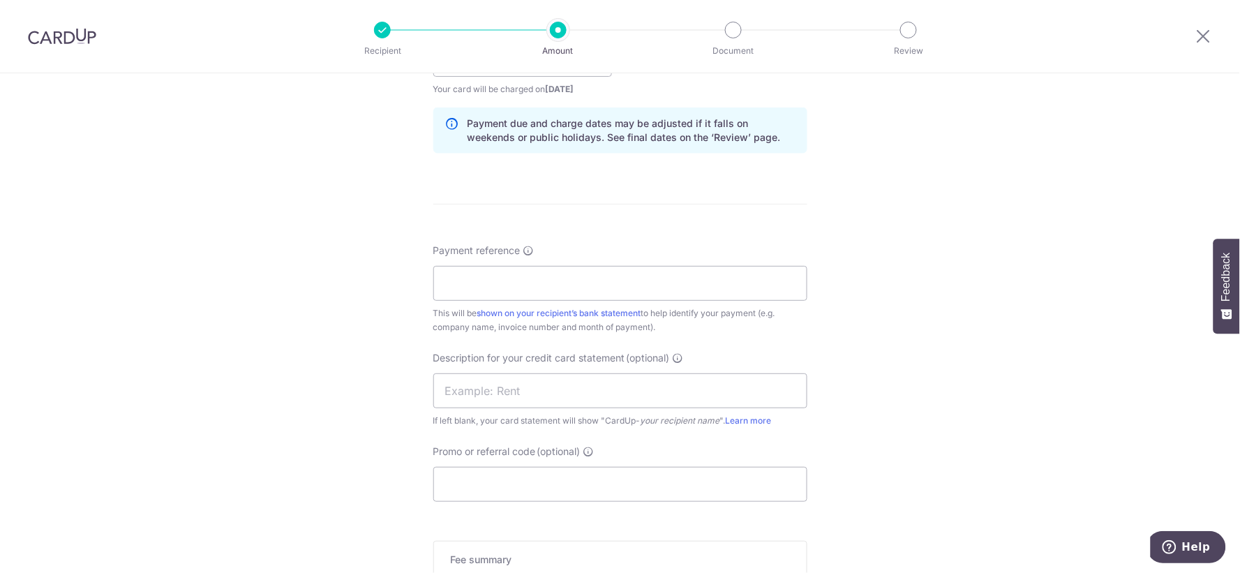
scroll to position [698, 0]
click at [511, 269] on input "Payment reference" at bounding box center [620, 281] width 374 height 35
click at [546, 282] on input "SAN HUP BEE MAY24 BILLING" at bounding box center [620, 281] width 374 height 35
click at [552, 283] on input "SAN HUP BEE MAY24 BILLING" at bounding box center [620, 281] width 374 height 35
type input "SAN HUP BEE JUN25 BILLING"
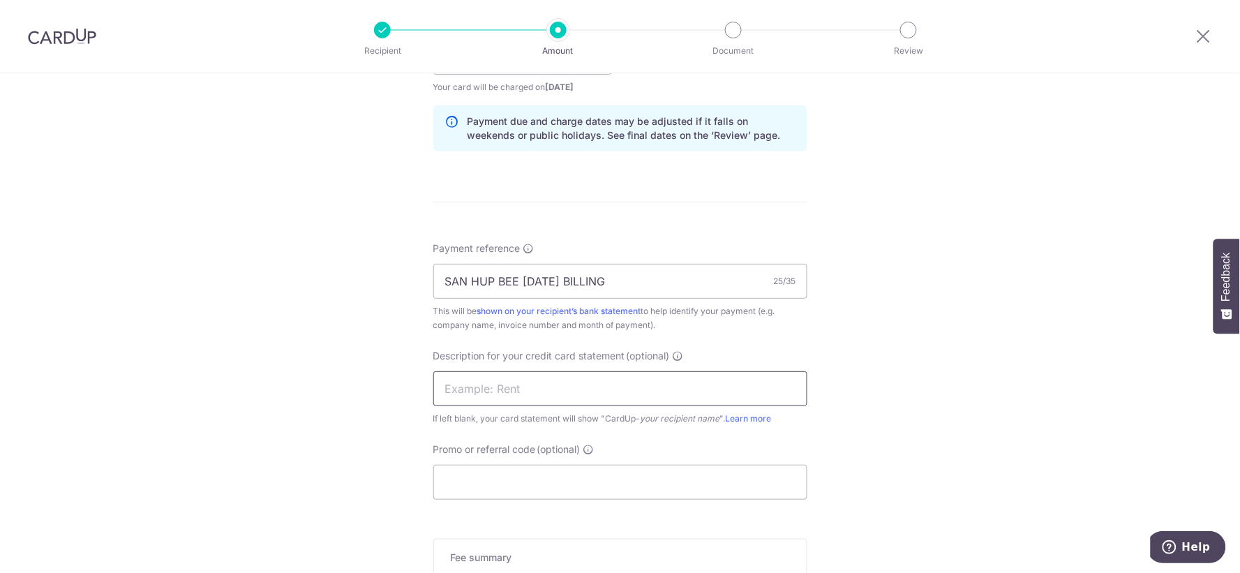
drag, startPoint x: 534, startPoint y: 385, endPoint x: 541, endPoint y: 379, distance: 9.4
click at [535, 386] on input "text" at bounding box center [620, 388] width 374 height 35
type input "TWG JUN25"
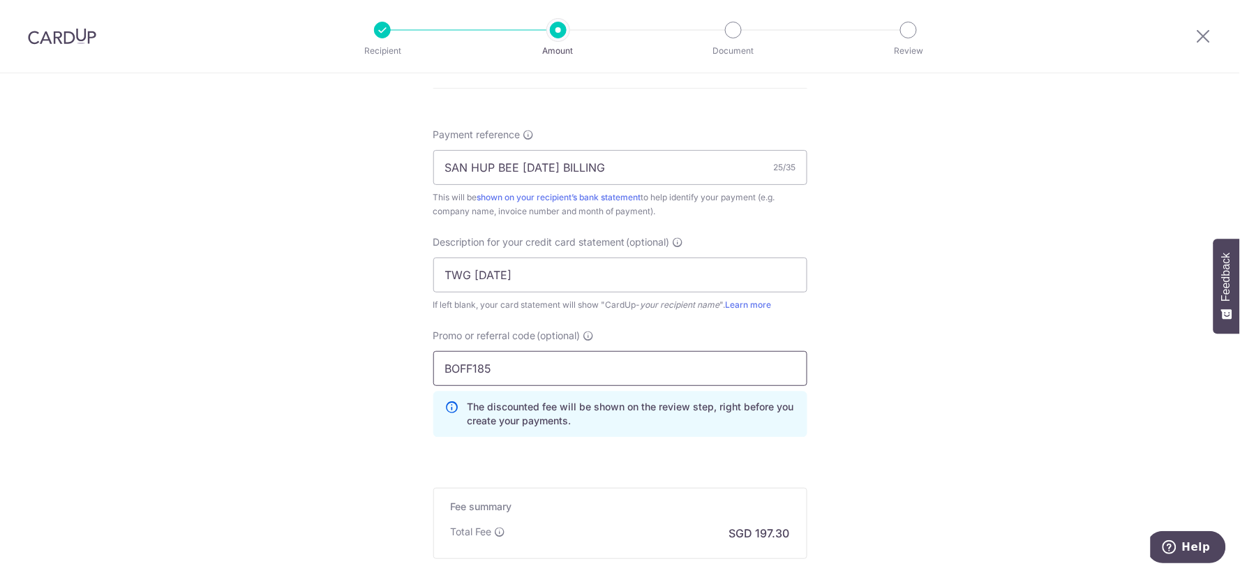
scroll to position [977, 0]
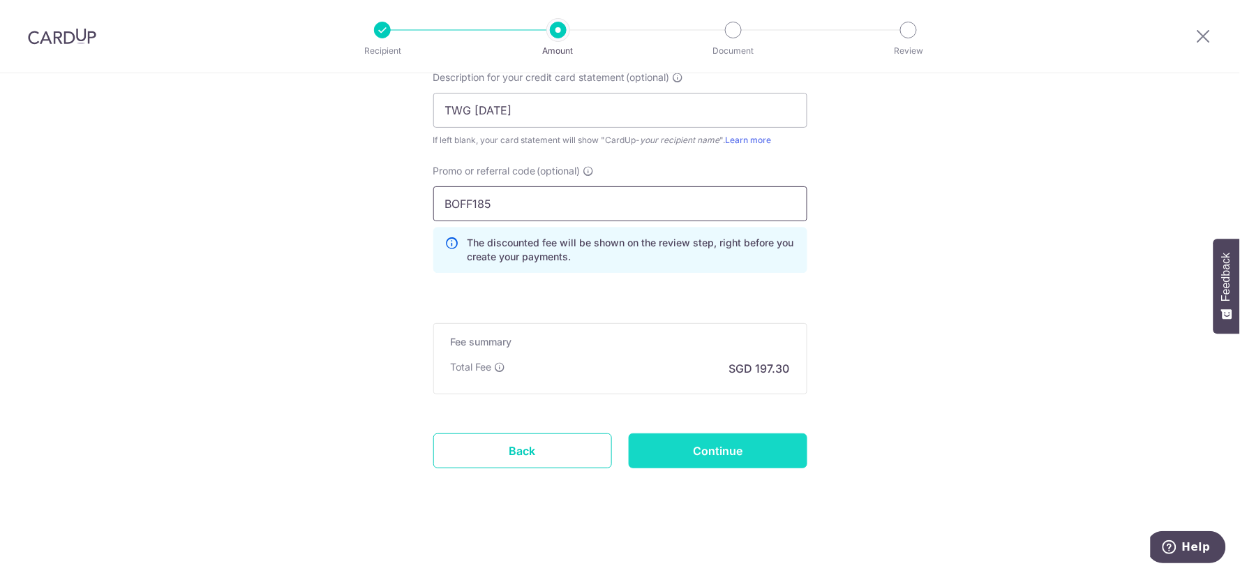
type input "BOFF185"
click at [705, 443] on input "Continue" at bounding box center [718, 450] width 179 height 35
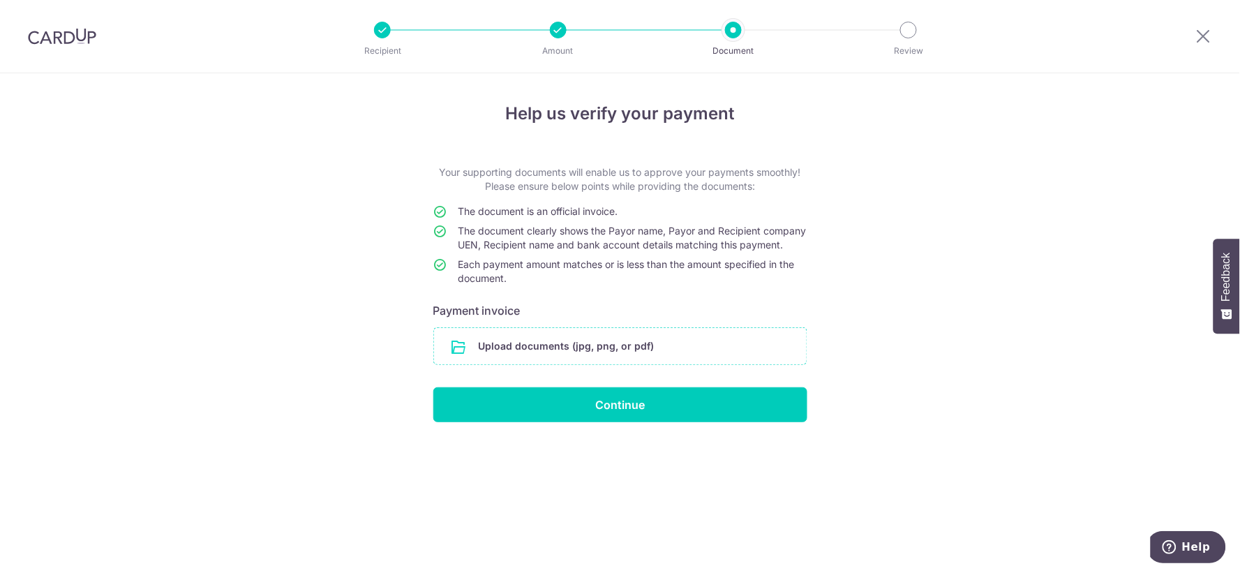
click at [577, 351] on input "file" at bounding box center [620, 346] width 373 height 36
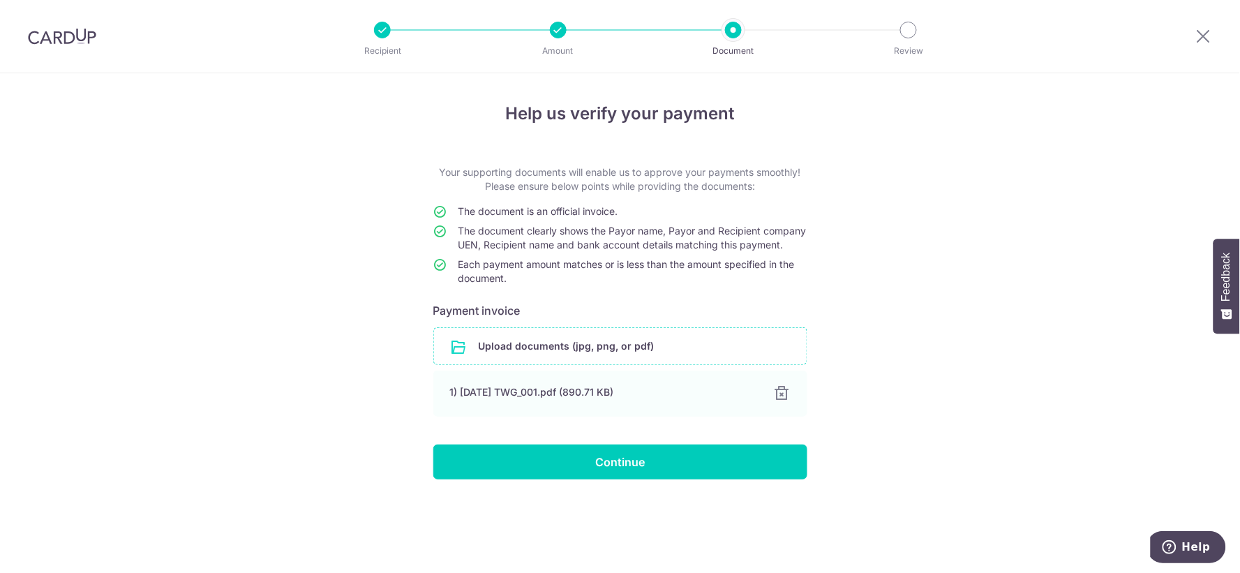
click at [925, 294] on div "Help us verify your payment Your supporting documents will enable us to approve…" at bounding box center [620, 323] width 1240 height 500
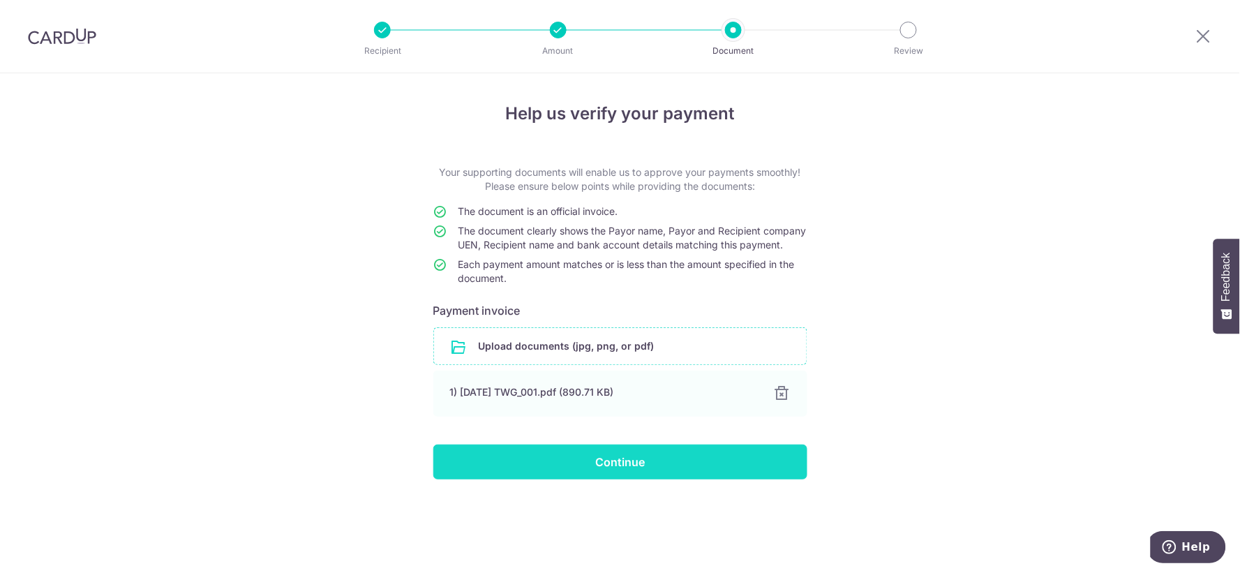
click at [728, 479] on input "Continue" at bounding box center [620, 461] width 374 height 35
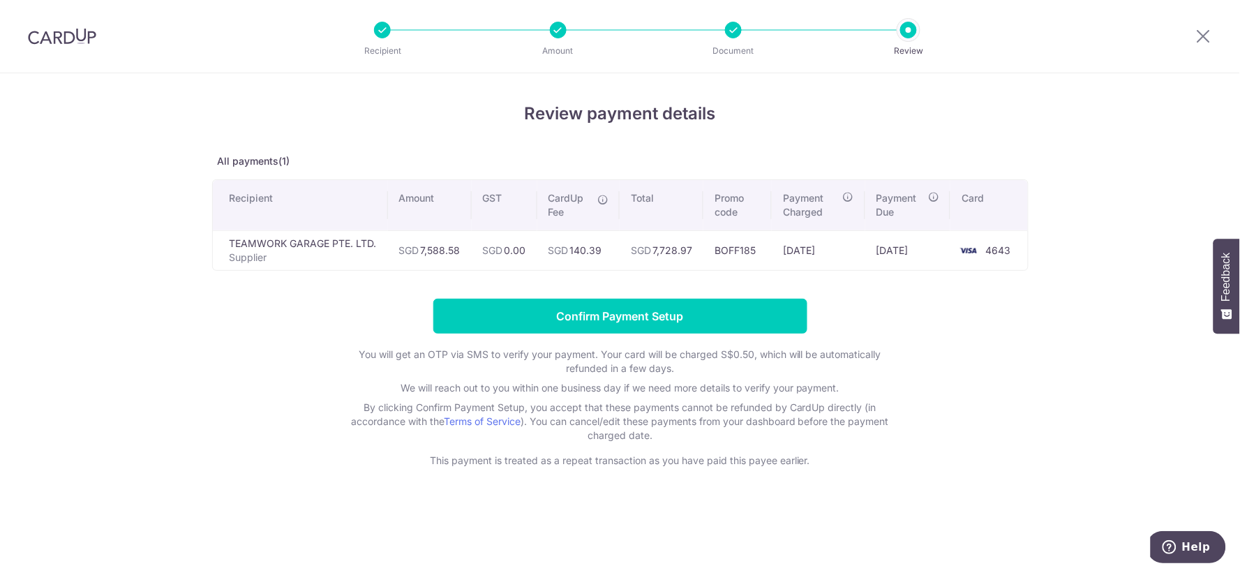
click at [1098, 357] on div "Review payment details All payments(1) Recipient Amount GST CardUp Fee Total Pr…" at bounding box center [620, 323] width 1240 height 500
click at [1100, 310] on div "Review payment details All payments(1) Recipient Amount GST CardUp Fee Total Pr…" at bounding box center [620, 323] width 1240 height 500
click at [952, 351] on form "Confirm Payment Setup You will get an OTP via SMS to verify your payment. Your …" at bounding box center [620, 383] width 816 height 169
click at [660, 527] on div "Review payment details All payments(1) Recipient Amount GST CardUp Fee Total Pr…" at bounding box center [620, 323] width 1240 height 500
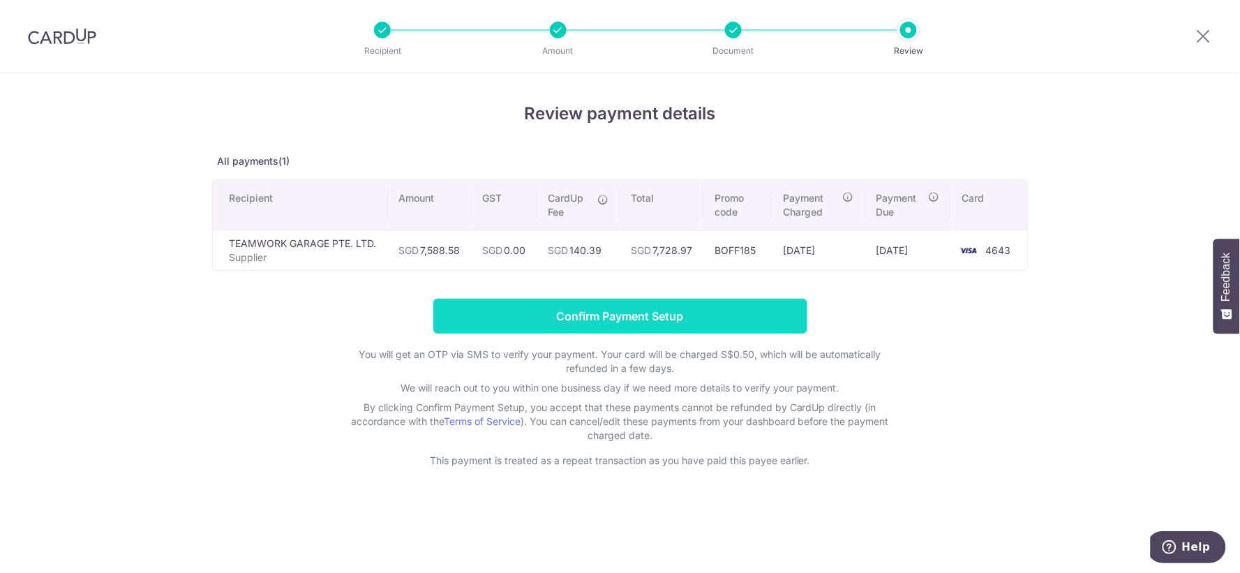
click at [638, 317] on input "Confirm Payment Setup" at bounding box center [620, 316] width 374 height 35
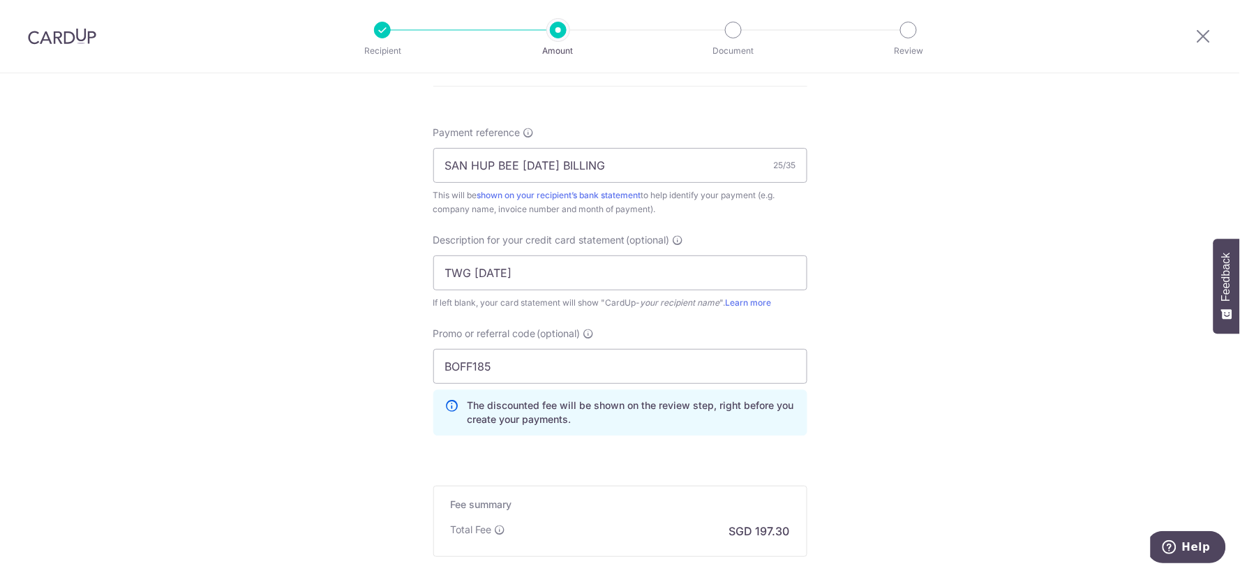
scroll to position [1034, 0]
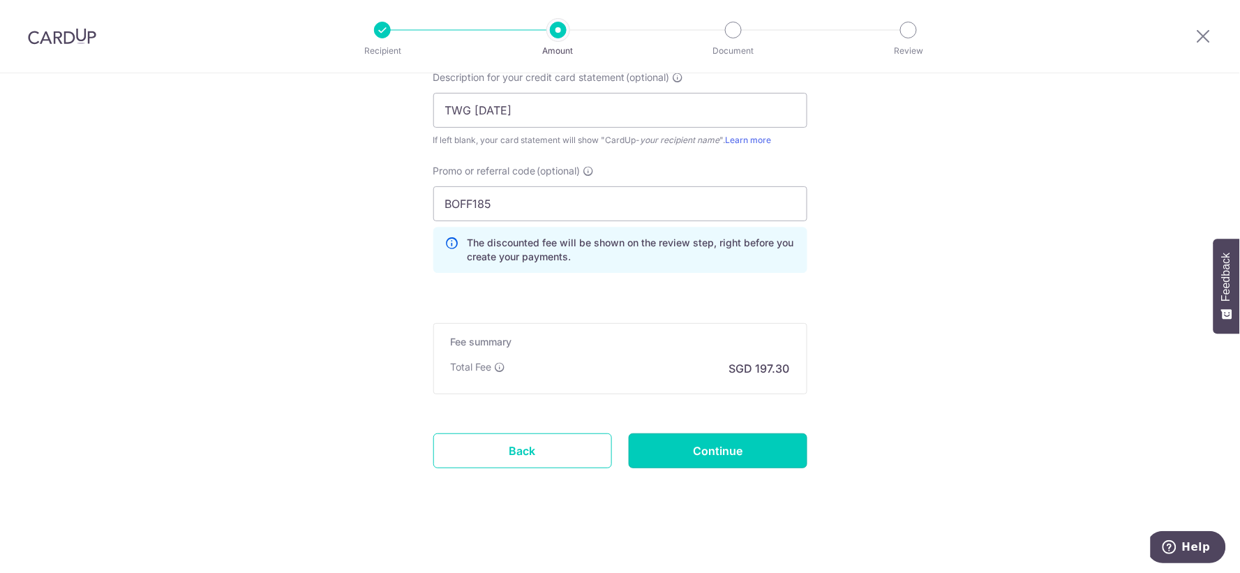
click at [691, 443] on input "Continue" at bounding box center [718, 450] width 179 height 35
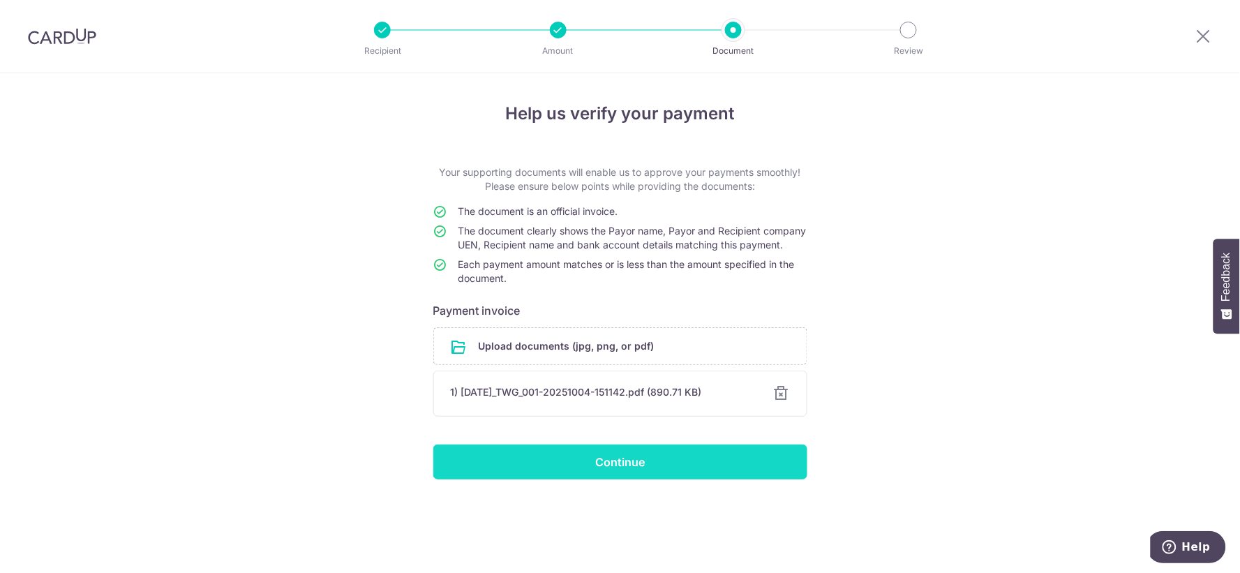
click at [729, 473] on input "Continue" at bounding box center [620, 461] width 374 height 35
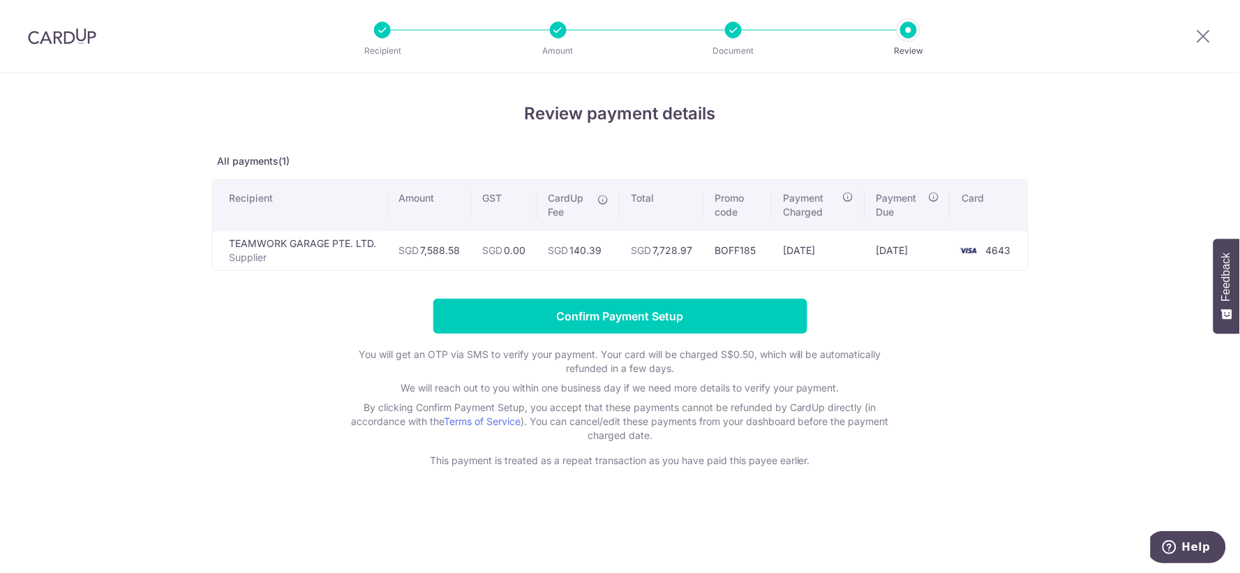
click at [992, 379] on form "Confirm Payment Setup You will get an OTP via SMS to verify your payment. Your …" at bounding box center [620, 383] width 816 height 169
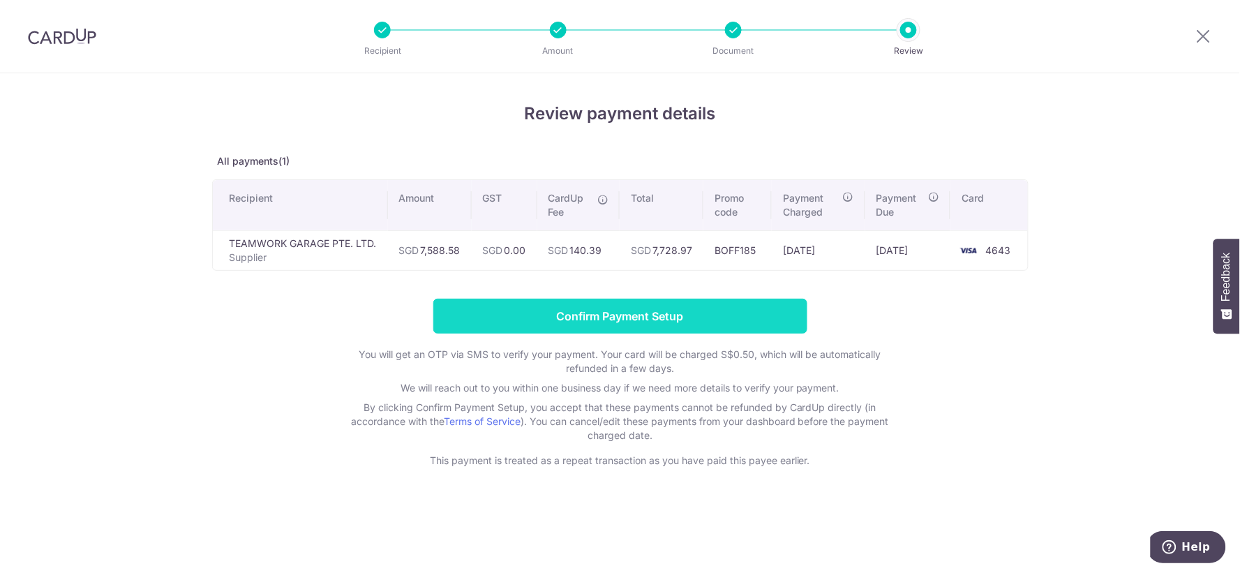
click at [640, 320] on input "Confirm Payment Setup" at bounding box center [620, 316] width 374 height 35
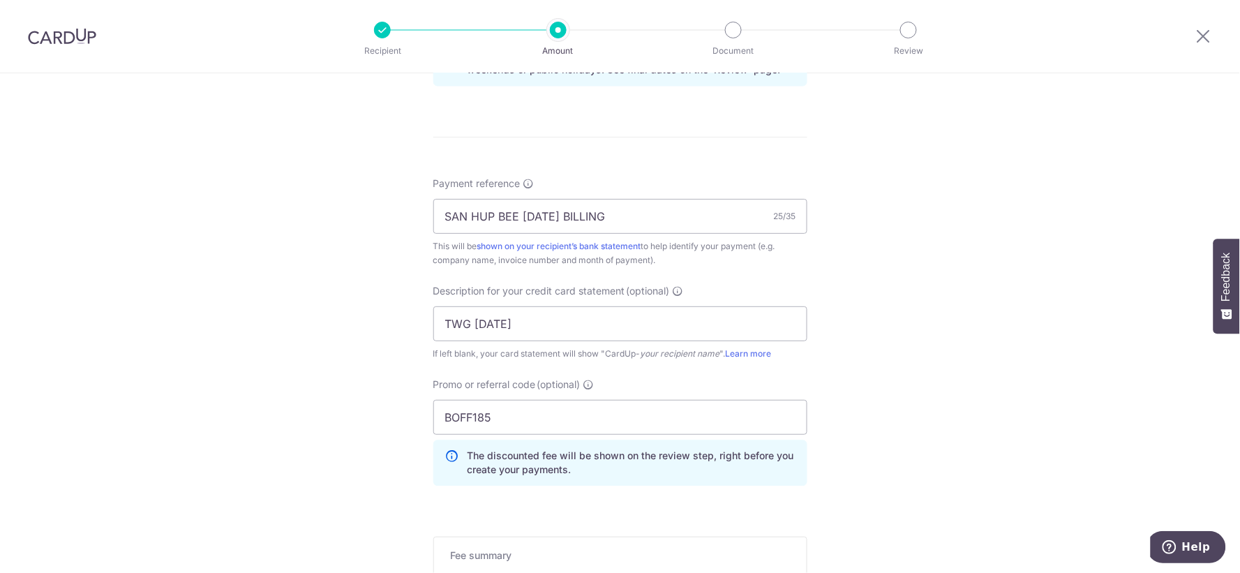
scroll to position [1034, 0]
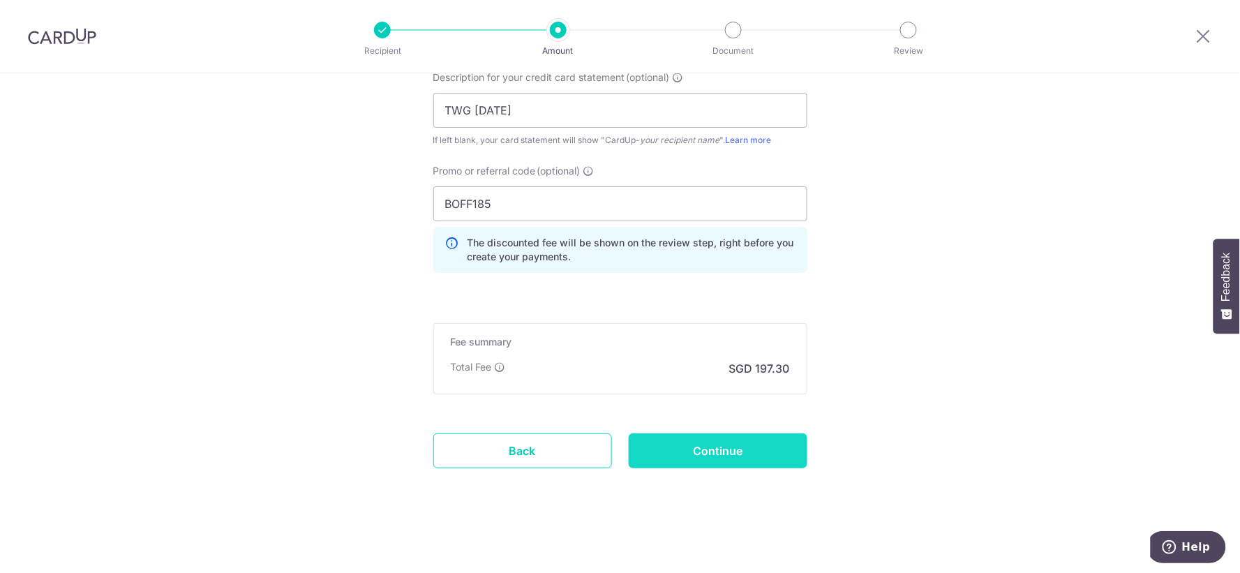
click at [699, 445] on input "Continue" at bounding box center [718, 450] width 179 height 35
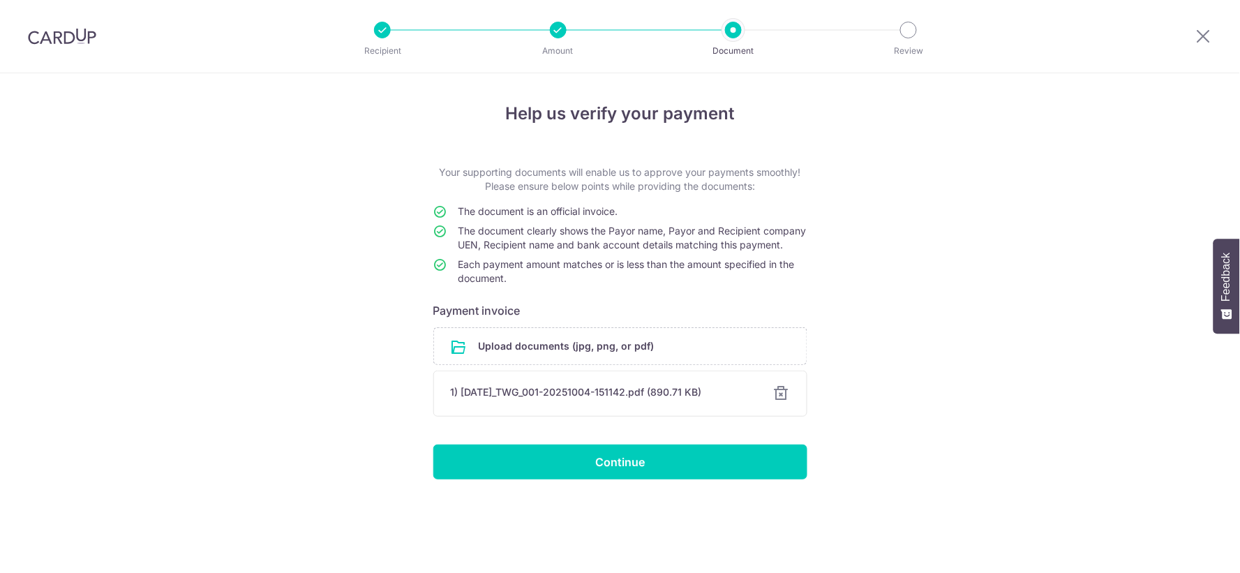
click at [684, 463] on input "Continue" at bounding box center [620, 461] width 374 height 35
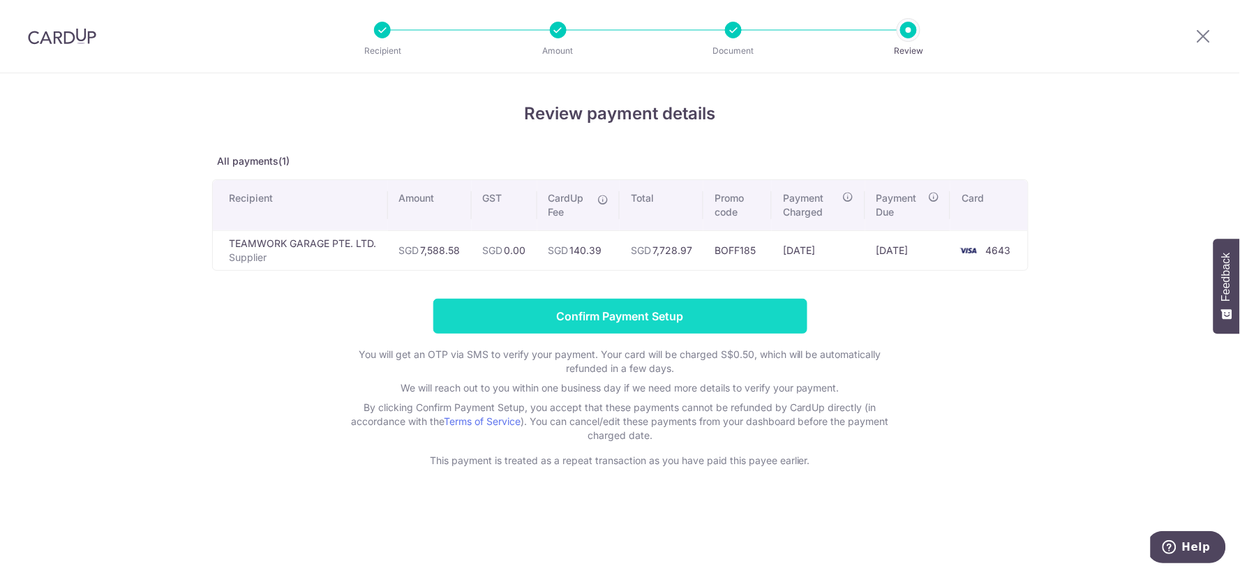
click at [790, 321] on input "Confirm Payment Setup" at bounding box center [620, 316] width 374 height 35
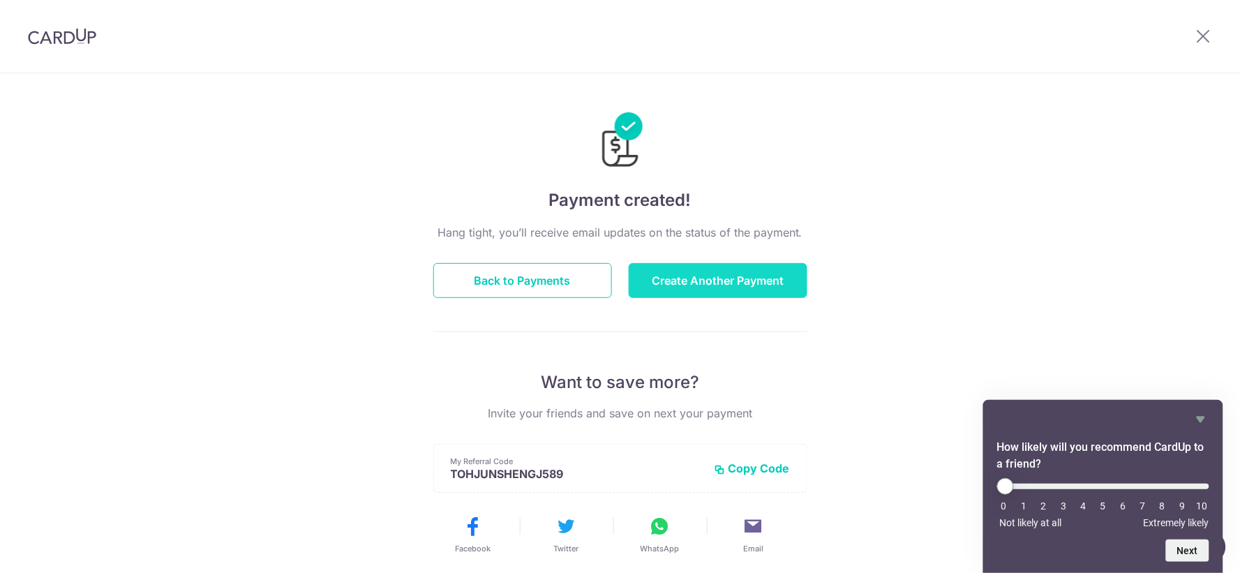
click at [715, 281] on button "Create Another Payment" at bounding box center [718, 280] width 179 height 35
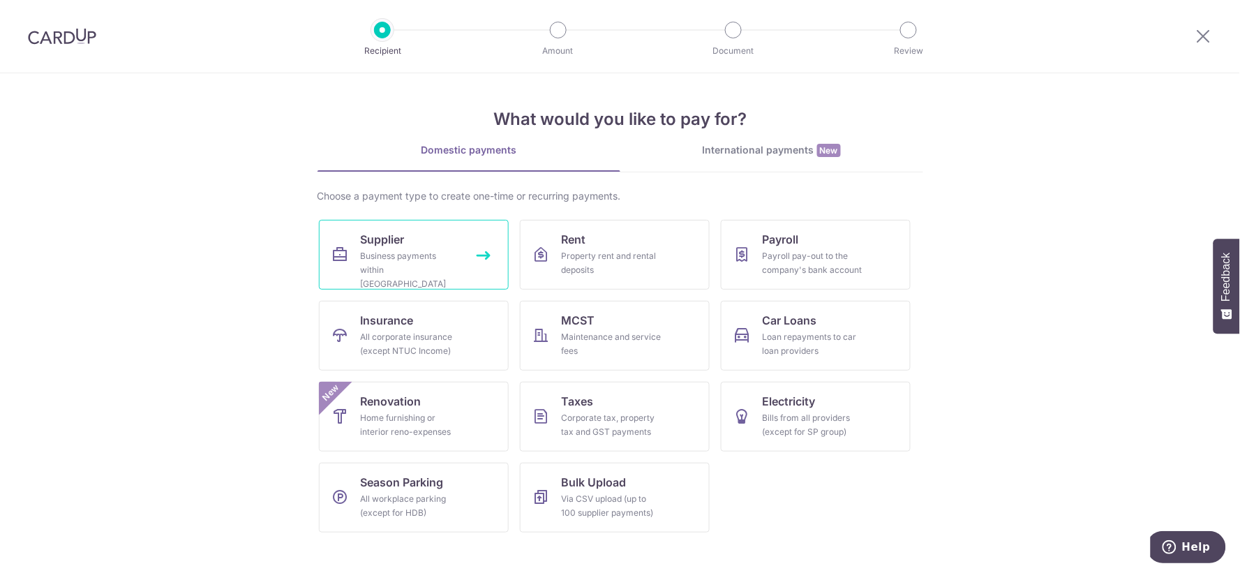
click at [462, 272] on link "Supplier Business payments within Singapore" at bounding box center [414, 255] width 190 height 70
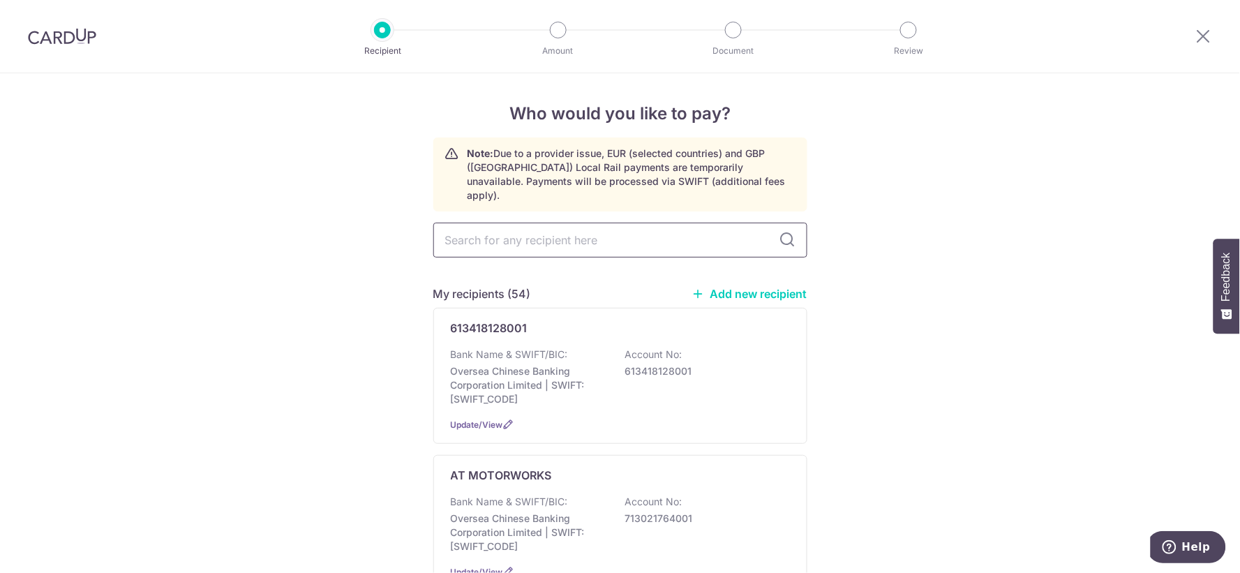
click at [512, 231] on input "text" at bounding box center [620, 240] width 374 height 35
type input "moto"
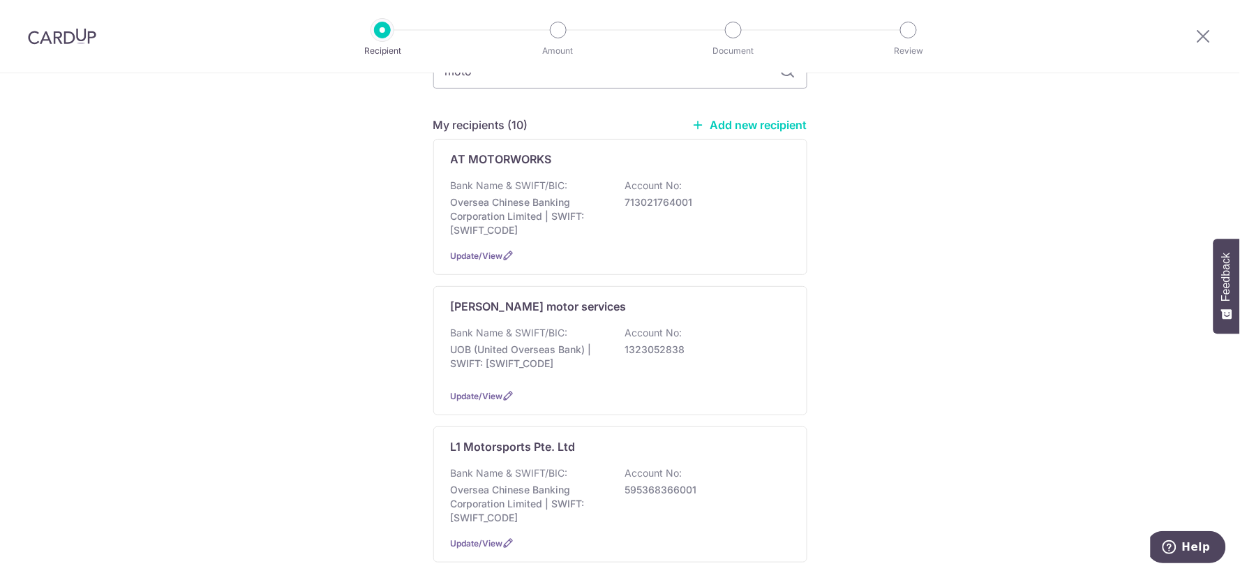
scroll to position [310, 0]
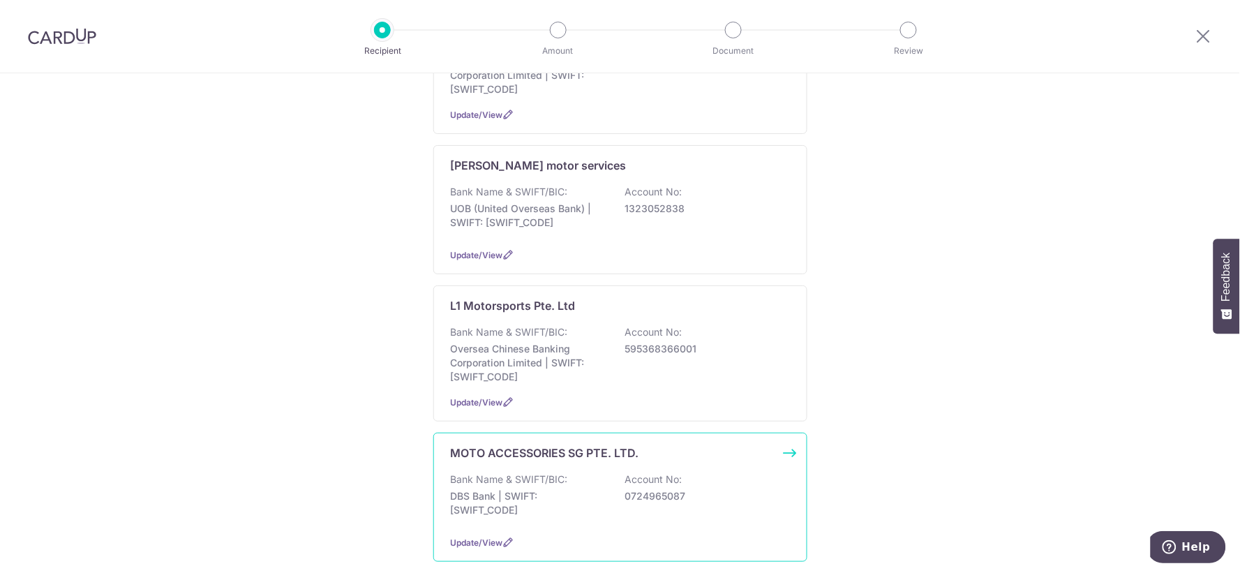
click at [555, 449] on div "MOTO ACCESSORIES SG PTE. LTD. Bank Name & SWIFT/BIC: DBS Bank | SWIFT: [SWIFT_C…" at bounding box center [620, 497] width 374 height 129
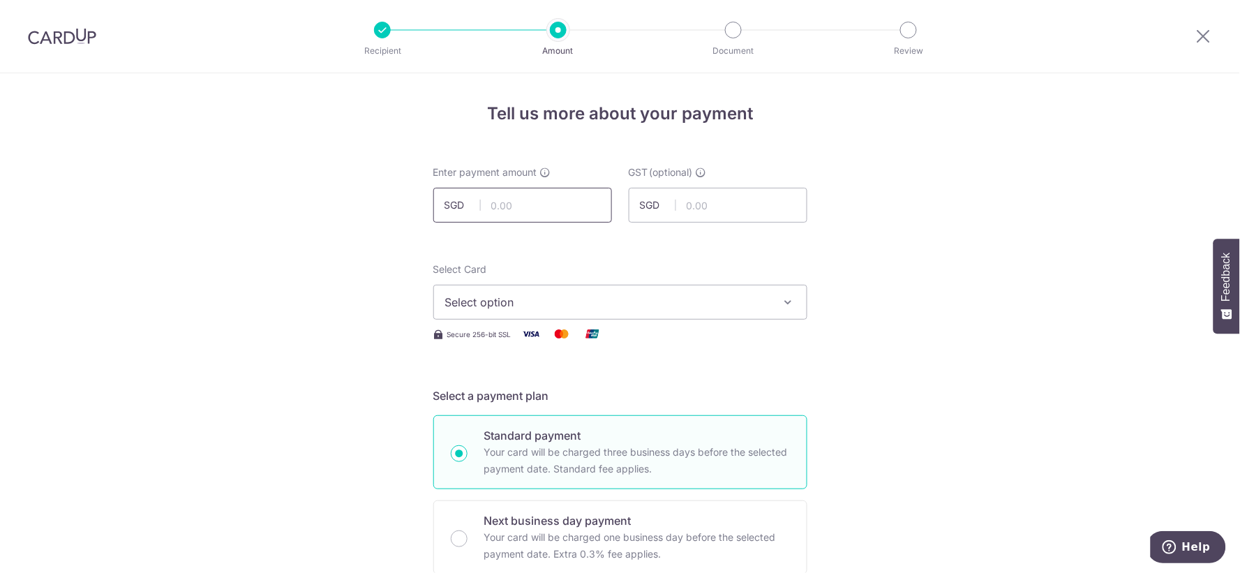
click at [569, 211] on input "text" at bounding box center [522, 205] width 179 height 35
type input "4,655.70"
click at [461, 299] on span "Select option" at bounding box center [607, 302] width 325 height 17
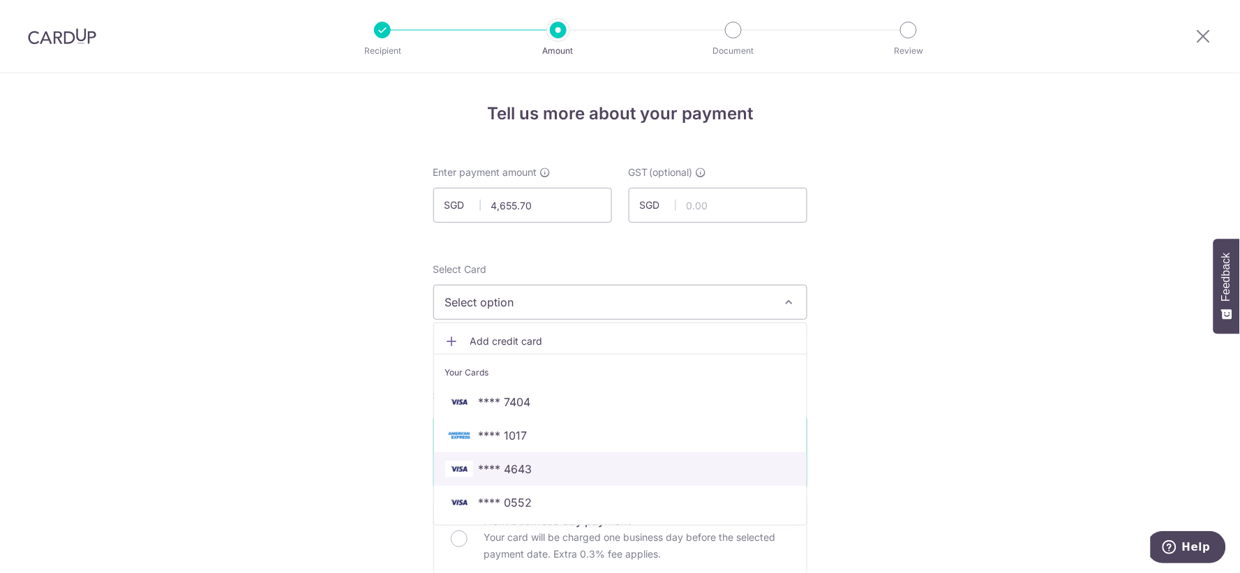
click at [484, 466] on span "**** 4643" at bounding box center [506, 468] width 54 height 17
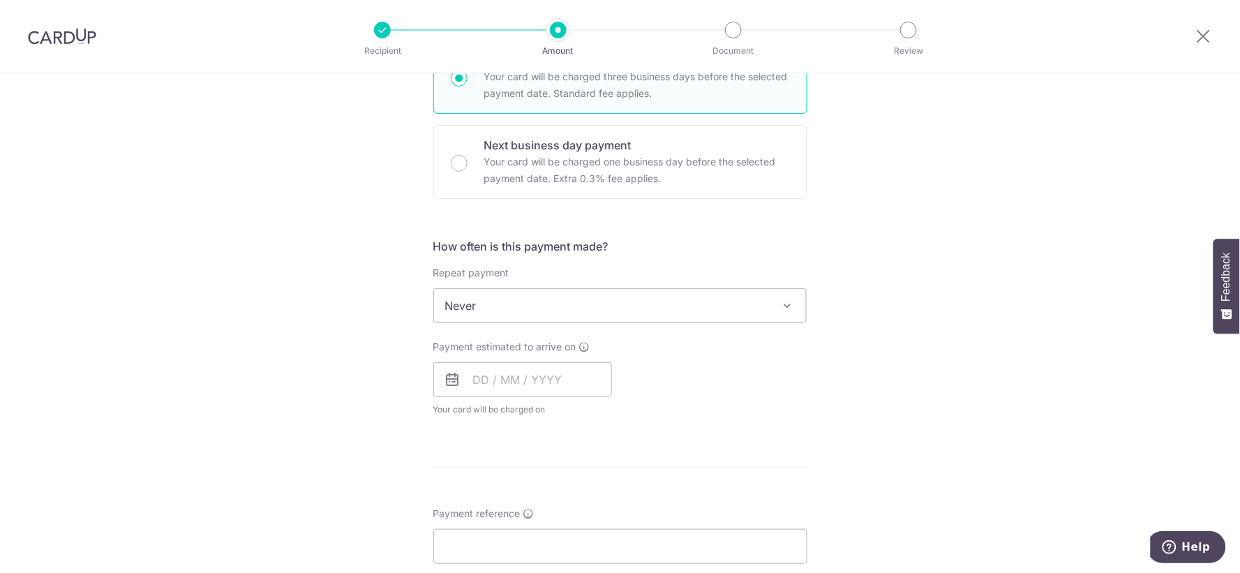
scroll to position [387, 0]
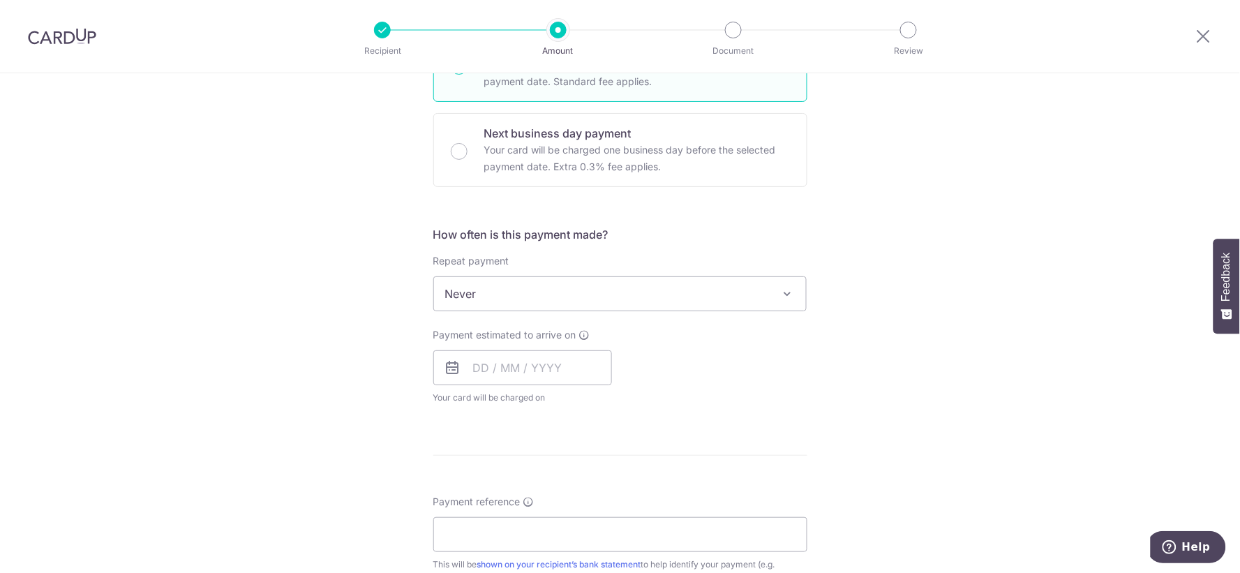
click at [498, 391] on span "Your card will be charged on for the first payment" at bounding box center [522, 398] width 179 height 14
drag, startPoint x: 497, startPoint y: 375, endPoint x: 505, endPoint y: 385, distance: 12.4
click at [498, 375] on input "text" at bounding box center [522, 367] width 179 height 35
click at [569, 488] on link "9" at bounding box center [573, 495] width 22 height 22
type input "[DATE]"
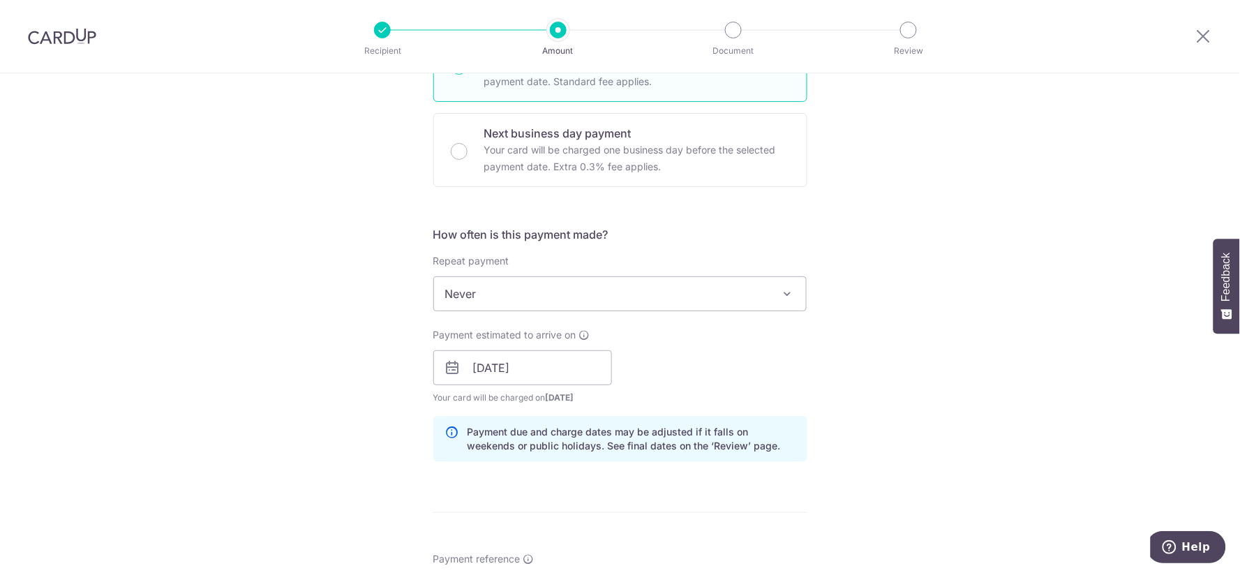
scroll to position [698, 0]
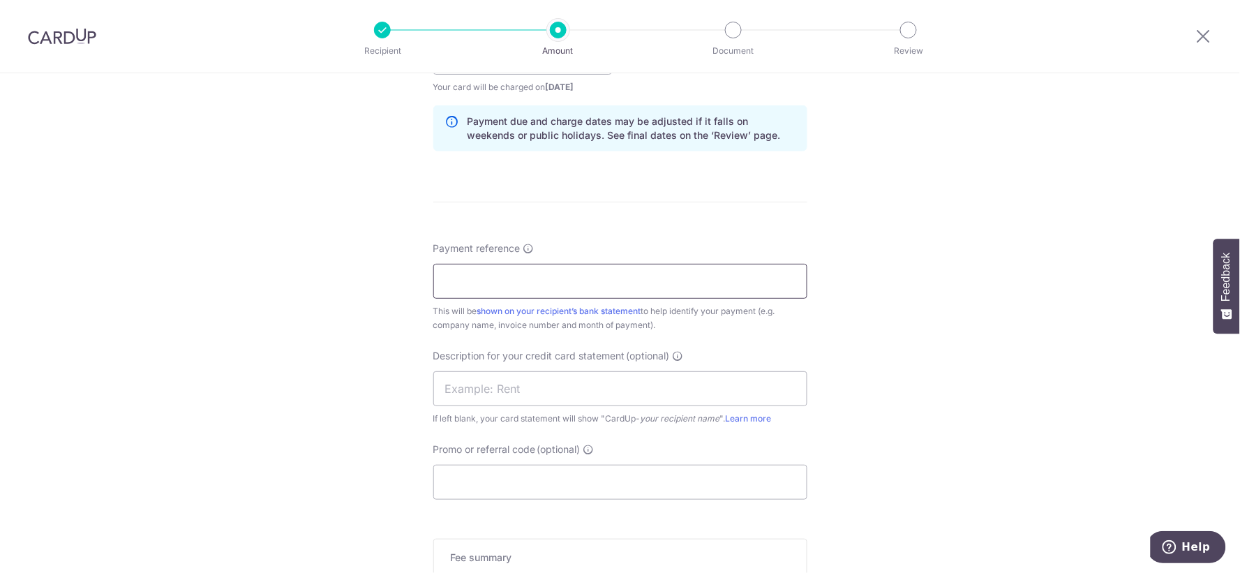
click at [624, 280] on input "Payment reference" at bounding box center [620, 281] width 374 height 35
click at [547, 280] on input "SAN HUP BEE [DATE] BILLING" at bounding box center [620, 281] width 374 height 35
drag, startPoint x: 554, startPoint y: 284, endPoint x: 518, endPoint y: 283, distance: 35.6
click at [518, 283] on input "SAN HUP BEE [DATE] BILLING" at bounding box center [620, 281] width 374 height 35
type input "SAN HUP BEE BILLING"
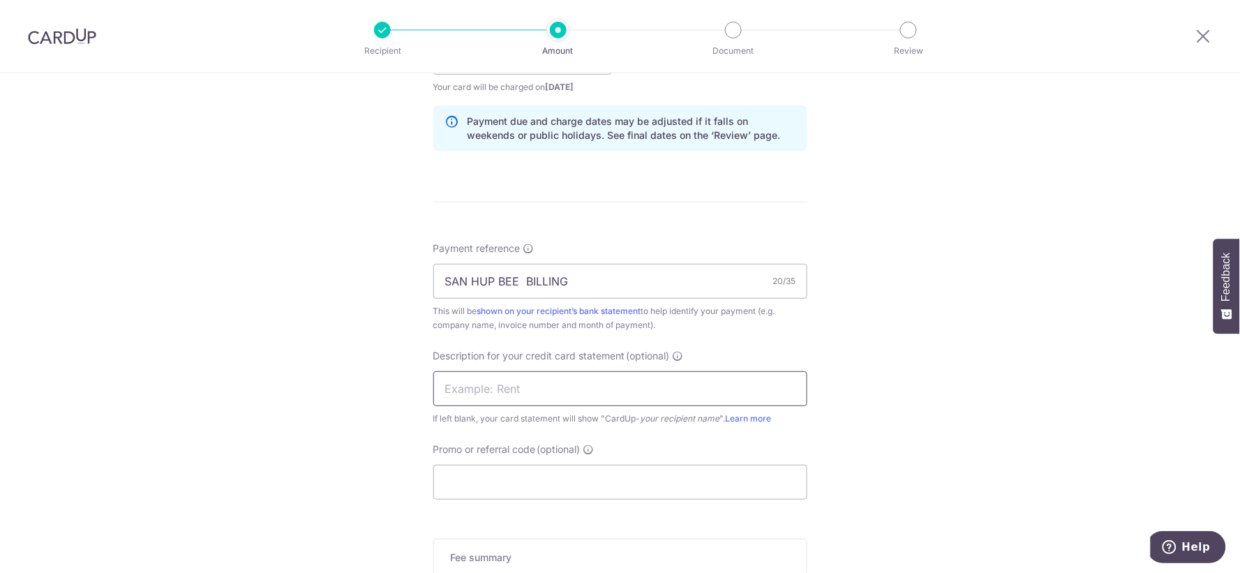
click at [535, 379] on input "text" at bounding box center [620, 388] width 374 height 35
type input "MOTO ACCESSORIE"
click at [530, 484] on input "Promo or referral code (optional)" at bounding box center [620, 482] width 374 height 35
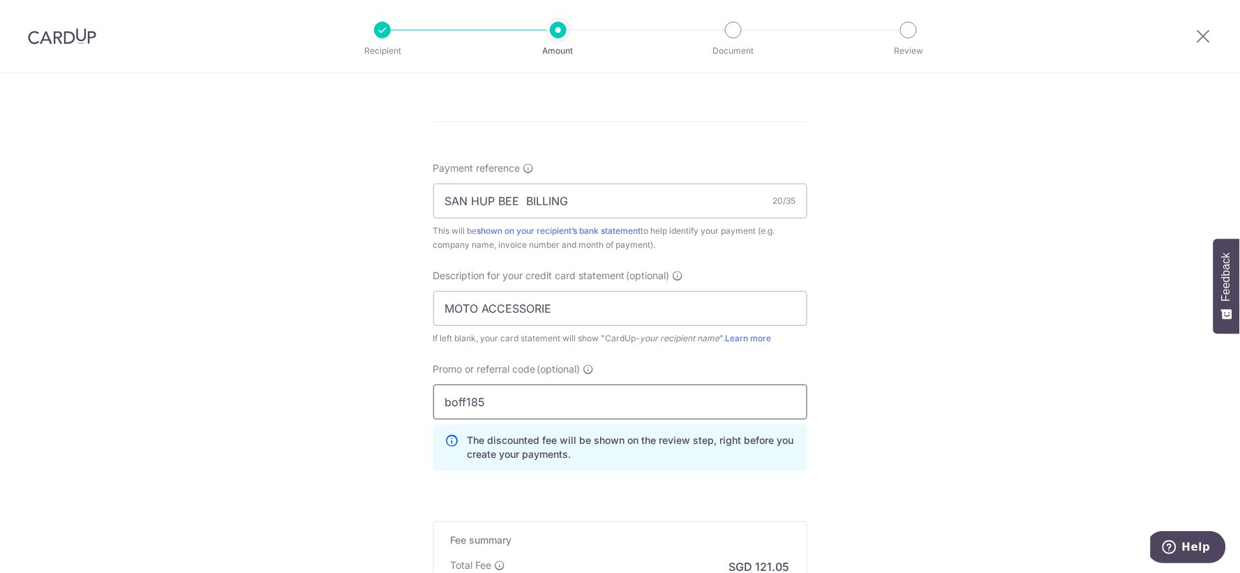
scroll to position [930, 0]
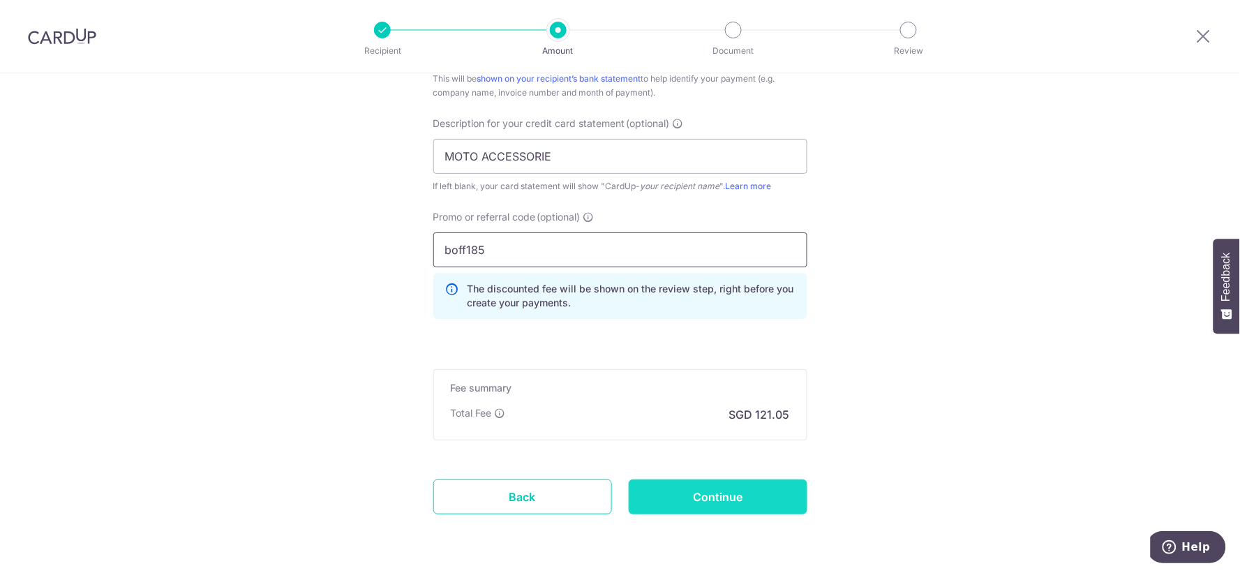
type input "boff185"
click at [779, 494] on input "Continue" at bounding box center [718, 496] width 179 height 35
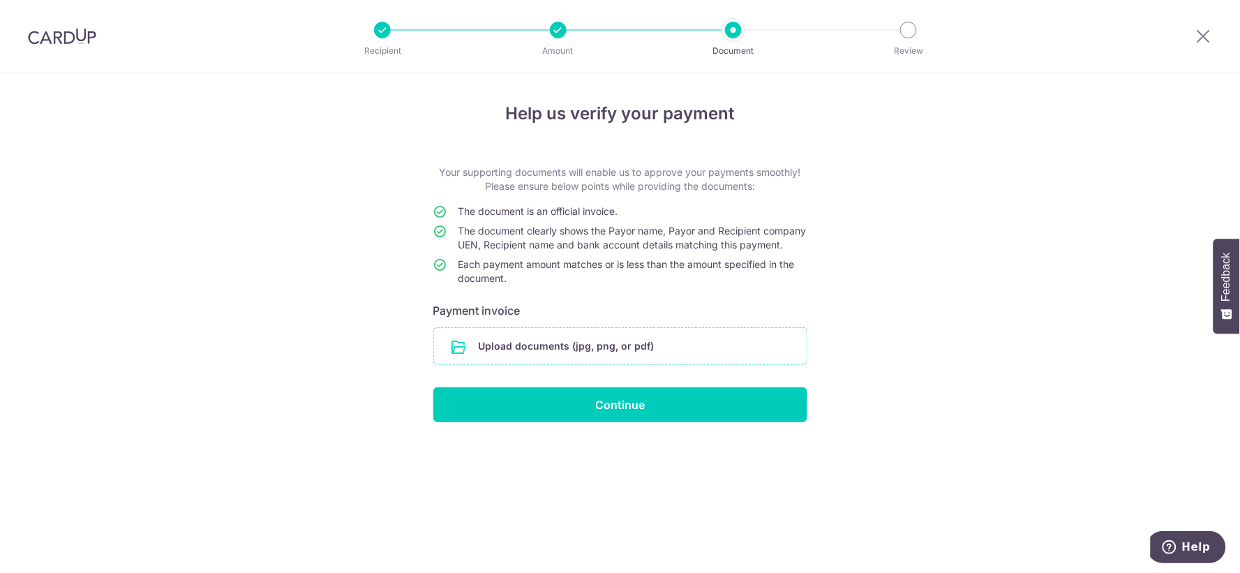
click at [766, 364] on input "file" at bounding box center [620, 346] width 373 height 36
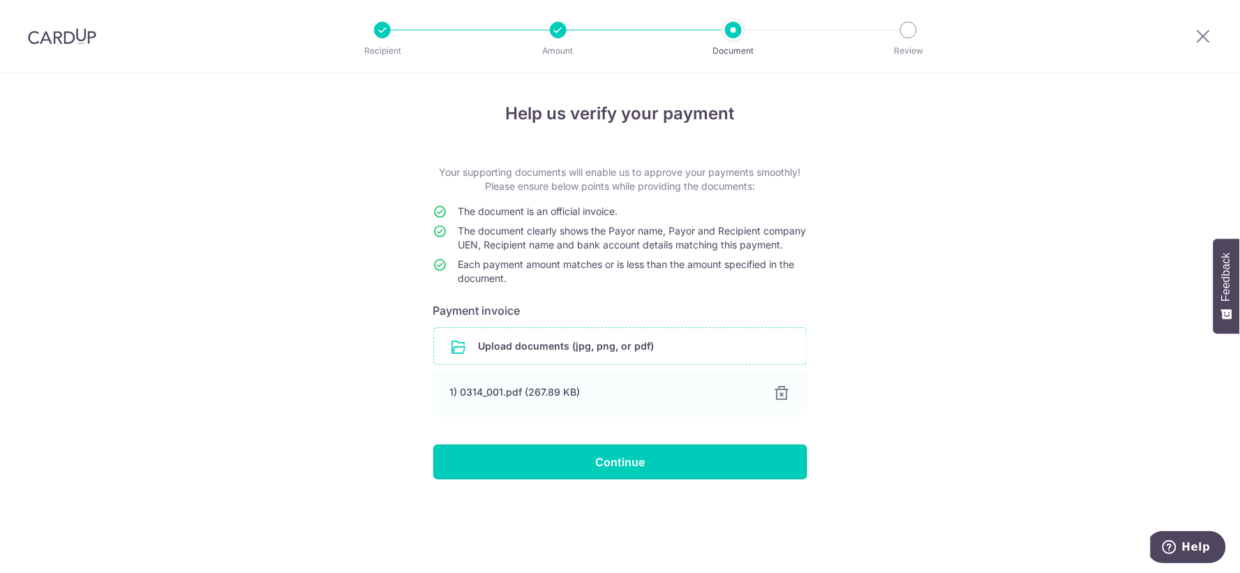
click at [626, 473] on input "Continue" at bounding box center [620, 461] width 374 height 35
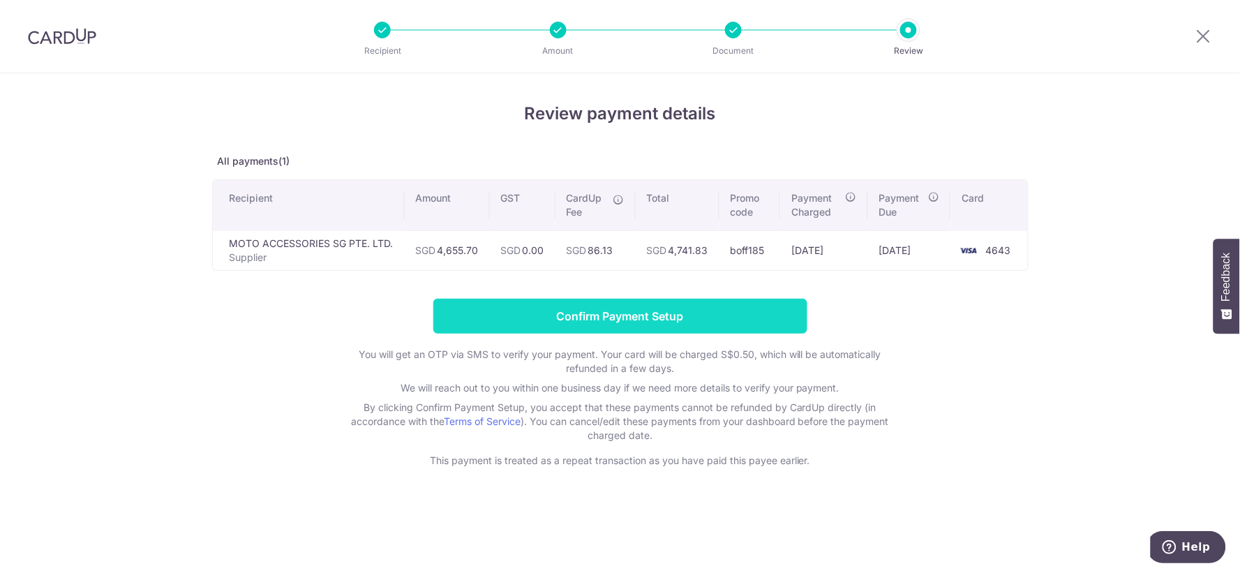
click at [740, 315] on input "Confirm Payment Setup" at bounding box center [620, 316] width 374 height 35
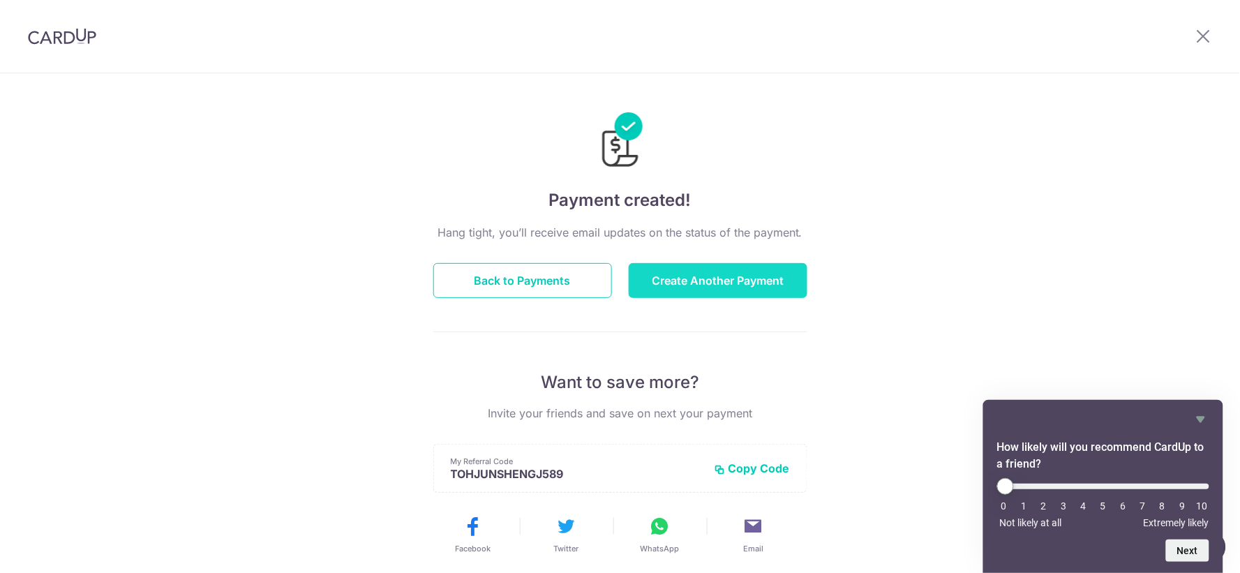
click at [749, 290] on button "Create Another Payment" at bounding box center [718, 280] width 179 height 35
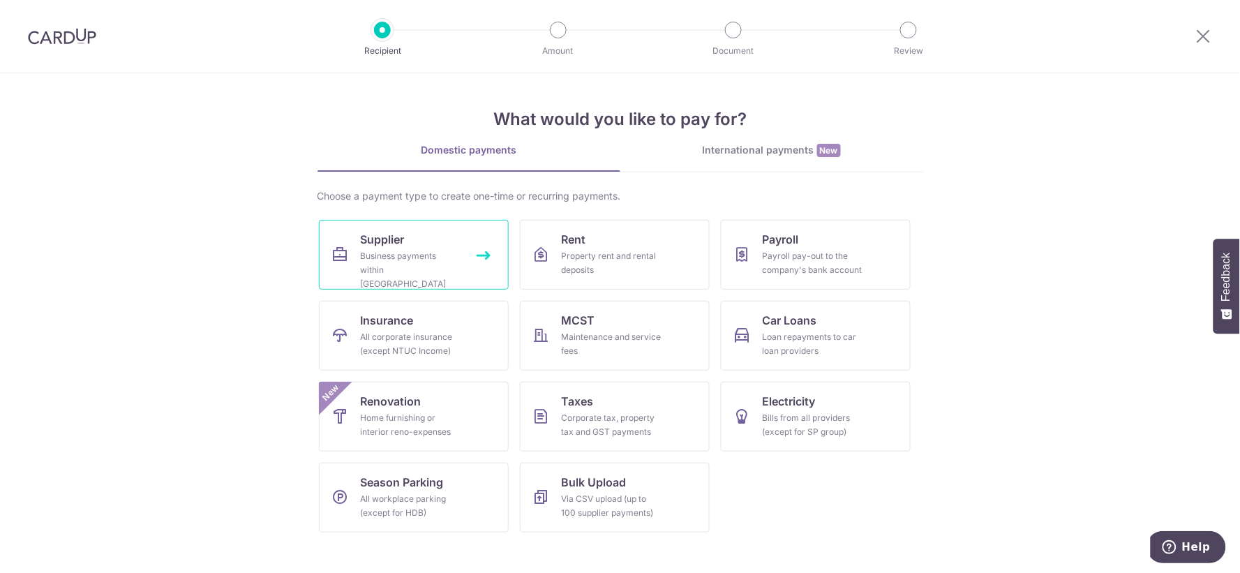
click at [497, 270] on link "Supplier Business payments within [GEOGRAPHIC_DATA]" at bounding box center [414, 255] width 190 height 70
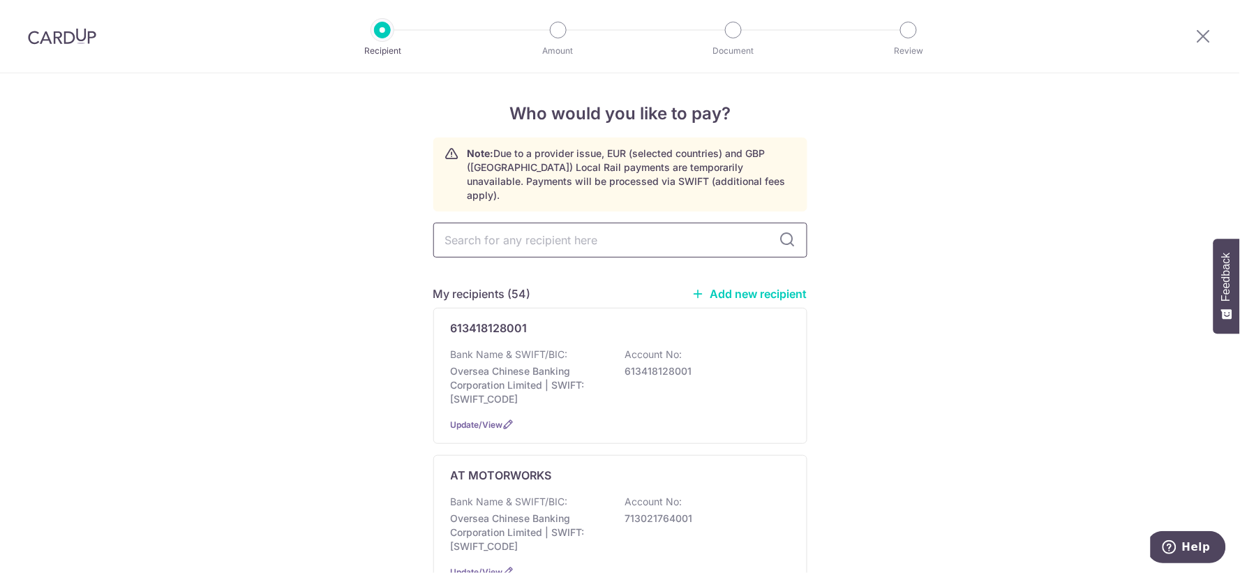
click at [534, 223] on input "text" at bounding box center [620, 240] width 374 height 35
type input "[PERSON_NAME]"
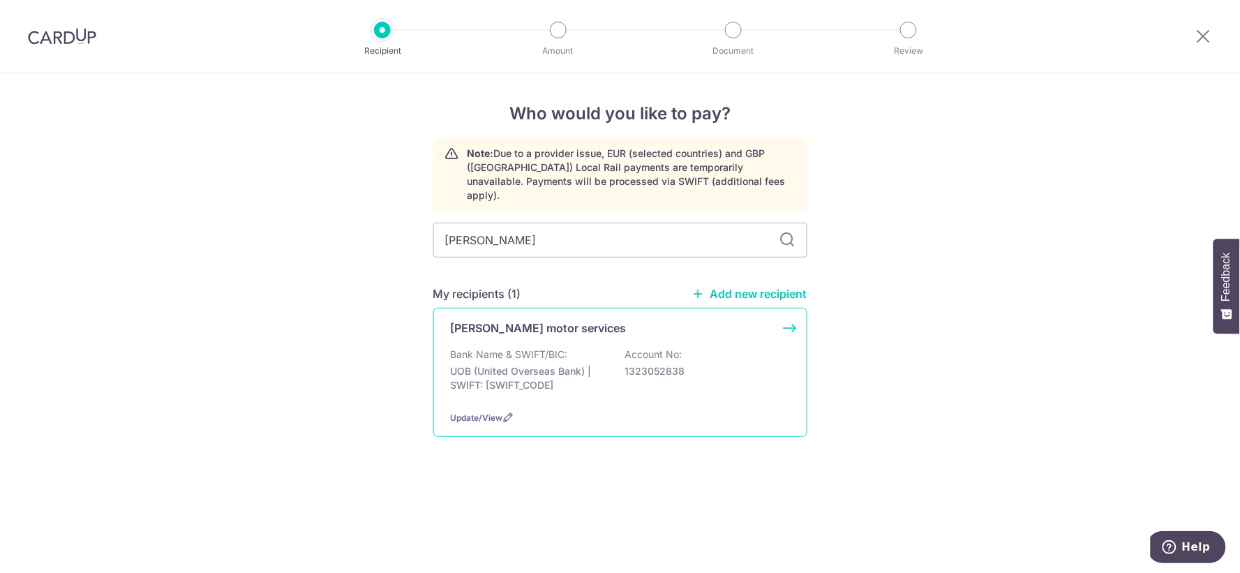
click at [555, 347] on p "Bank Name & SWIFT/BIC:" at bounding box center [509, 354] width 117 height 14
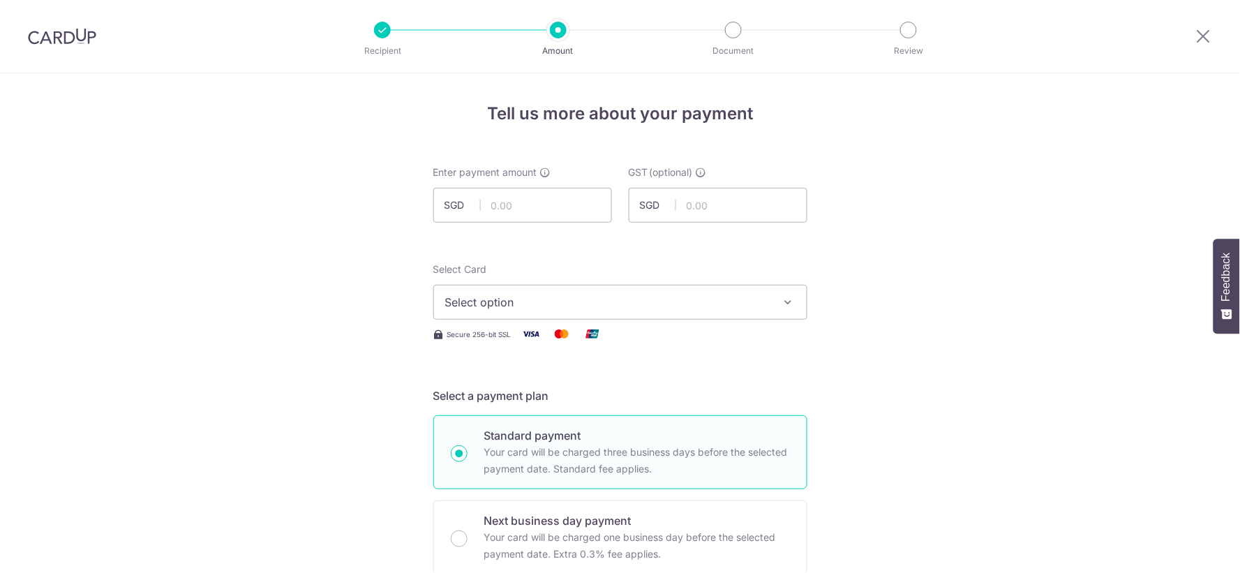
click at [549, 209] on input "text" at bounding box center [522, 205] width 179 height 35
type input "5,531.00"
click at [560, 289] on div "Select Card Select option Add credit card Your Cards **** 7404 **** 1017 **** 4…" at bounding box center [620, 290] width 374 height 57
click at [560, 304] on span "Select option" at bounding box center [607, 302] width 325 height 17
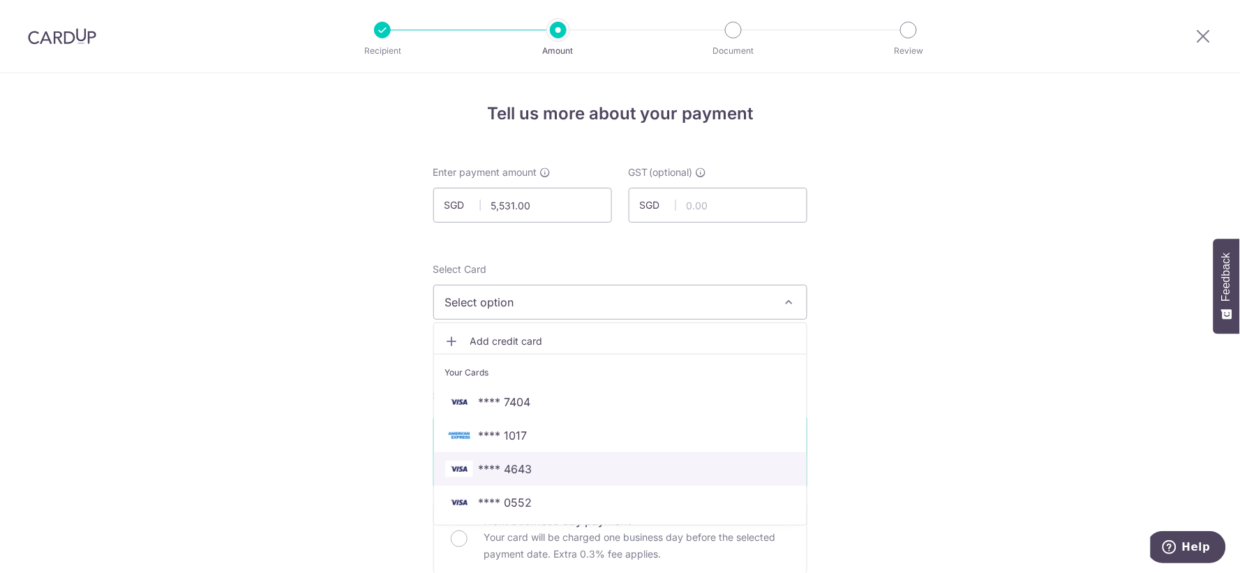
click at [512, 470] on span "**** 4643" at bounding box center [506, 468] width 54 height 17
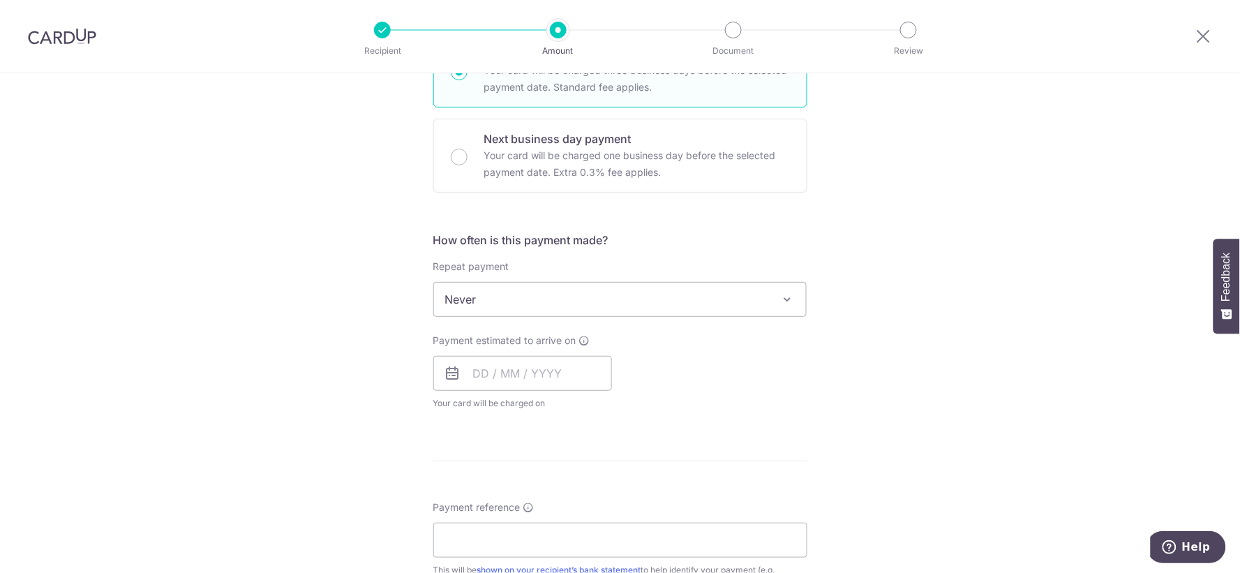
scroll to position [387, 0]
click at [525, 368] on input "text" at bounding box center [522, 367] width 179 height 35
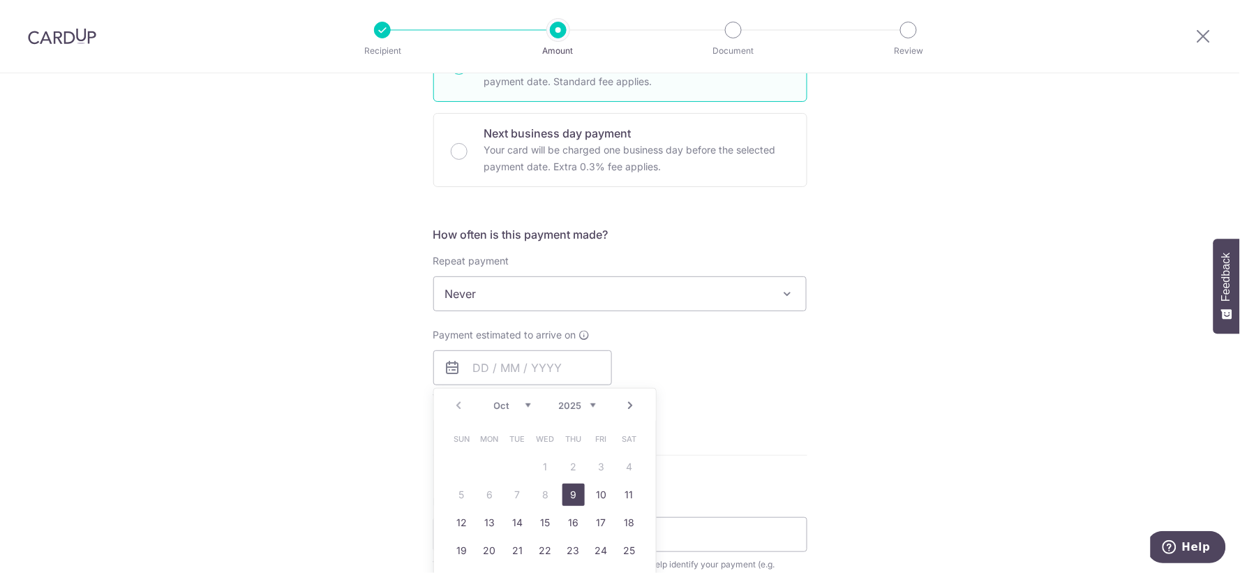
click at [569, 489] on link "9" at bounding box center [573, 495] width 22 height 22
type input "[DATE]"
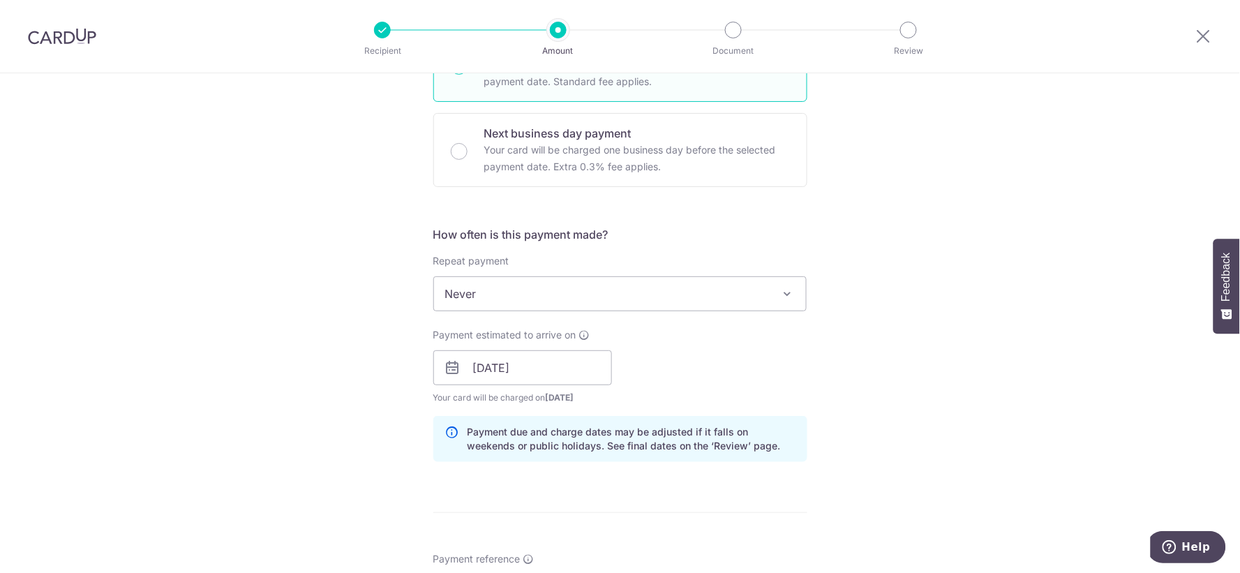
scroll to position [620, 0]
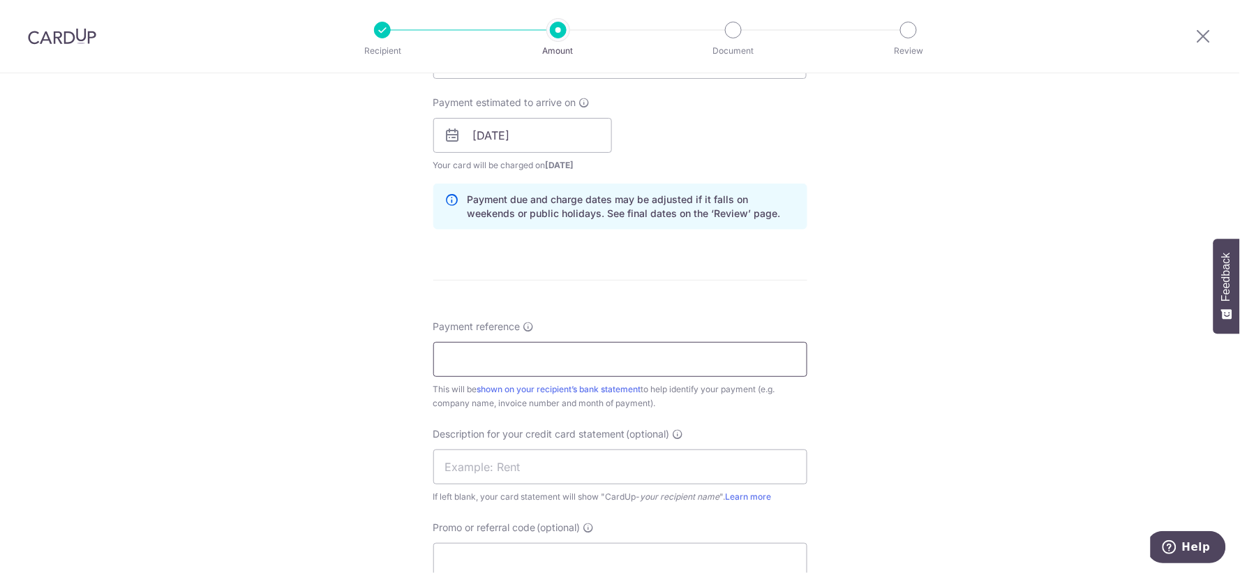
click at [566, 356] on input "Payment reference" at bounding box center [620, 359] width 374 height 35
drag, startPoint x: 557, startPoint y: 358, endPoint x: 523, endPoint y: 358, distance: 33.5
click at [523, 358] on input "SAN HUP BEE [DATE] BILLING" at bounding box center [620, 359] width 374 height 35
type input "SAN HUP BEE APRMAY25 BILLING"
click at [525, 463] on input "text" at bounding box center [620, 466] width 374 height 35
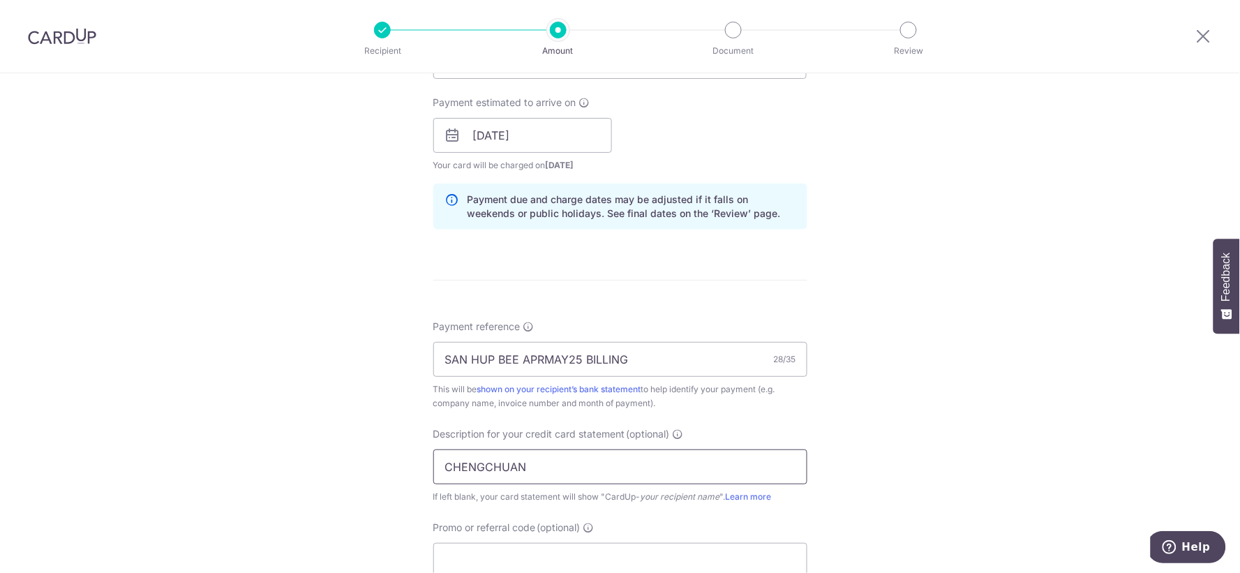
type input "CHENGCHUAN"
click at [670, 248] on form "Enter payment amount SGD 5,531.00 5531.00 GST (optional) SGD Select Card **** 4…" at bounding box center [620, 173] width 374 height 1255
drag, startPoint x: 580, startPoint y: 360, endPoint x: 519, endPoint y: 370, distance: 62.3
click at [519, 370] on input "SAN HUP BEE APRMAY25 BILLING" at bounding box center [620, 359] width 374 height 35
click at [546, 479] on input "CHENGCHUAN" at bounding box center [620, 466] width 374 height 35
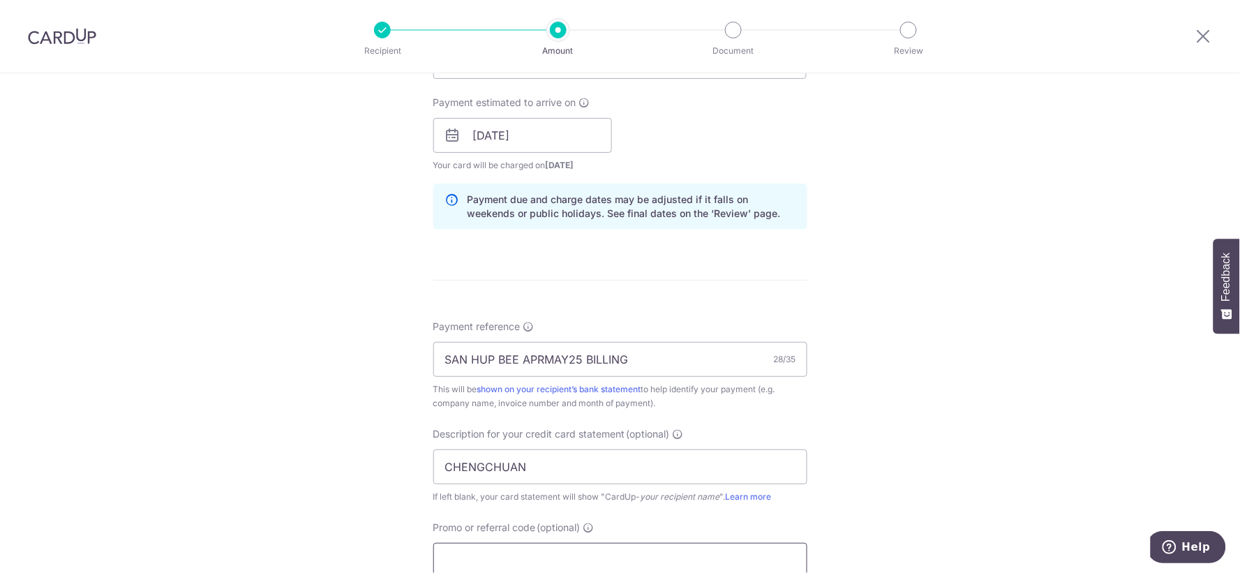
click at [540, 552] on input "Promo or referral code (optional)" at bounding box center [620, 560] width 374 height 35
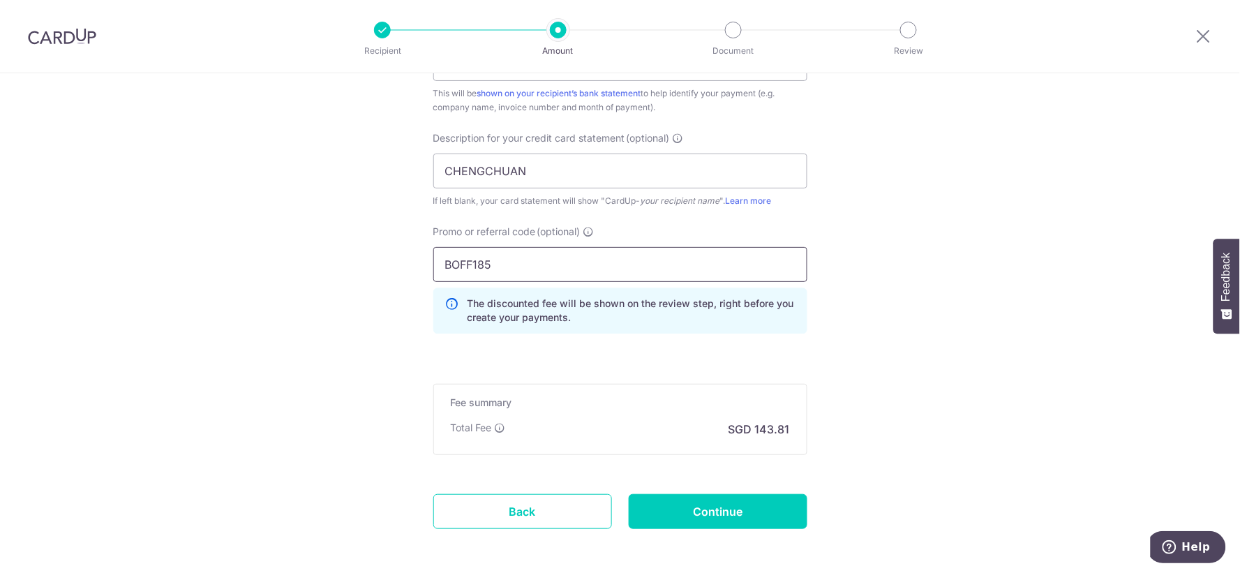
scroll to position [977, 0]
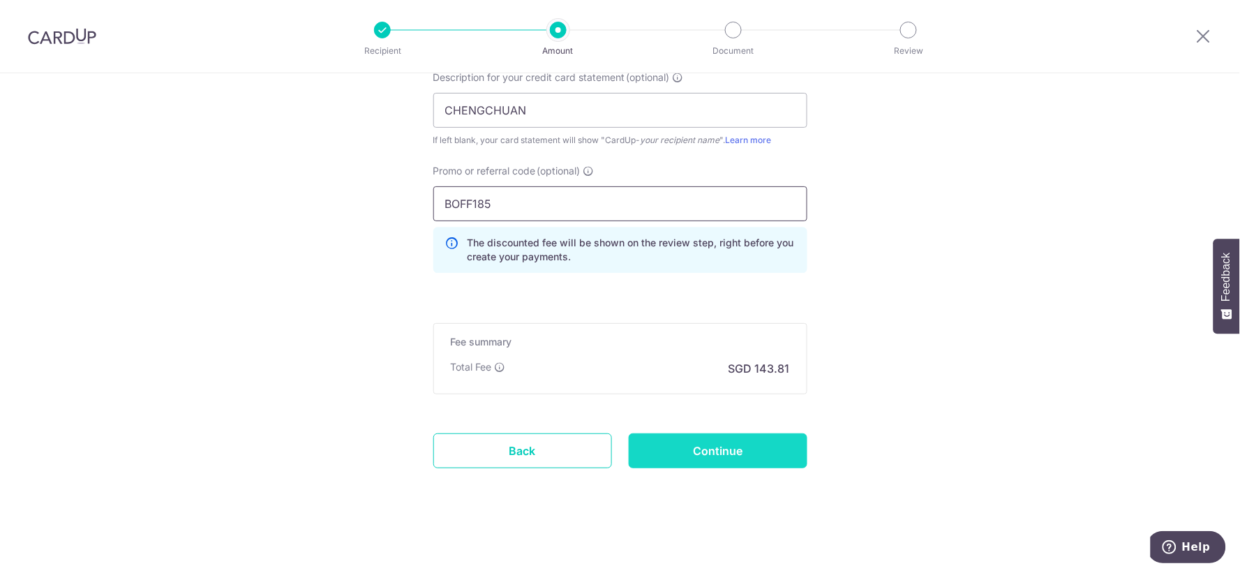
type input "BOFF185"
click at [728, 438] on input "Continue" at bounding box center [718, 450] width 179 height 35
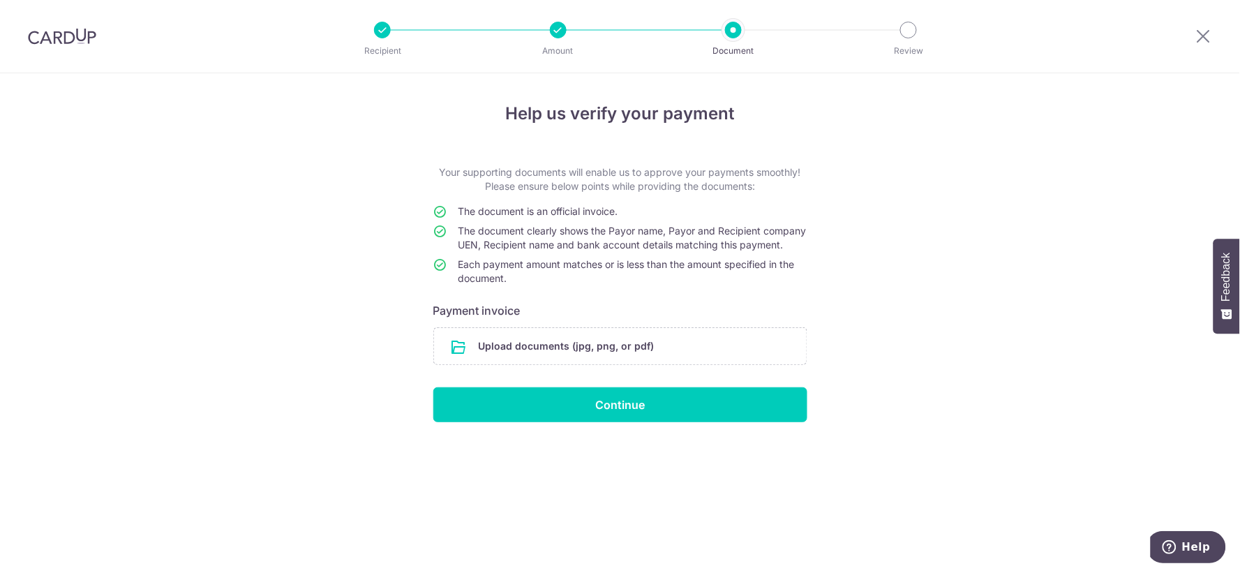
click at [677, 364] on input "file" at bounding box center [620, 346] width 373 height 36
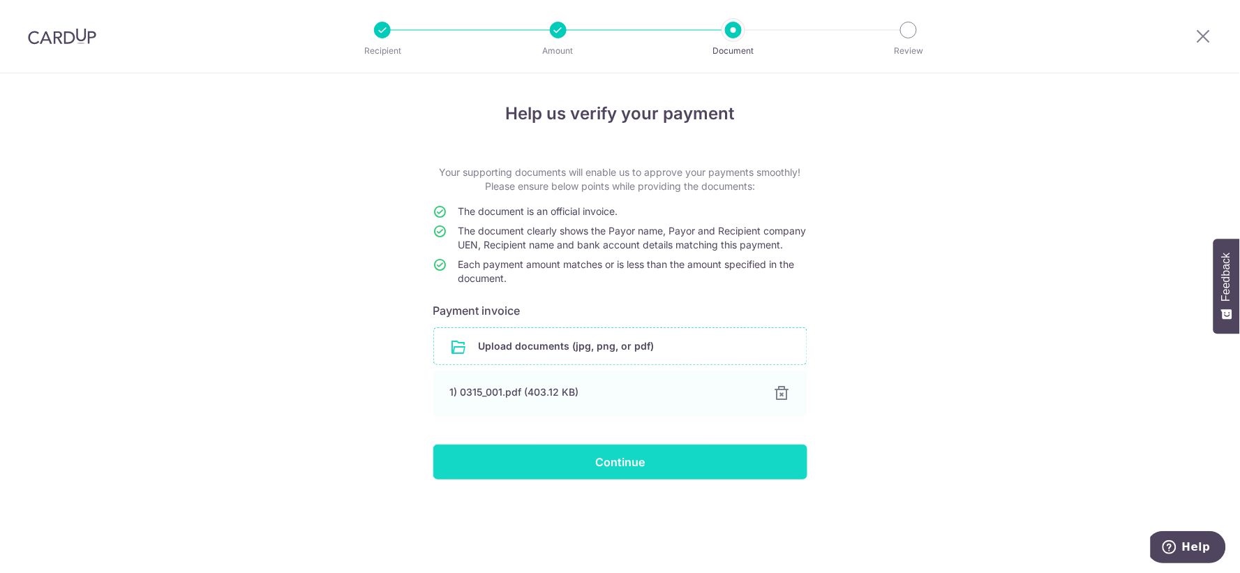
click at [586, 479] on input "Continue" at bounding box center [620, 461] width 374 height 35
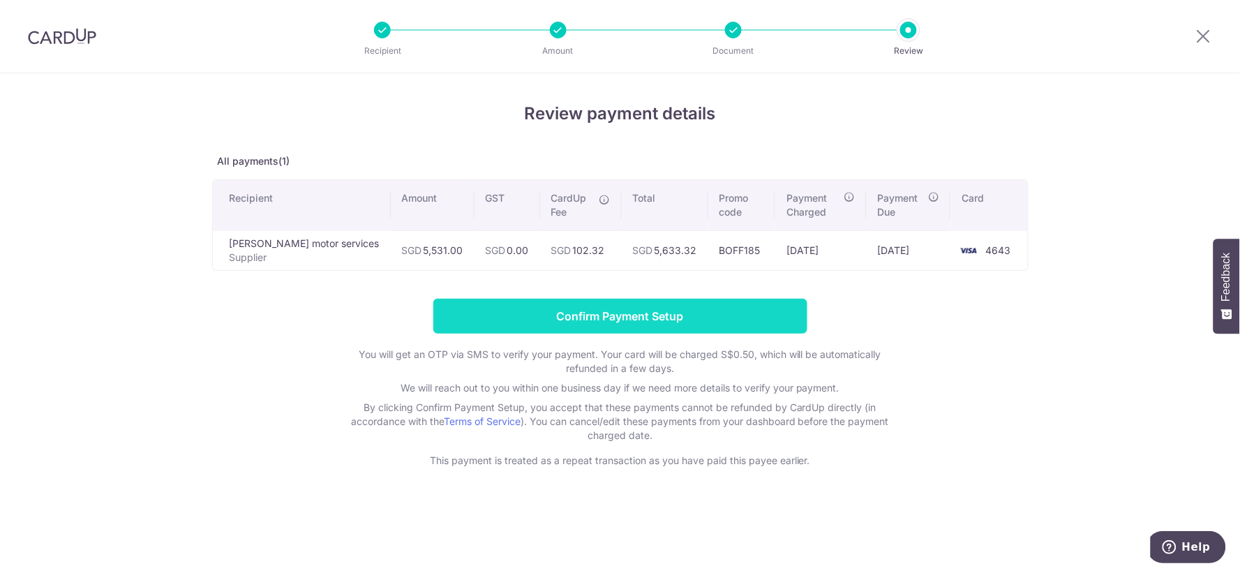
click at [650, 316] on input "Confirm Payment Setup" at bounding box center [620, 316] width 374 height 35
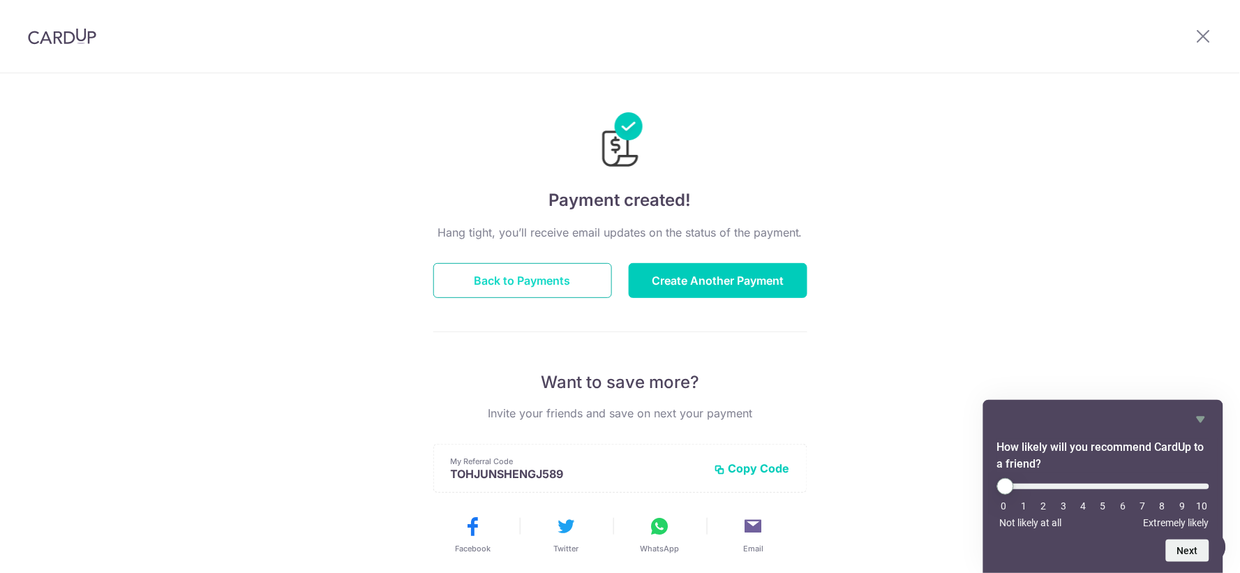
click at [591, 286] on button "Back to Payments" at bounding box center [522, 280] width 179 height 35
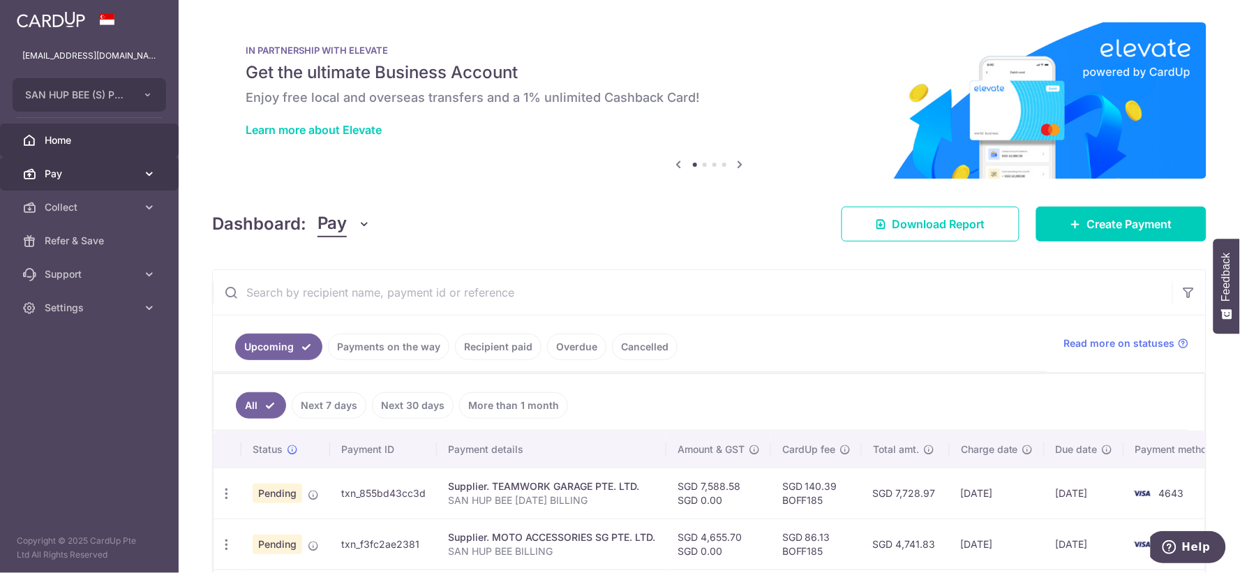
click at [80, 171] on span "Pay" at bounding box center [91, 174] width 92 height 14
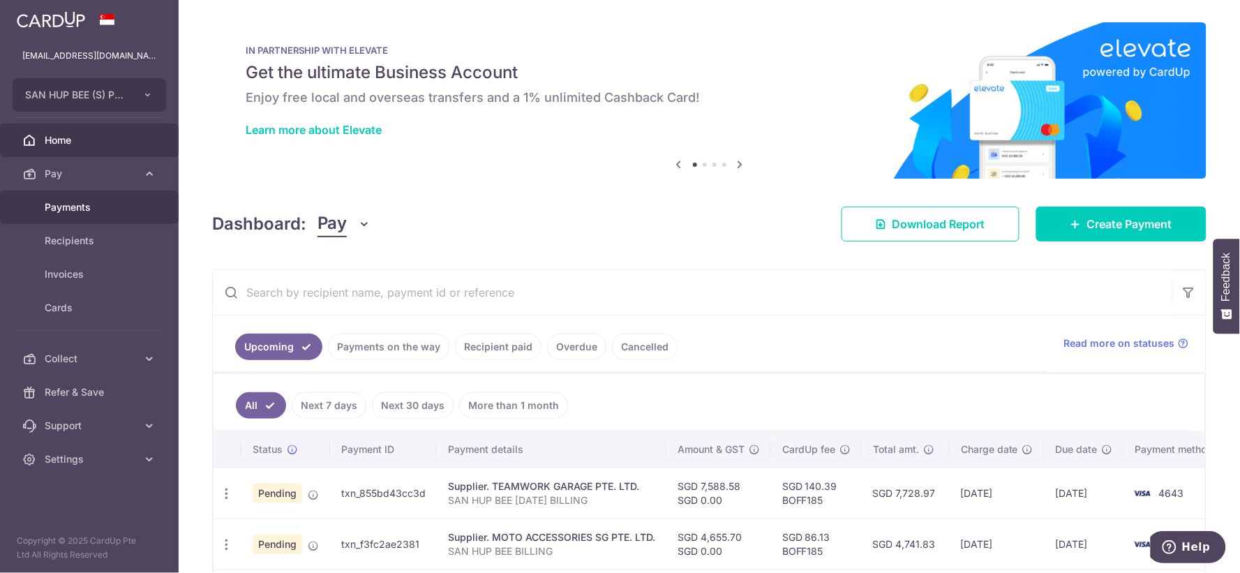
click at [96, 207] on span "Payments" at bounding box center [91, 207] width 92 height 14
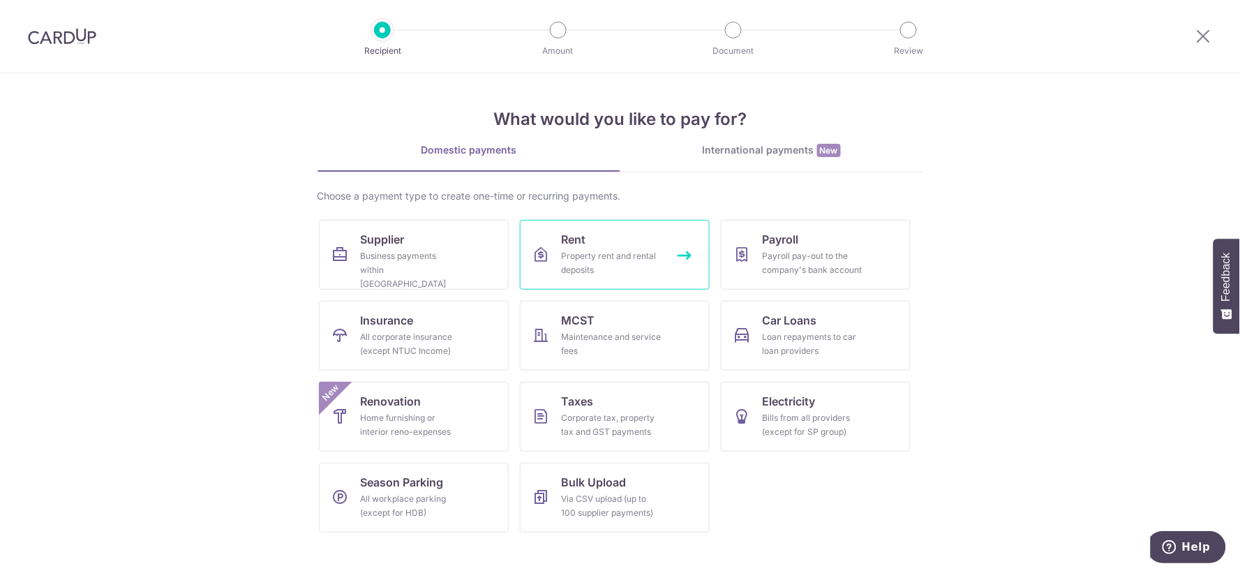
click at [634, 258] on div "Property rent and rental deposits" at bounding box center [612, 263] width 100 height 28
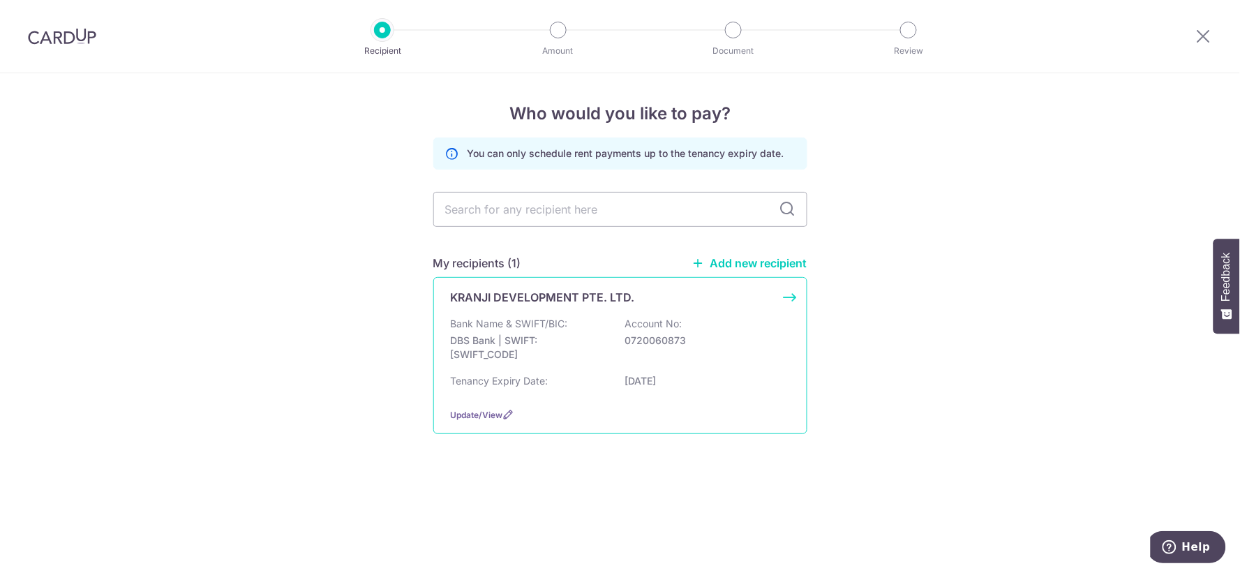
click at [567, 335] on p "DBS Bank | SWIFT: [SWIFT_CODE]" at bounding box center [529, 347] width 156 height 28
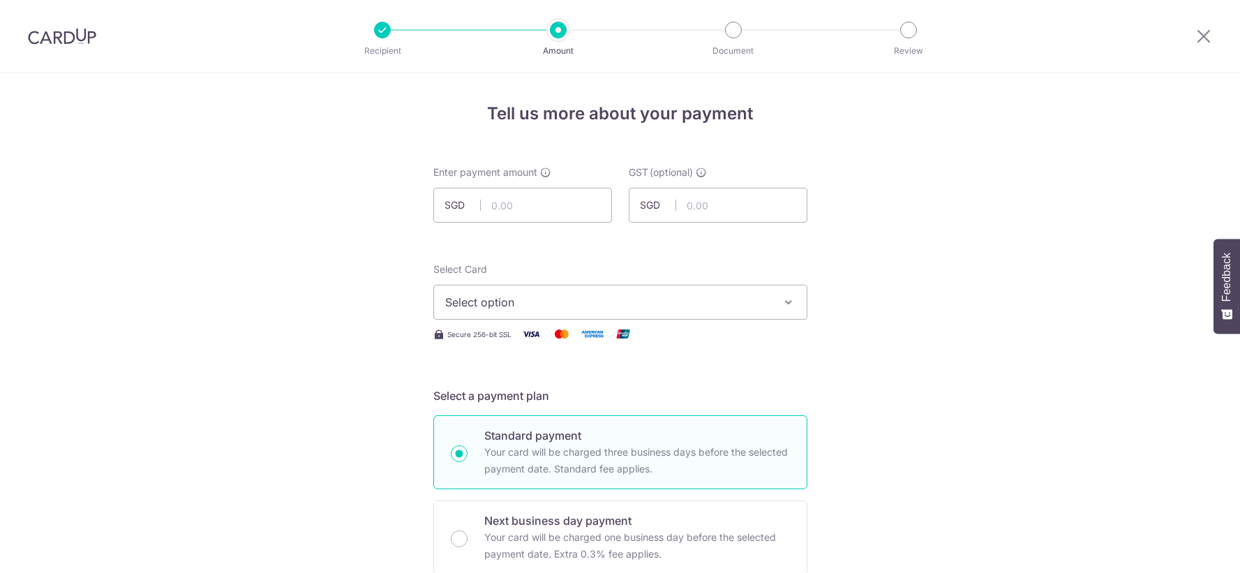
click at [557, 214] on input "text" at bounding box center [522, 205] width 179 height 35
type input "9,611.98"
click at [482, 294] on span "Select option" at bounding box center [607, 302] width 325 height 17
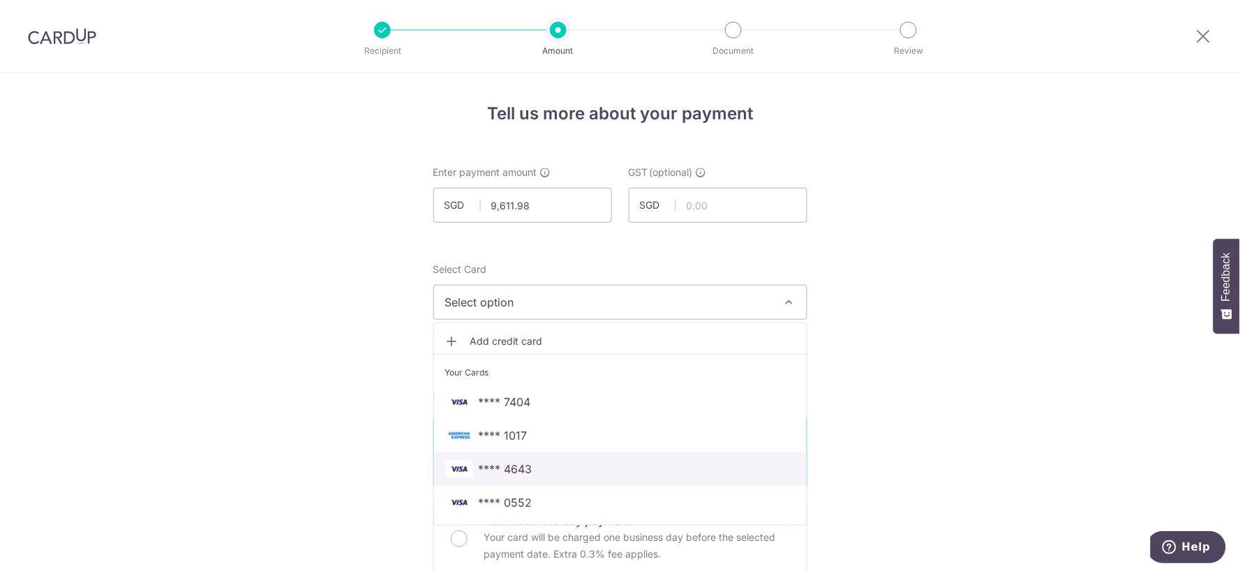
click at [514, 474] on span "**** 4643" at bounding box center [506, 468] width 54 height 17
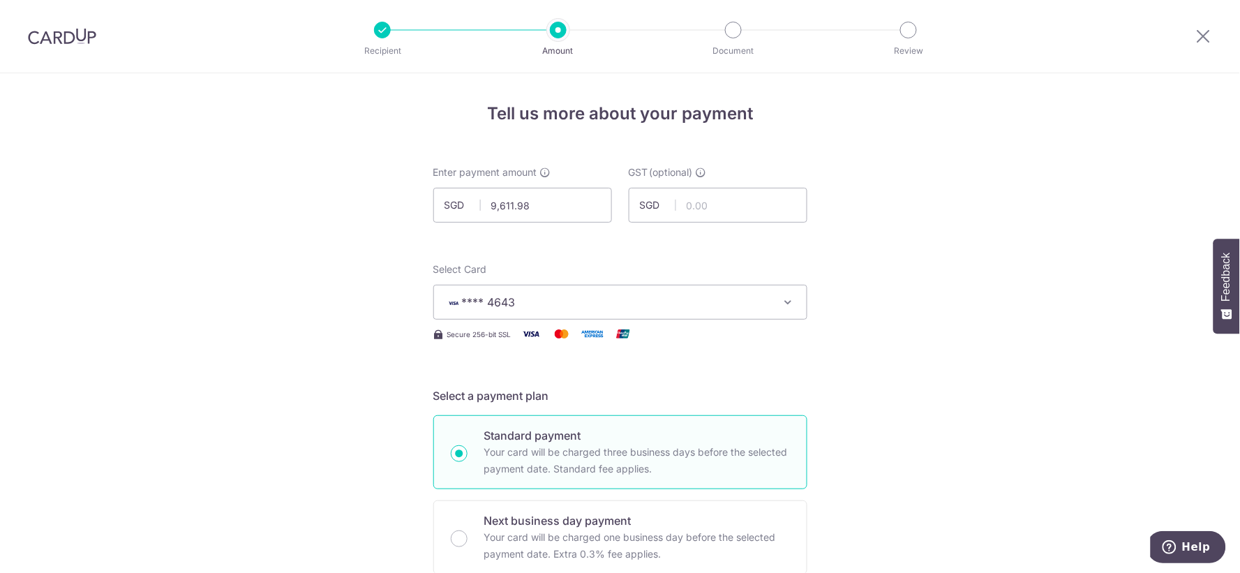
scroll to position [387, 0]
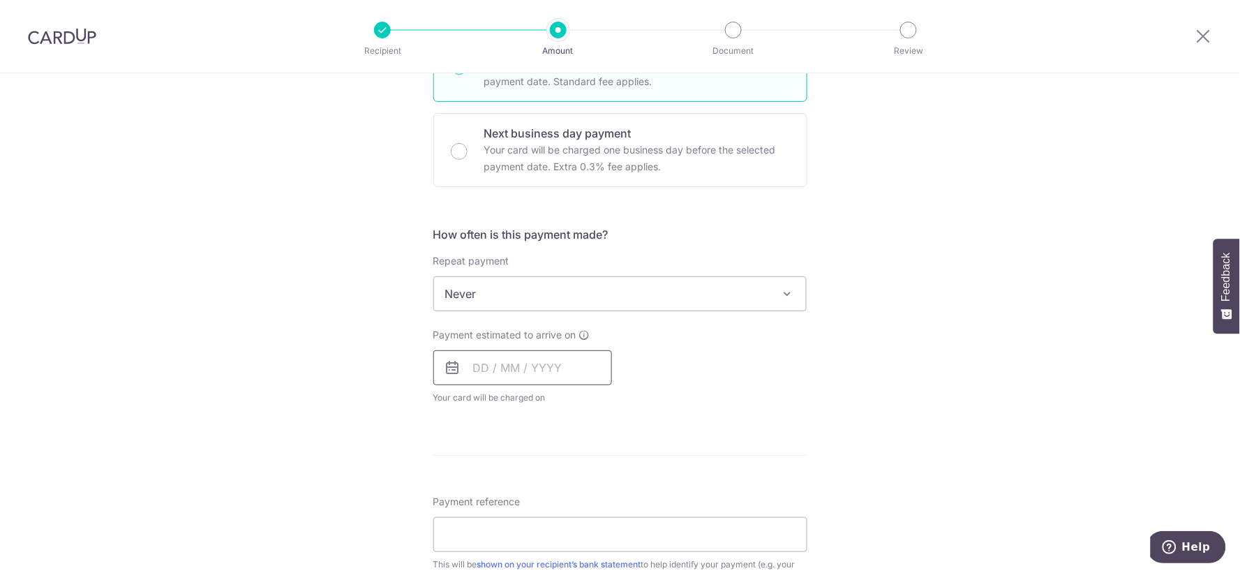
click at [503, 361] on input "text" at bounding box center [522, 367] width 179 height 35
click at [569, 492] on link "9" at bounding box center [573, 495] width 22 height 22
type input "[DATE]"
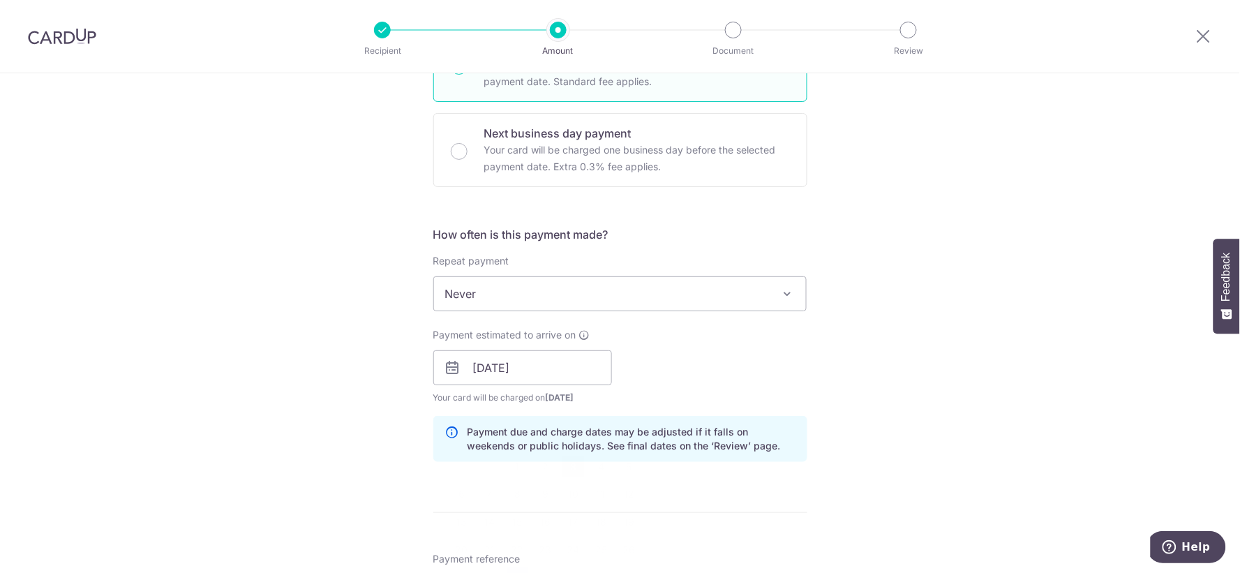
scroll to position [620, 0]
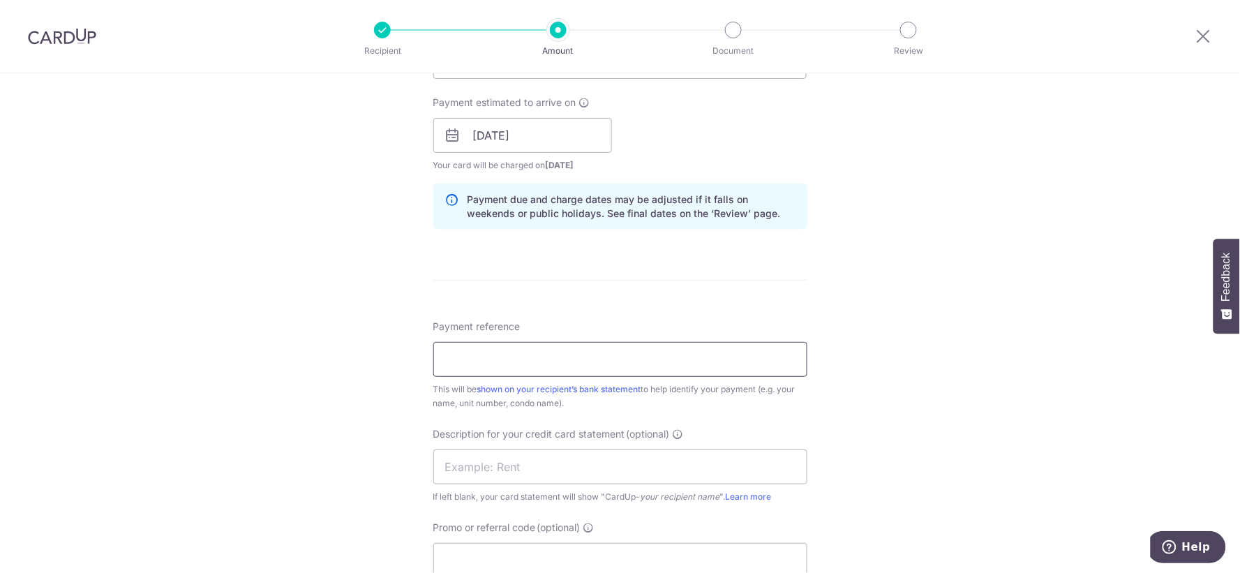
click at [586, 364] on input "Payment reference" at bounding box center [620, 359] width 374 height 35
type input "RINV2510131"
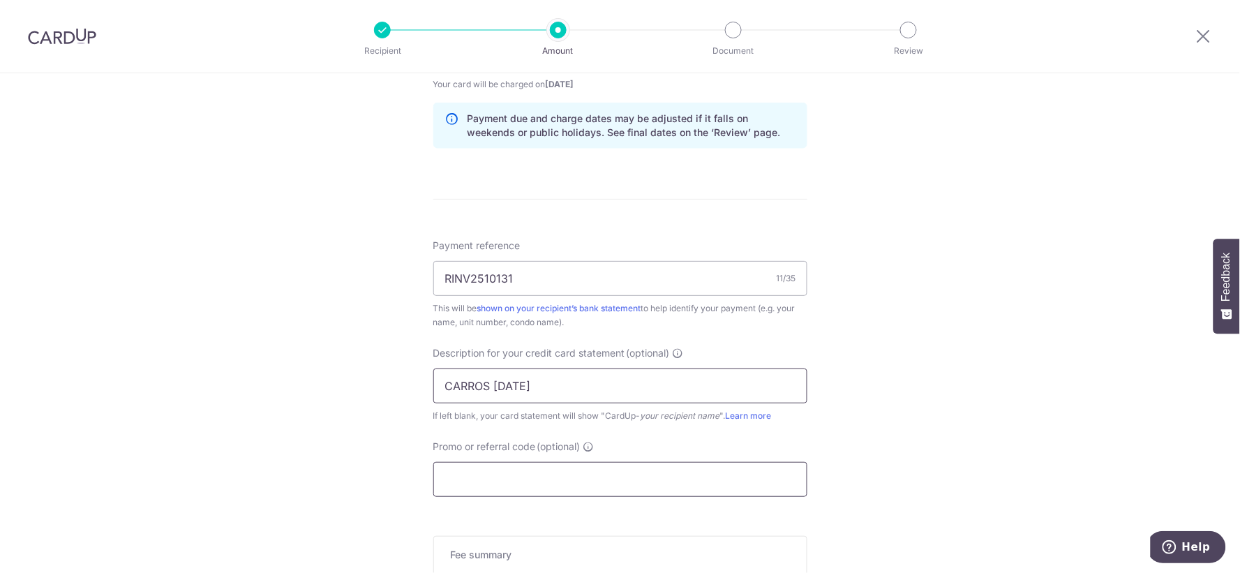
scroll to position [775, 0]
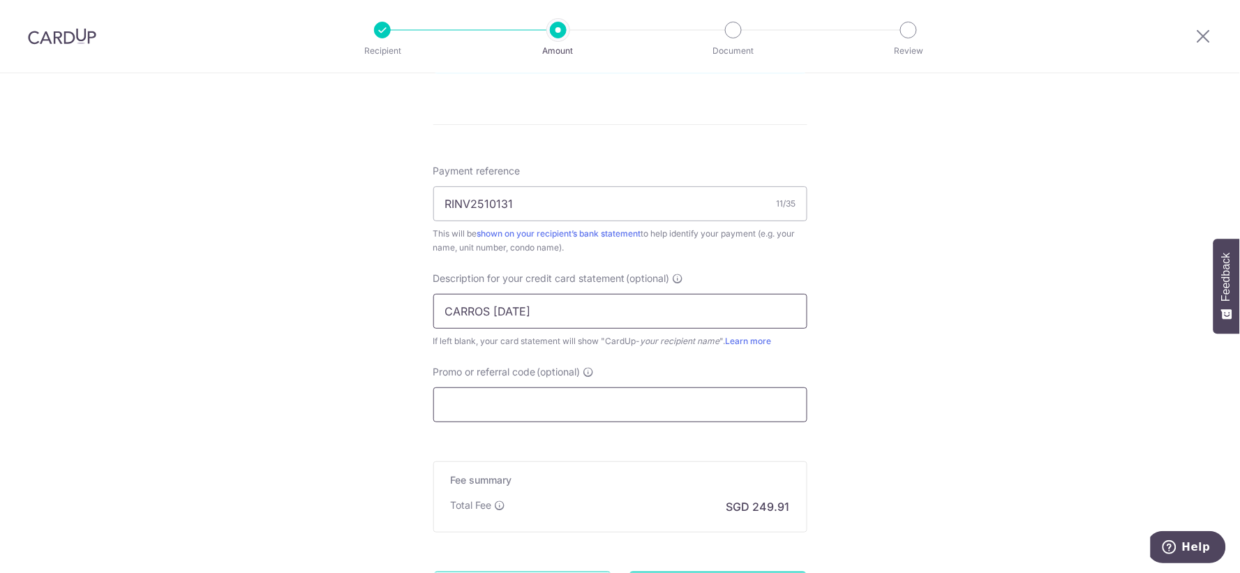
type input "CARROS OCT25"
click at [490, 392] on input "Promo or referral code (optional)" at bounding box center [620, 404] width 374 height 35
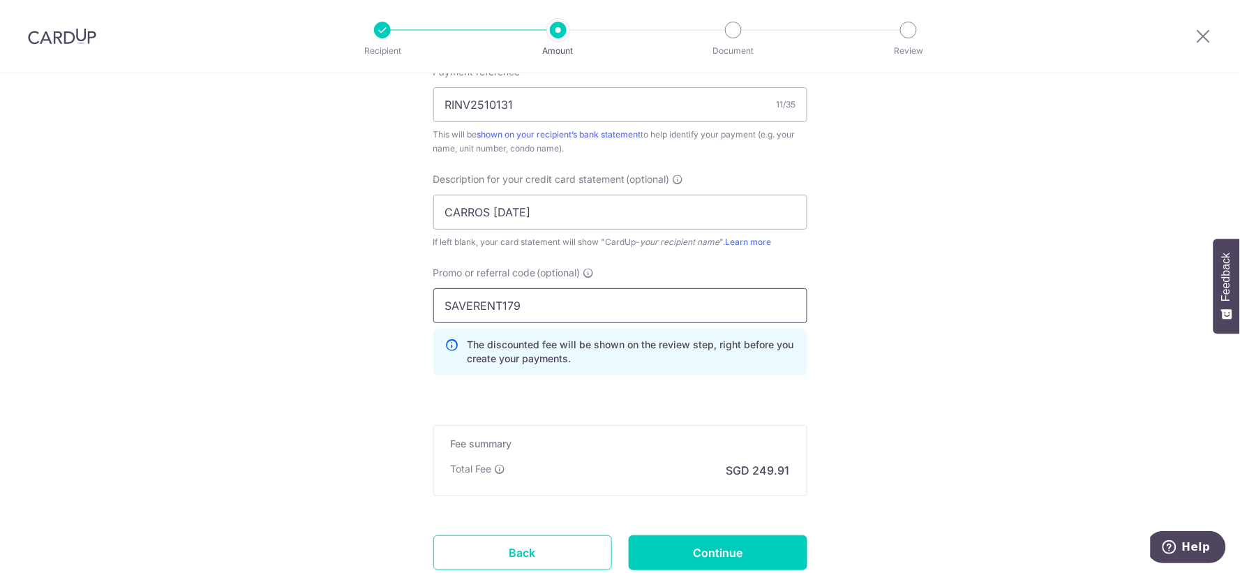
scroll to position [977, 0]
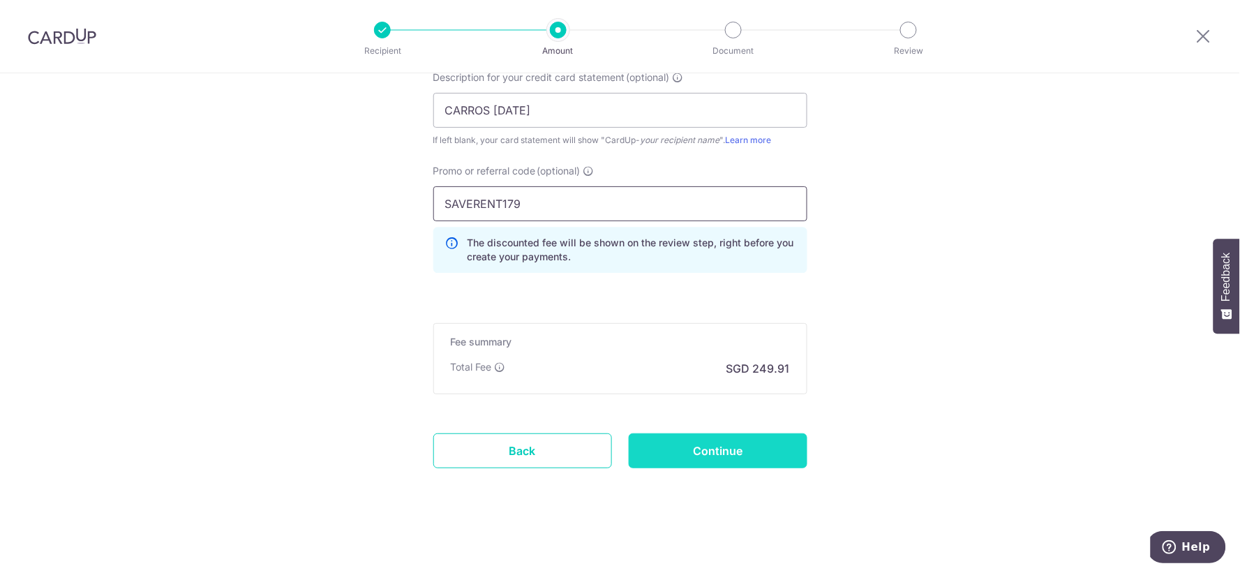
type input "SAVERENT179"
click at [703, 455] on input "Continue" at bounding box center [718, 450] width 179 height 35
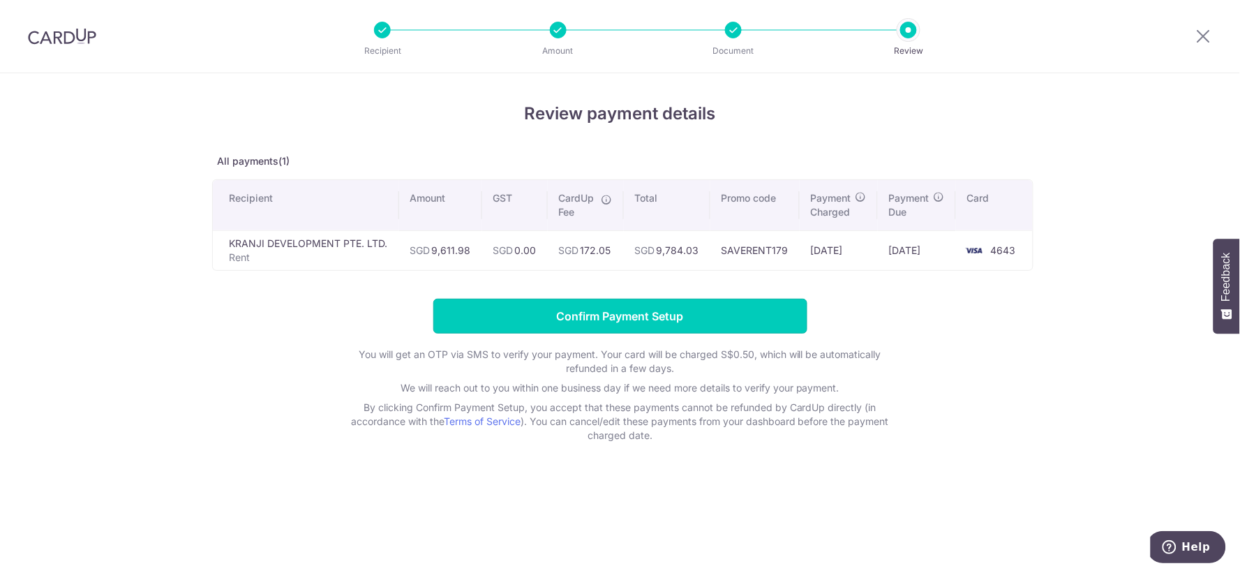
click at [677, 310] on input "Confirm Payment Setup" at bounding box center [620, 316] width 374 height 35
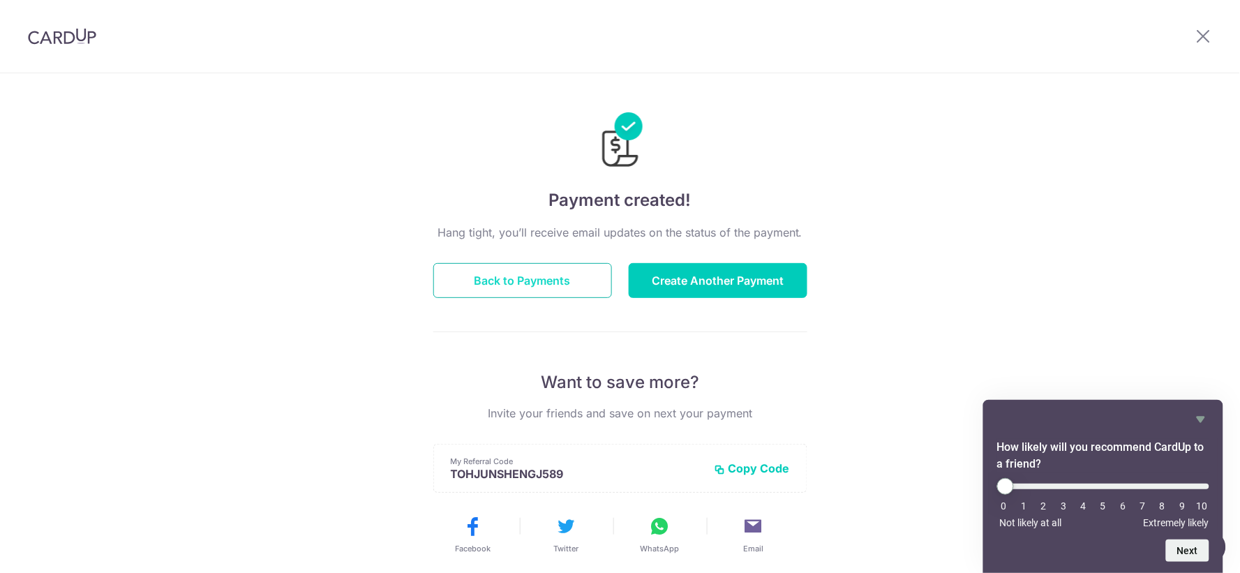
click at [572, 283] on button "Back to Payments" at bounding box center [522, 280] width 179 height 35
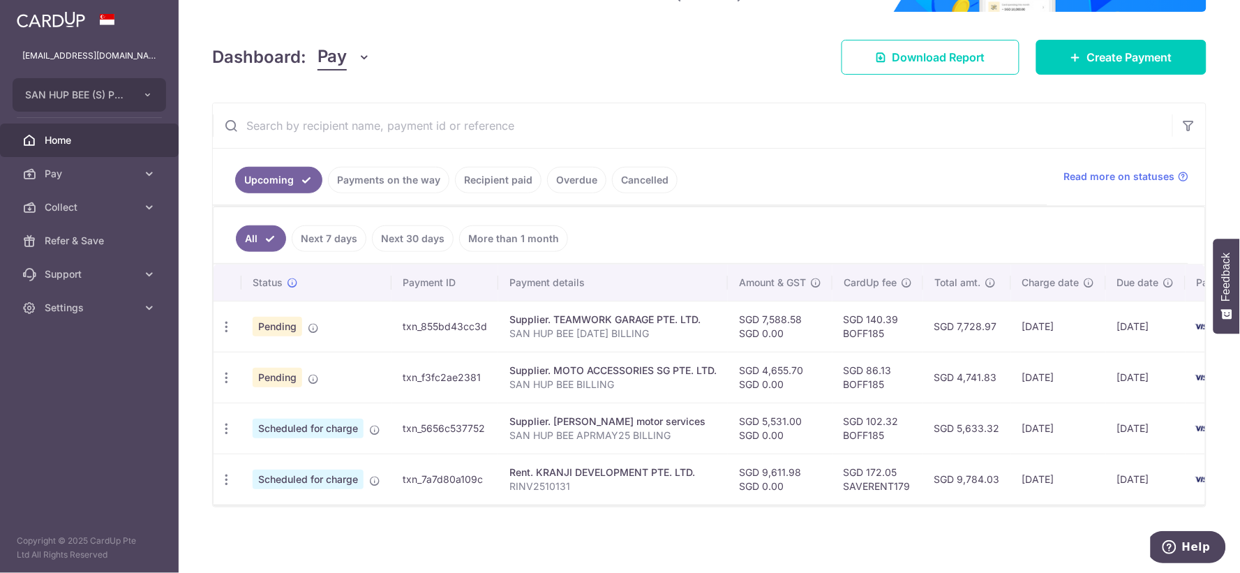
scroll to position [176, 0]
click at [403, 532] on div "× Pause Schedule Pause all future payments in this series Pause just this one p…" at bounding box center [709, 286] width 1061 height 573
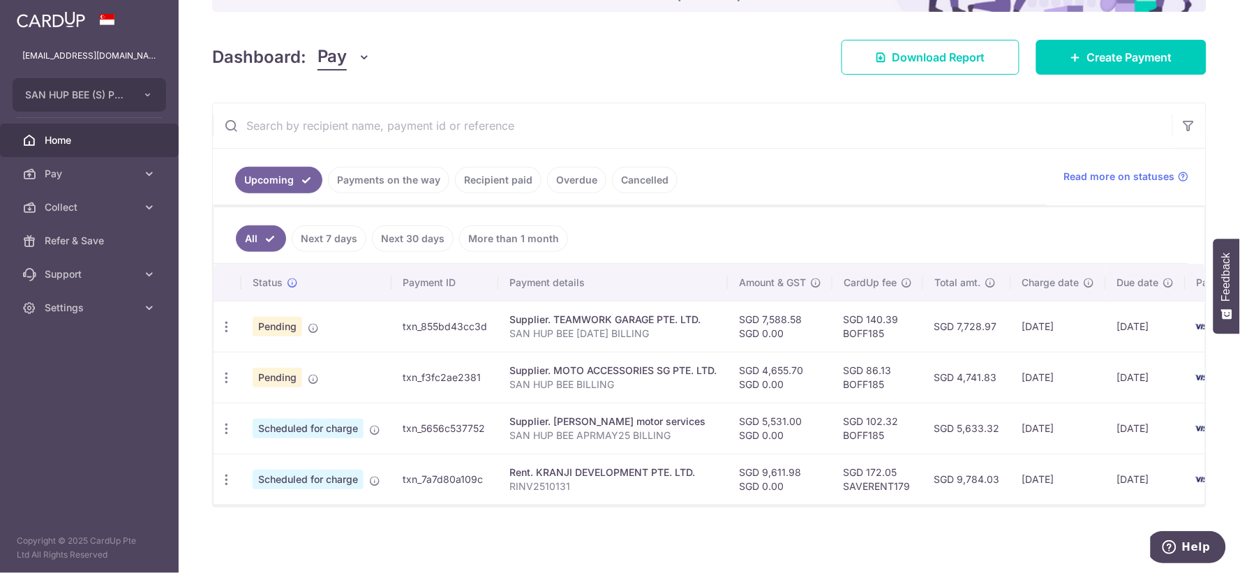
click at [259, 171] on link "Upcoming" at bounding box center [278, 180] width 87 height 27
click at [786, 82] on div "× Pause Schedule Pause all future payments in this series Pause just this one p…" at bounding box center [709, 286] width 1061 height 573
drag, startPoint x: 36, startPoint y: 143, endPoint x: 54, endPoint y: 86, distance: 59.8
click at [37, 144] on link "Home" at bounding box center [89, 139] width 179 height 33
